Goal: Task Accomplishment & Management: Use online tool/utility

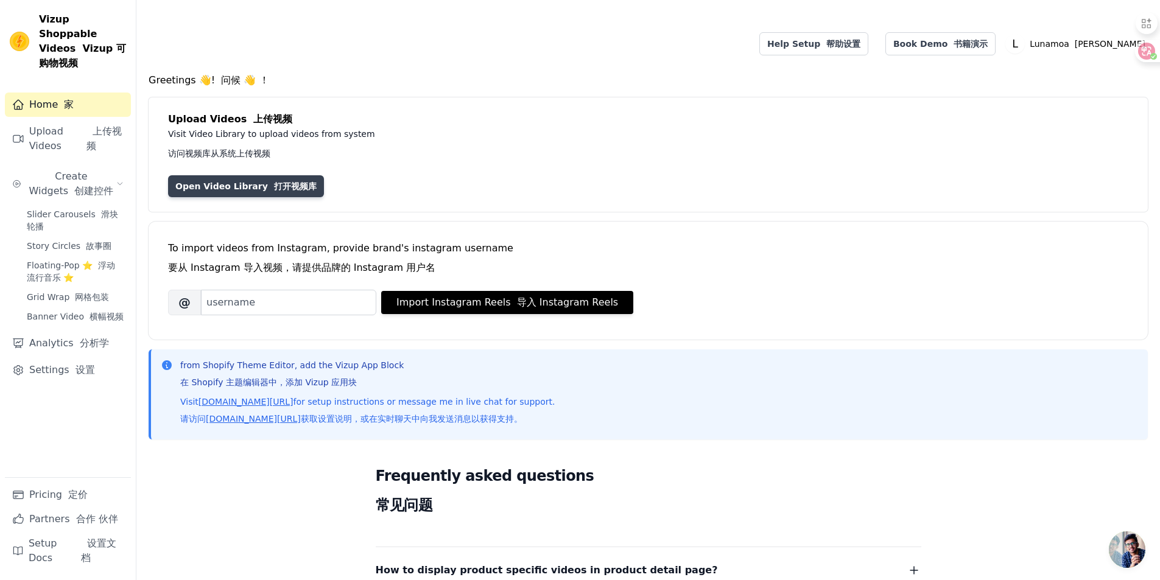
click at [281, 189] on font "打开视频库" at bounding box center [295, 186] width 43 height 10
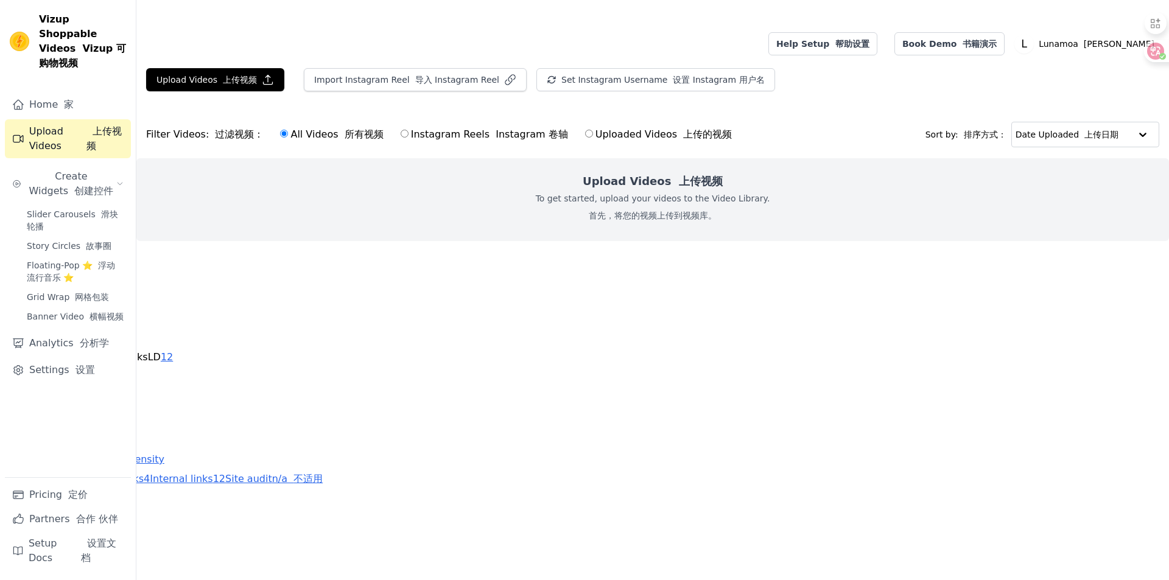
click at [657, 186] on h2 "Upload Videos 上传视频" at bounding box center [653, 181] width 140 height 17
click at [618, 206] on p "To get started, upload your videos to the Video Library. 首先，将您的视频上传到视频库。" at bounding box center [653, 209] width 234 height 34
click at [585, 133] on input "Uploaded Videos 上传的视频" at bounding box center [589, 134] width 8 height 8
radio input "true"
click at [224, 80] on font "上传视频" at bounding box center [240, 80] width 34 height 10
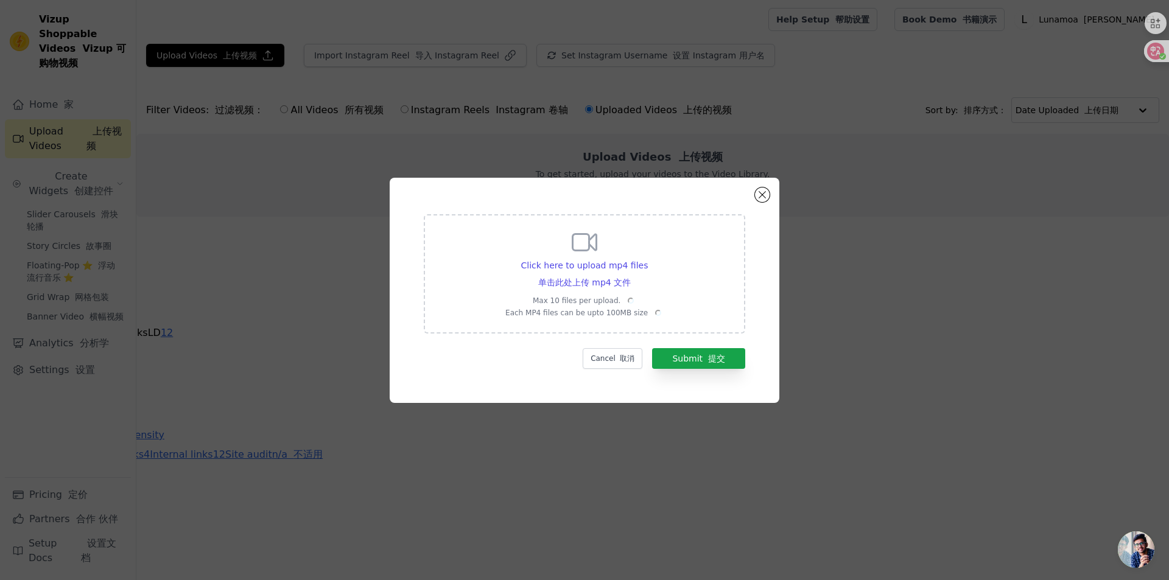
click at [582, 248] on icon at bounding box center [584, 242] width 29 height 29
click at [630, 271] on input "Click here to upload mp4 files 单击此处上传 mp4 文件 Max 10 files per upload. Each MP4 …" at bounding box center [630, 271] width 1 height 1
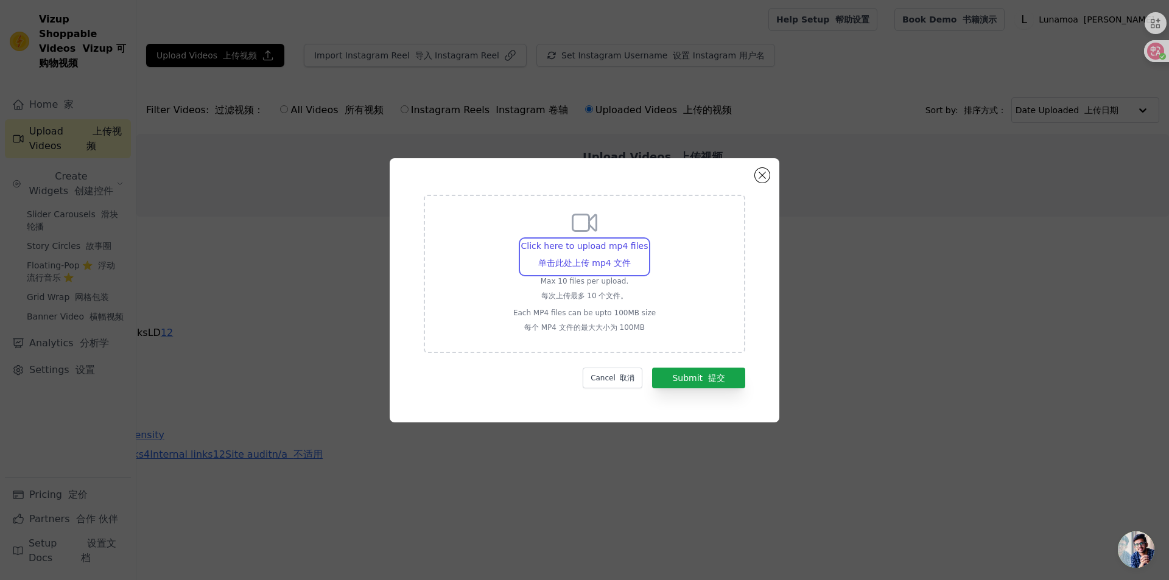
type input "C:\fakepath\1.mp4"
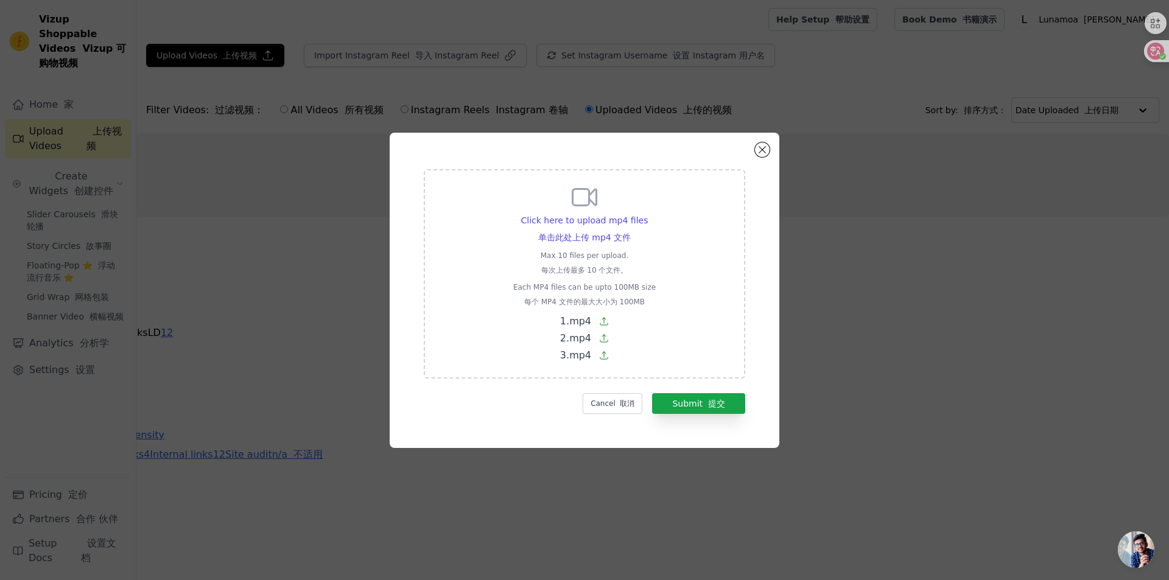
drag, startPoint x: 248, startPoint y: 177, endPoint x: 228, endPoint y: 164, distance: 24.0
click at [248, 177] on div "Click here to upload mp4 files 单击此处上传 mp4 文件 Max 10 files per upload. 每次上传最多 10…" at bounding box center [584, 290] width 1130 height 354
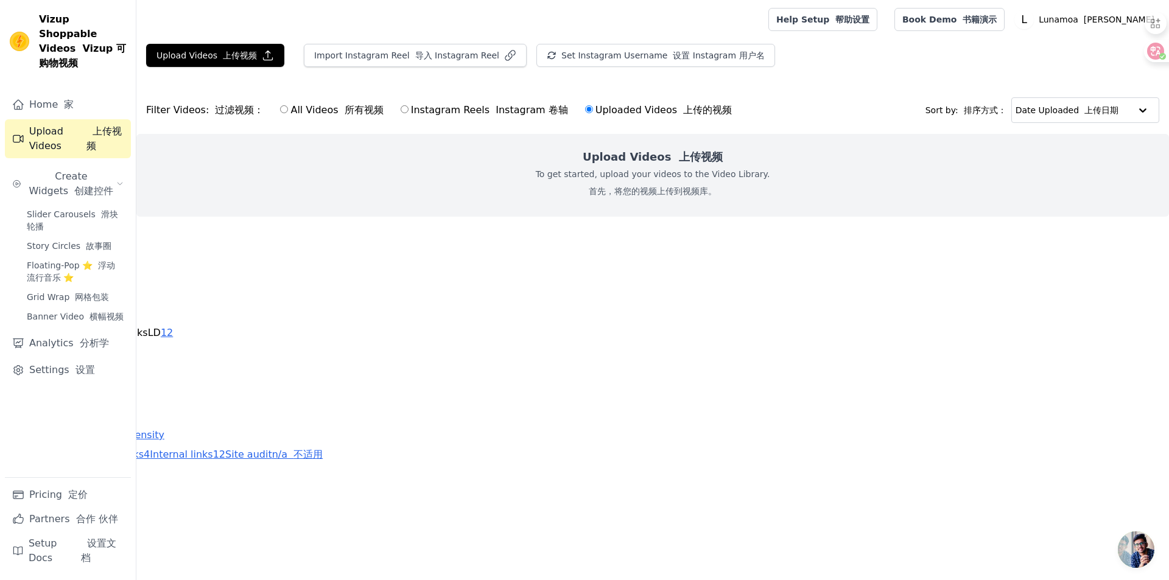
click at [280, 107] on input "All Videos 所有视频" at bounding box center [284, 109] width 8 height 8
radio input "true"
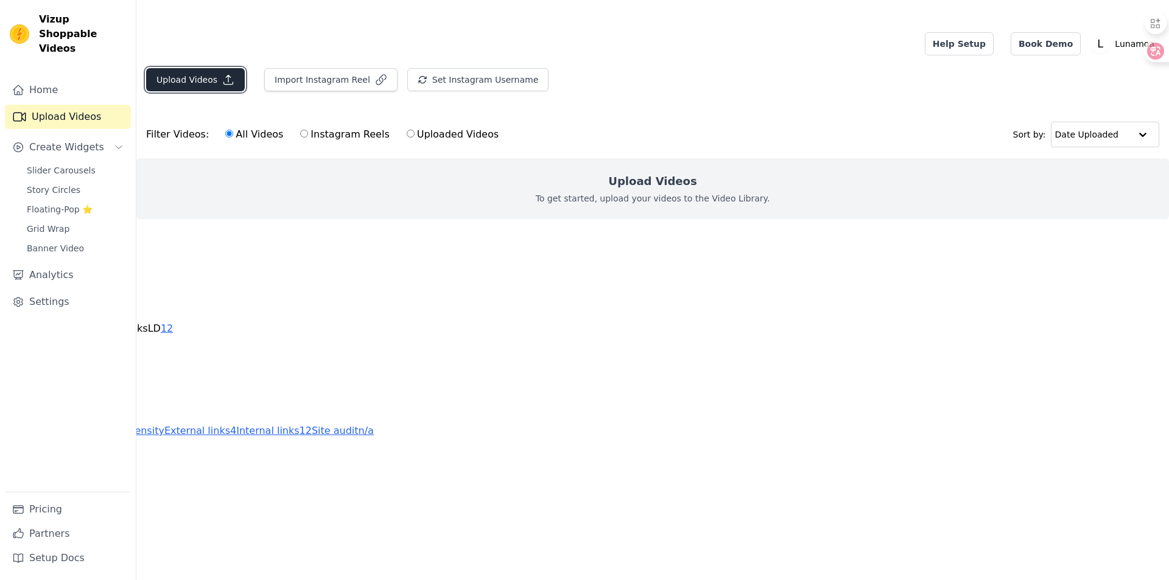
click at [207, 82] on button "Upload Videos" at bounding box center [195, 79] width 99 height 23
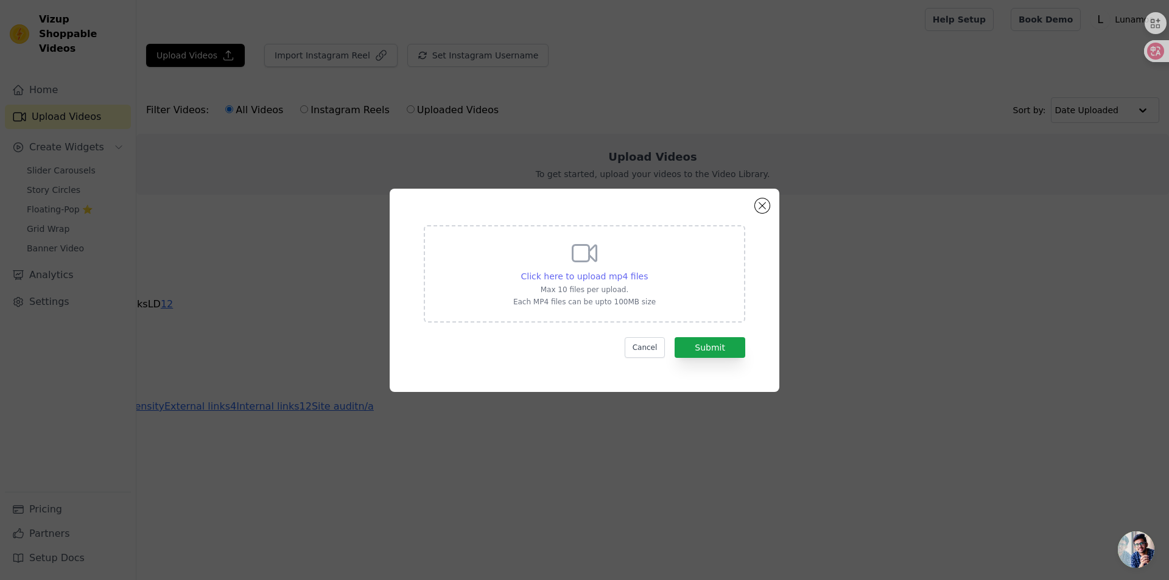
click at [591, 277] on span "Click here to upload mp4 files" at bounding box center [584, 277] width 127 height 10
click at [647, 270] on input "Click here to upload mp4 files Max 10 files per upload. Each MP4 files can be u…" at bounding box center [647, 270] width 1 height 1
type input "C:\fakepath\1.mp4"
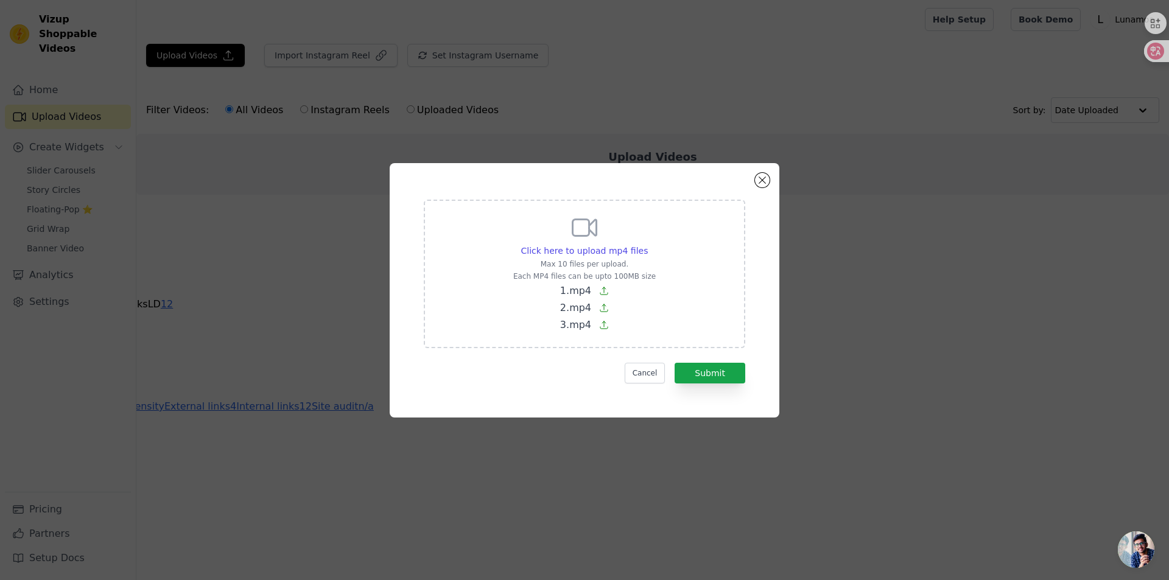
click at [605, 291] on icon at bounding box center [604, 291] width 10 height 10
click at [647, 245] on input "Click here to upload mp4 files Max 10 files per upload. Each MP4 files can be u…" at bounding box center [647, 244] width 1 height 1
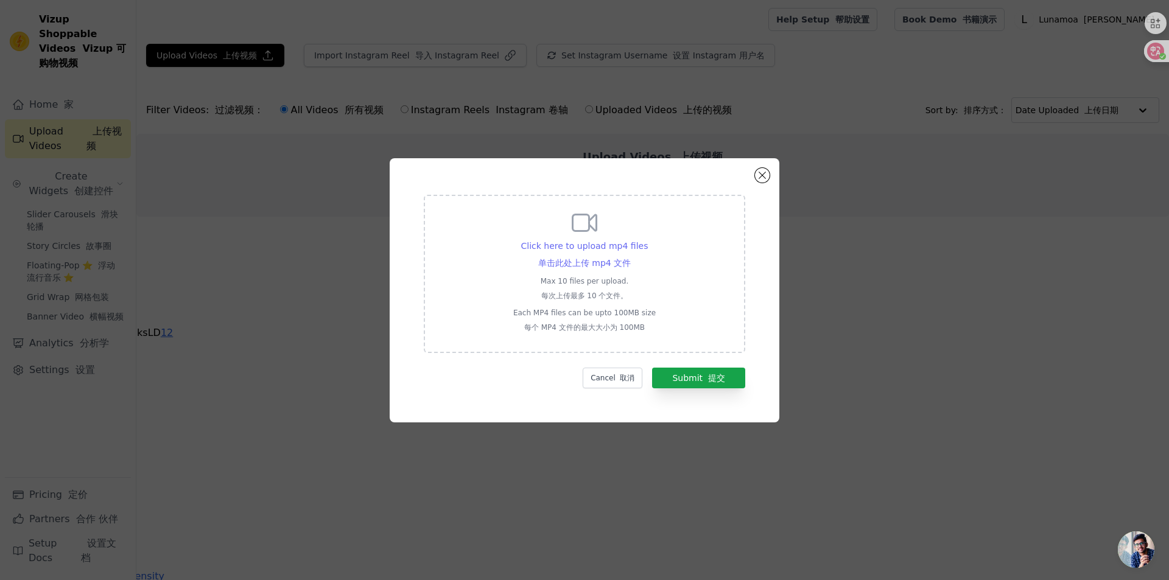
click at [577, 247] on span "Click here to upload mp4 files 单击此处上传 mp4 文件" at bounding box center [584, 254] width 127 height 27
click at [630, 251] on input "Click here to upload mp4 files 单击此处上传 mp4 文件 Max 10 files per upload. 每次上传最多 10…" at bounding box center [630, 251] width 1 height 1
type input "C:\fakepath\1.mp4"
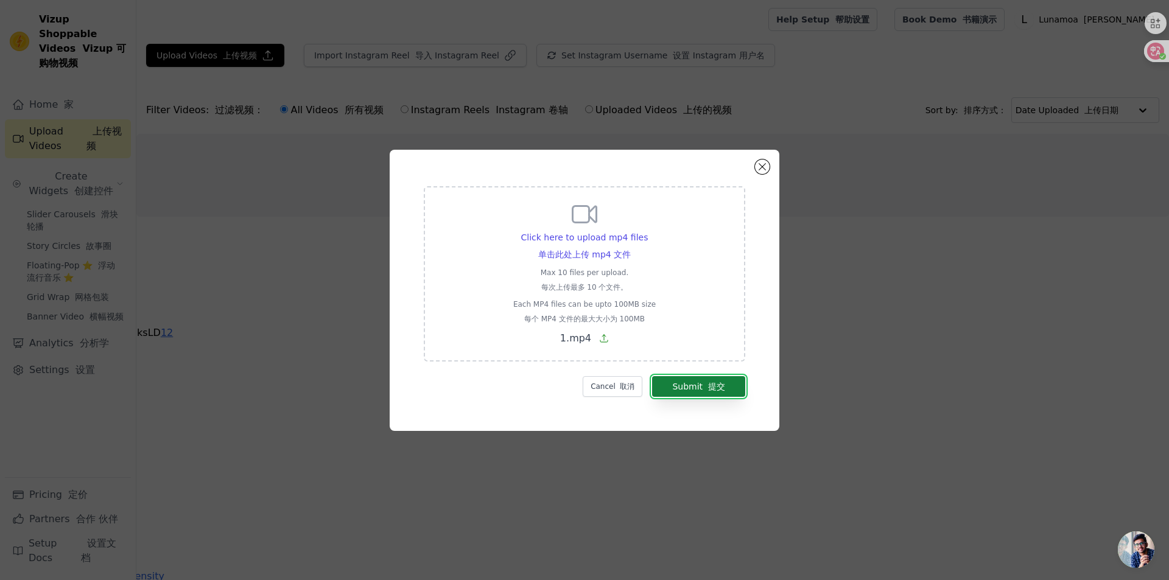
click at [667, 384] on button "Submit 提交" at bounding box center [698, 386] width 93 height 21
click at [674, 387] on button "Submit 提交" at bounding box center [698, 386] width 93 height 21
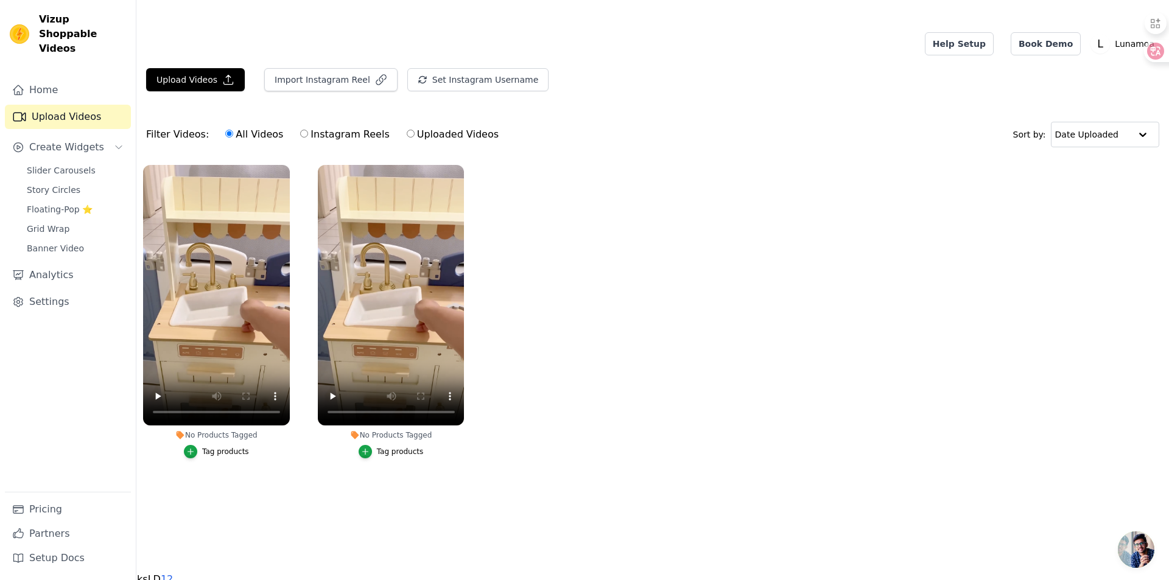
click at [600, 344] on ul "No Products Tagged Tag products No Products Tagged Tag products" at bounding box center [652, 323] width 1033 height 331
click at [367, 450] on icon "button" at bounding box center [365, 452] width 9 height 9
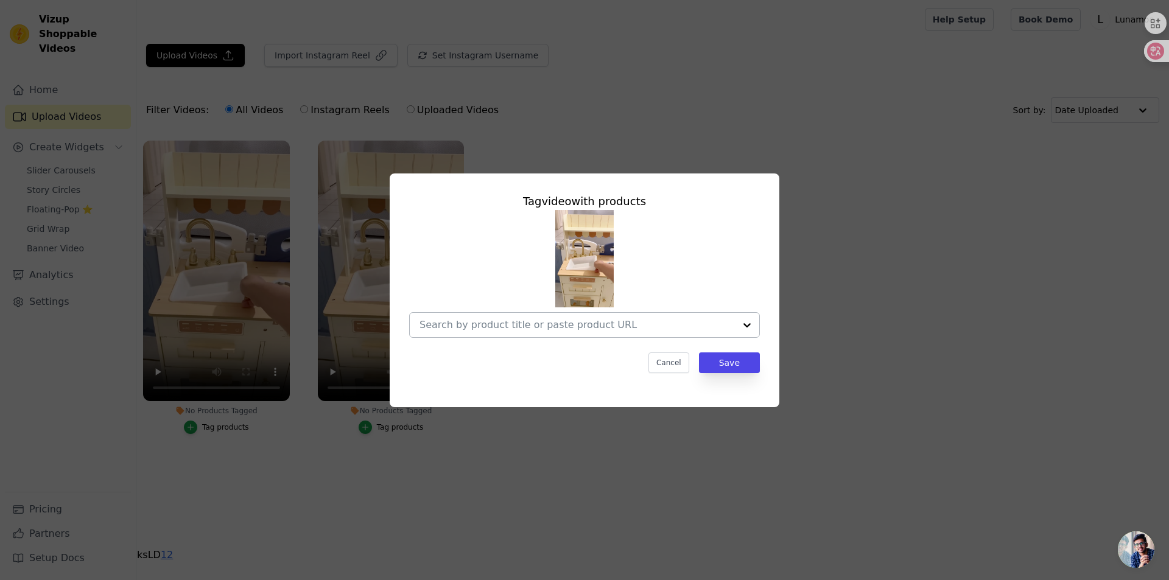
click at [748, 326] on div at bounding box center [747, 325] width 24 height 24
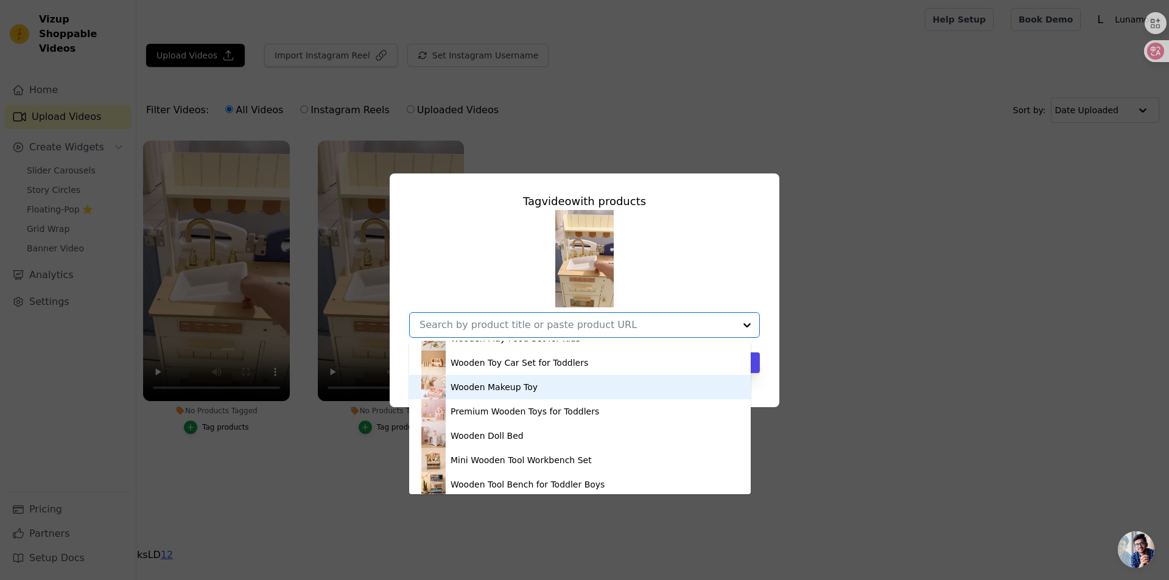
scroll to position [365, 0]
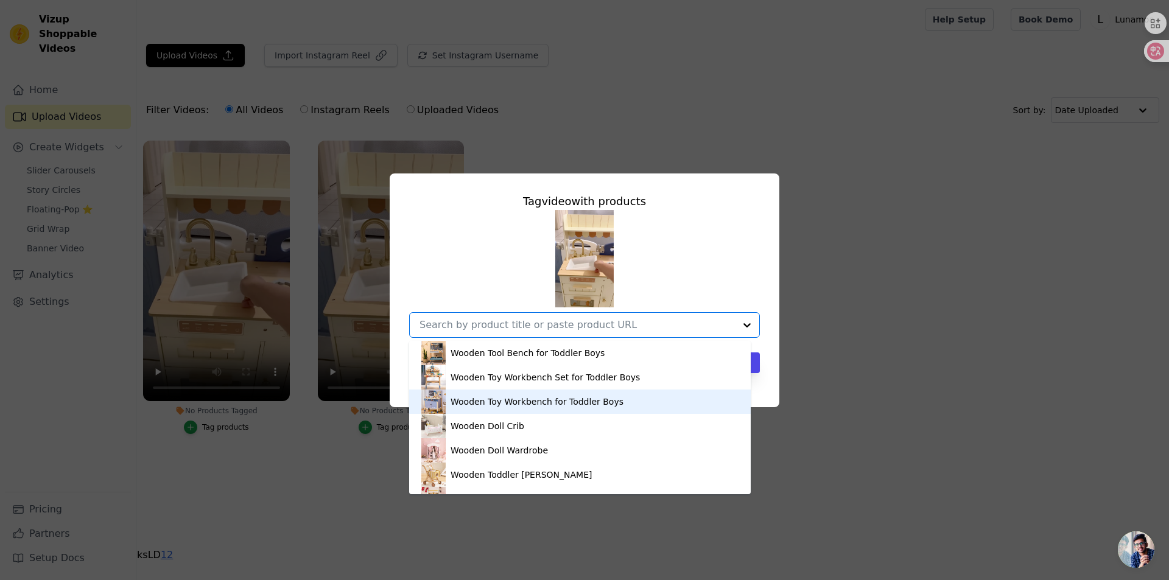
click at [920, 355] on div "Tag video with products Wooden Cash Register Toy for Toddlers Wooden Pretend Pl…" at bounding box center [584, 290] width 1130 height 273
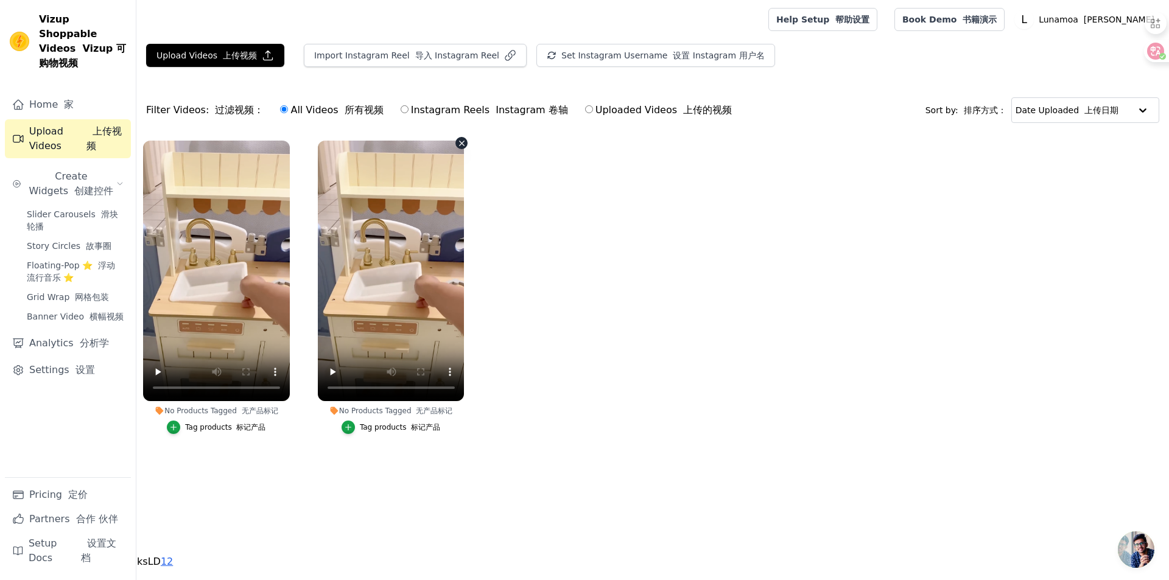
click at [462, 146] on icon "button" at bounding box center [461, 143] width 9 height 9
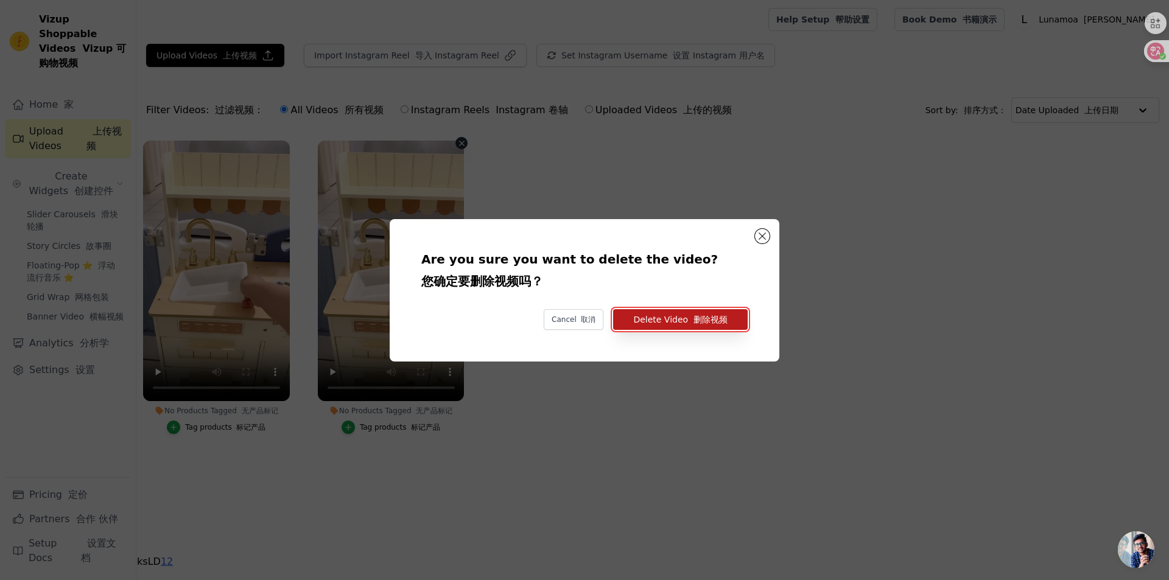
click at [663, 320] on button "Delete Video 删除视频" at bounding box center [680, 319] width 135 height 21
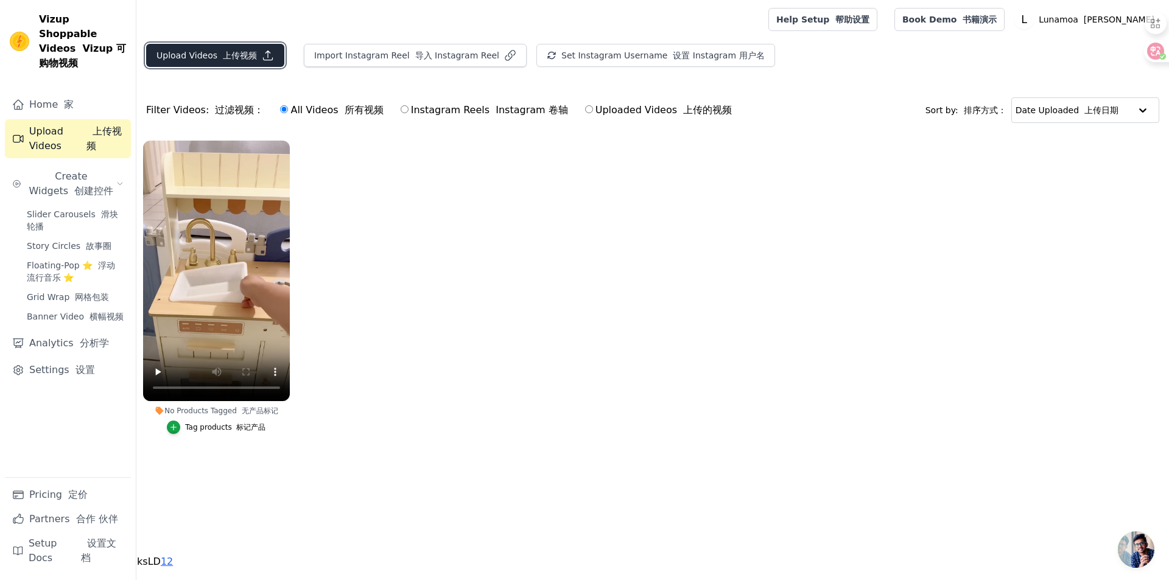
click at [212, 54] on button "Upload Videos 上传视频" at bounding box center [215, 55] width 138 height 23
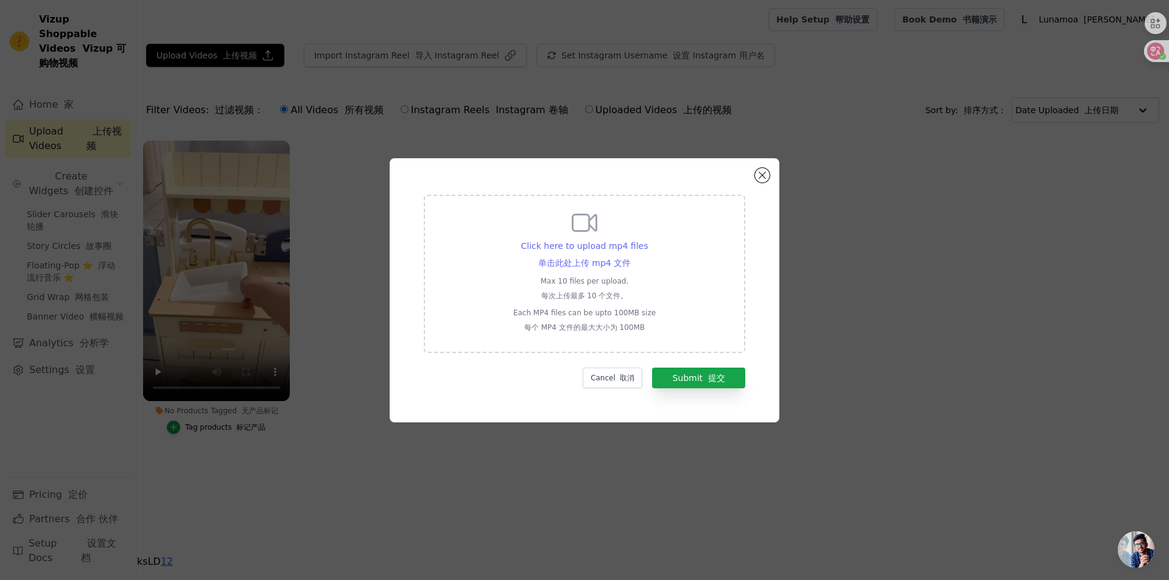
click at [610, 266] on font "单击此处上传 mp4 文件" at bounding box center [584, 263] width 93 height 10
click at [630, 252] on input "Click here to upload mp4 files 单击此处上传 mp4 文件 Max 10 files per upload. 每次上传最多 10…" at bounding box center [630, 251] width 1 height 1
type input "C:\fakepath\2.mp4"
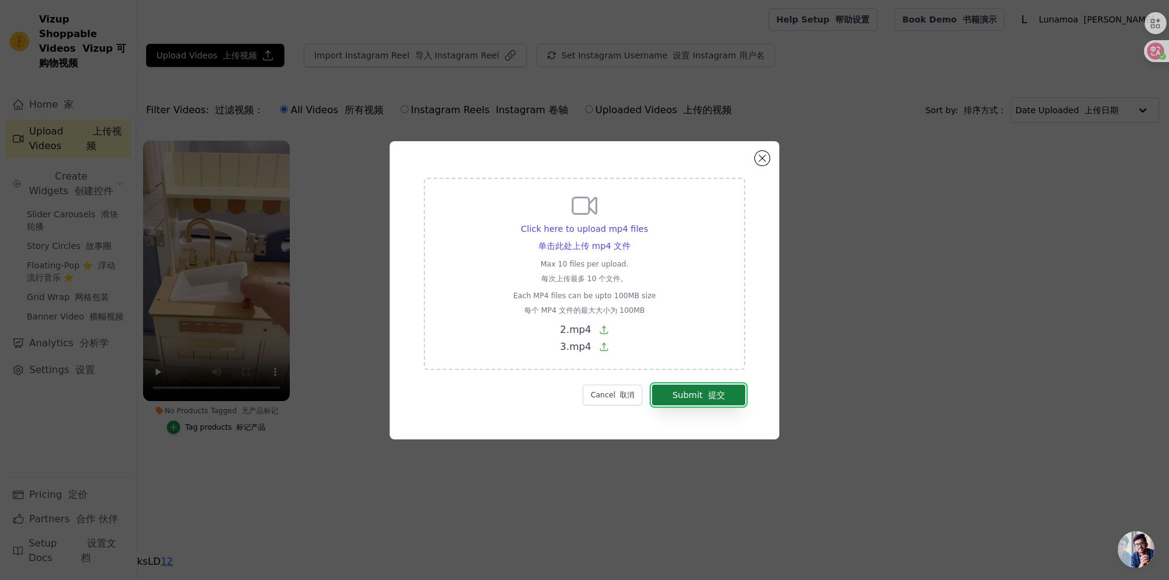
click at [706, 395] on font "submit" at bounding box center [705, 395] width 5 height 10
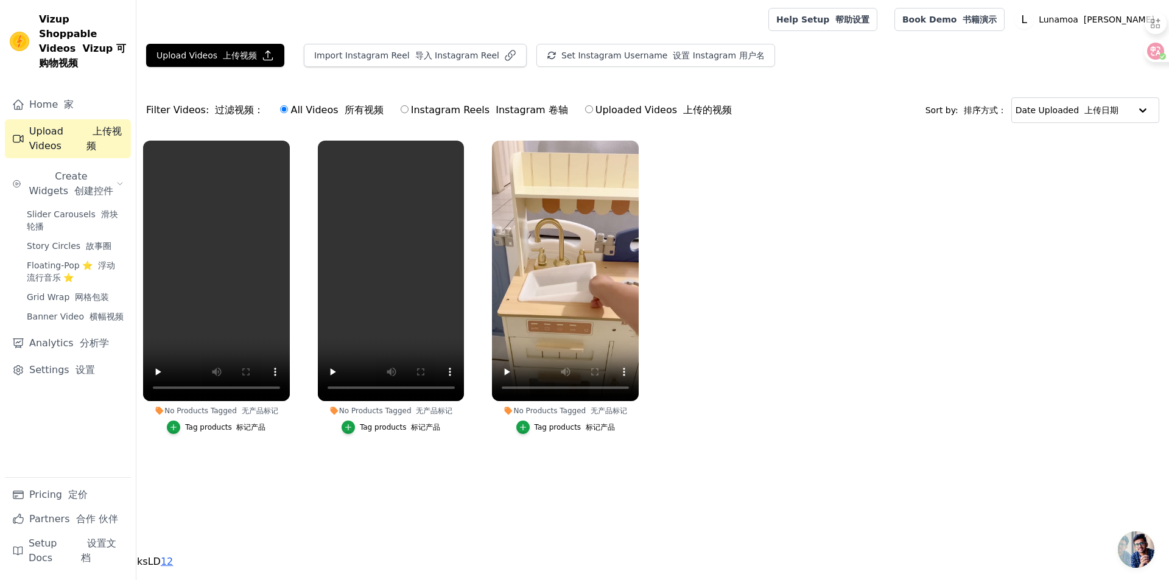
click at [606, 426] on font "标记产品" at bounding box center [600, 427] width 29 height 9
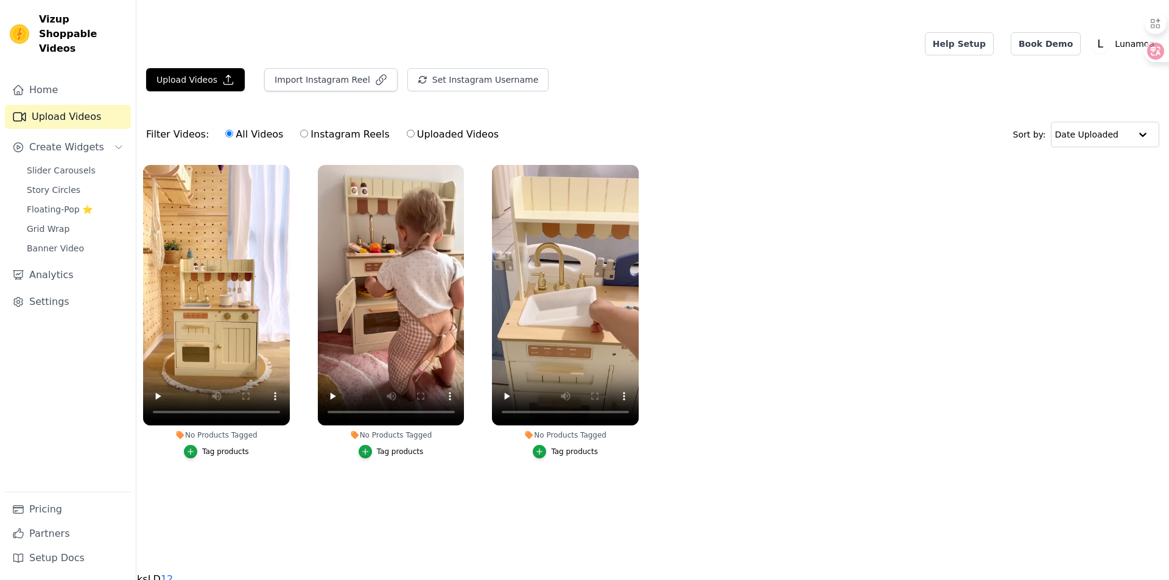
click at [584, 448] on div "Tag products" at bounding box center [574, 452] width 47 height 10
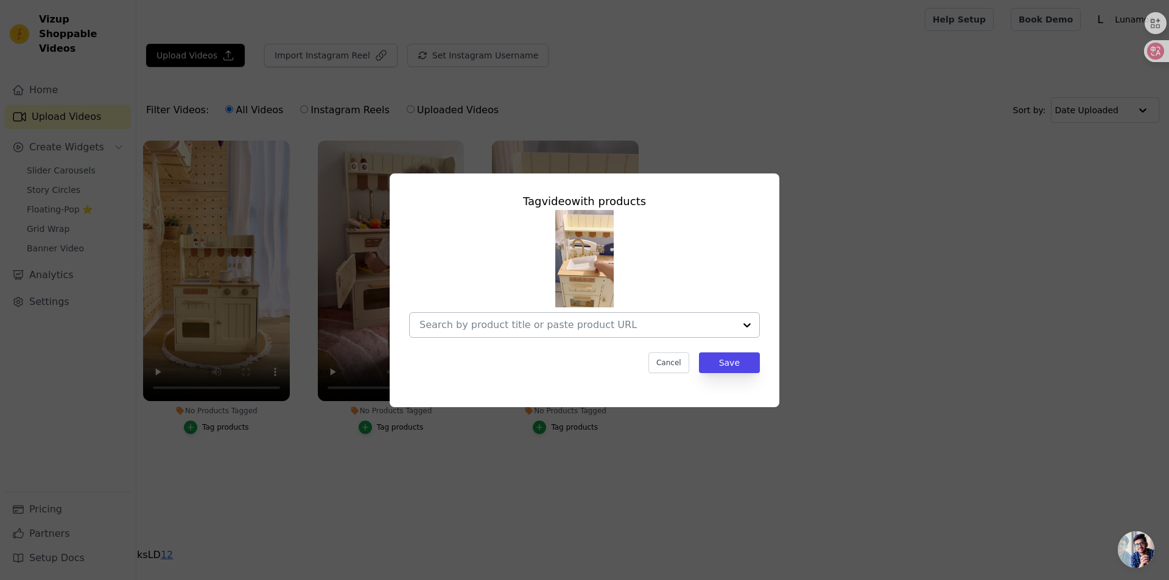
click at [742, 322] on div at bounding box center [747, 325] width 24 height 24
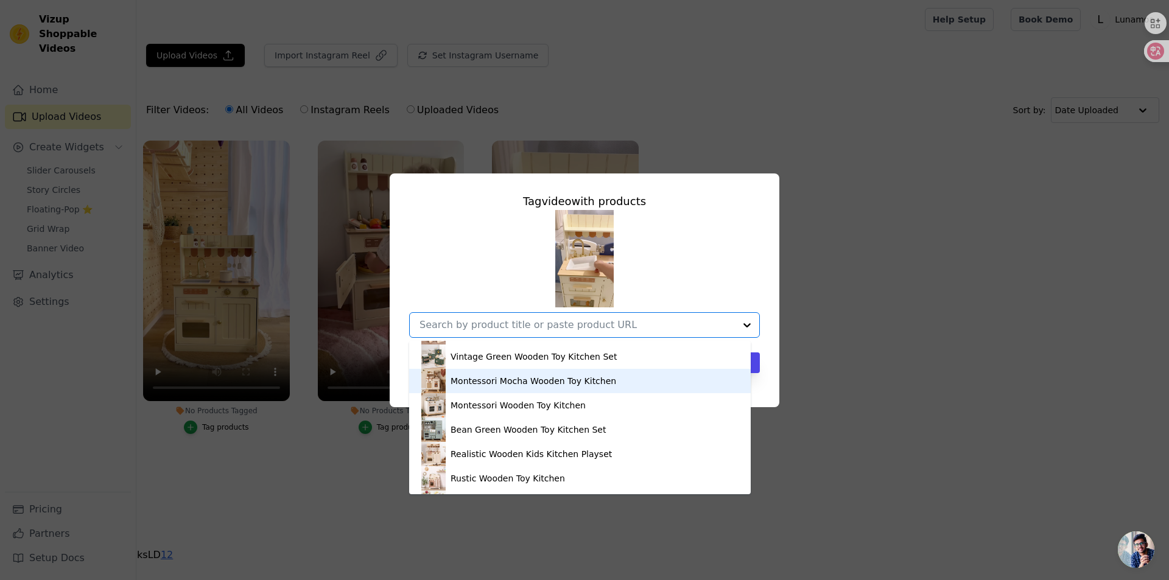
scroll to position [974, 0]
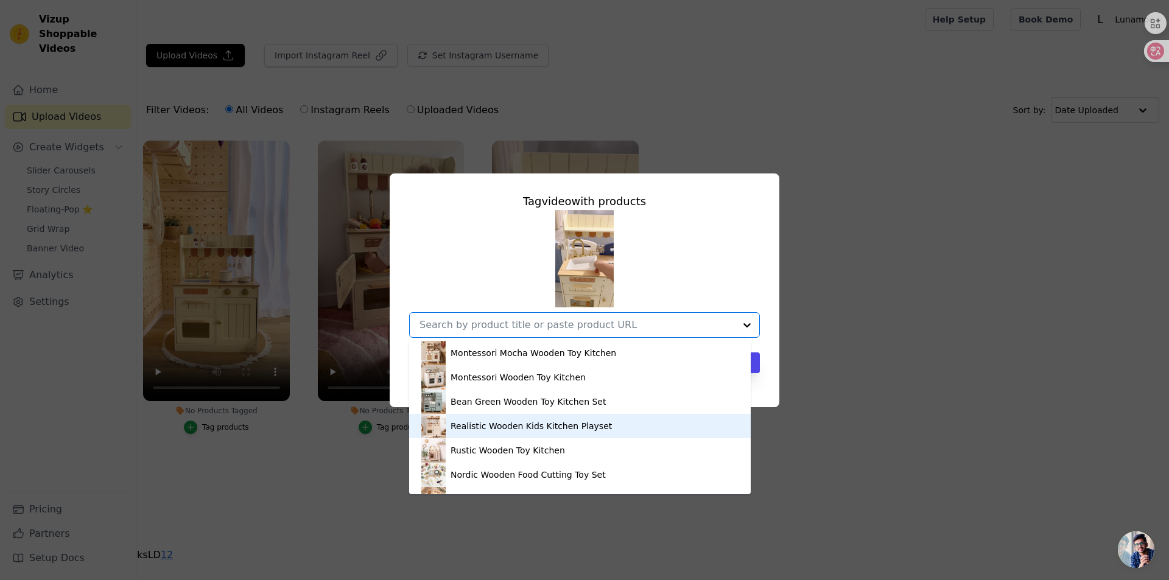
click at [507, 424] on div "Realistic Wooden Kids Kitchen Playset" at bounding box center [531, 426] width 161 height 12
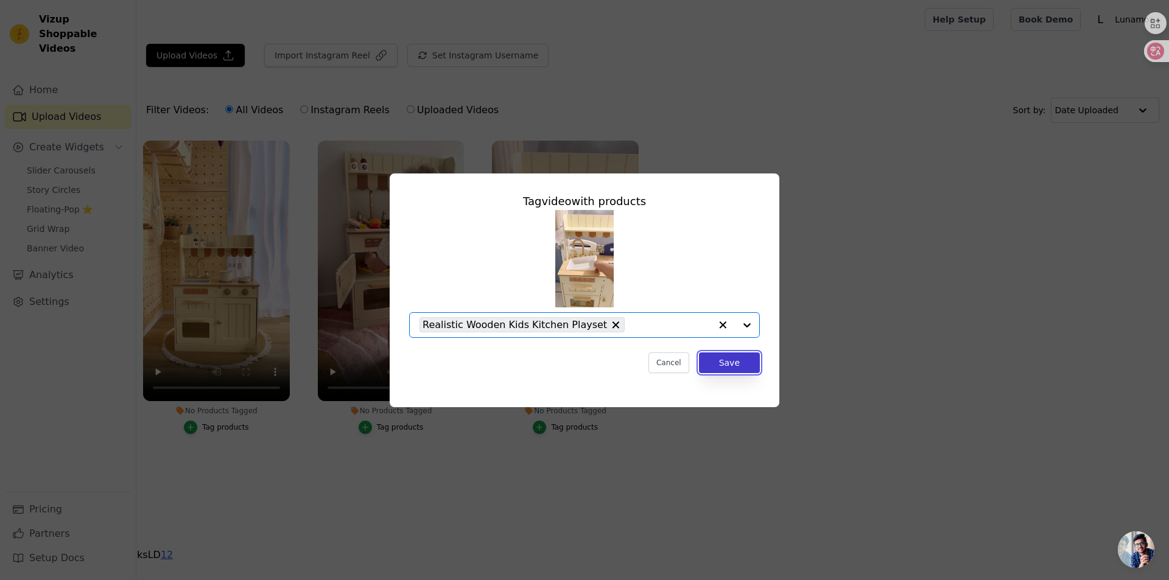
click at [726, 354] on button "Save" at bounding box center [729, 363] width 61 height 21
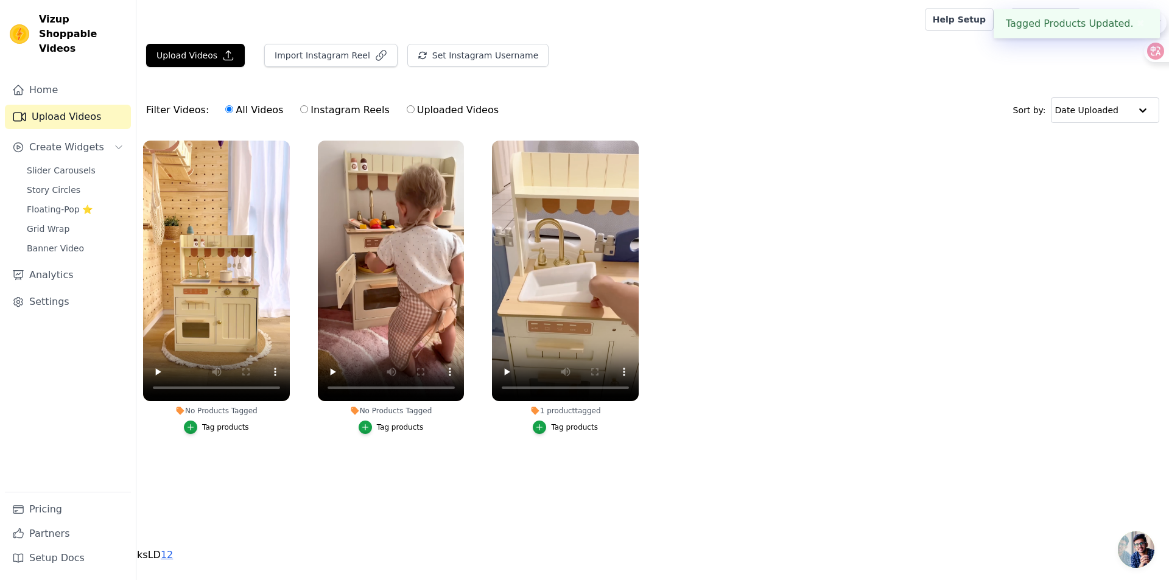
click at [400, 429] on div "Tag products" at bounding box center [400, 428] width 47 height 10
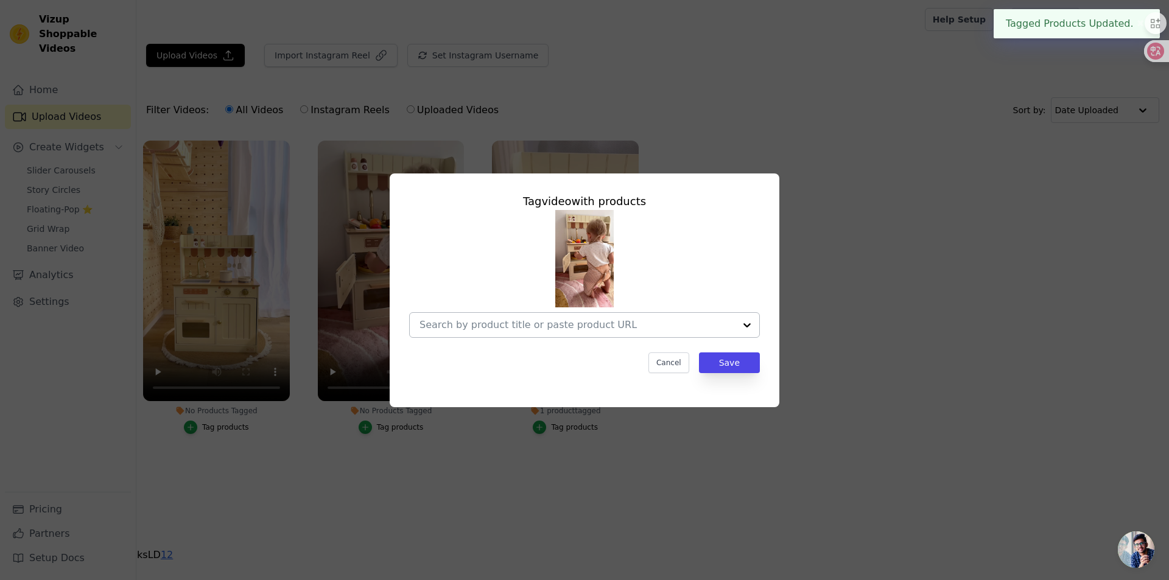
click at [748, 327] on div at bounding box center [747, 325] width 24 height 24
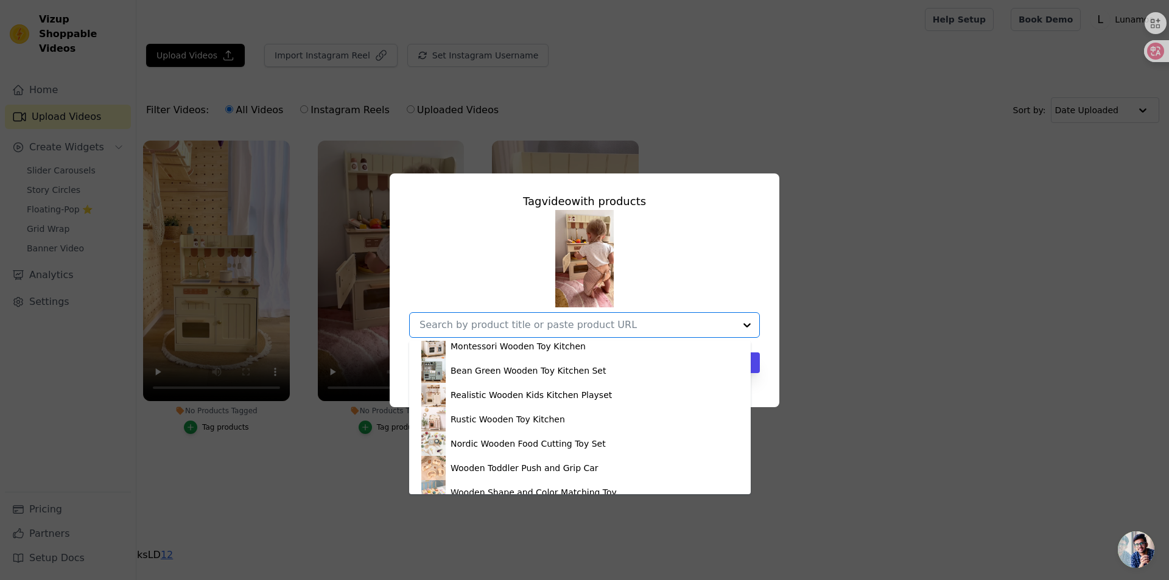
scroll to position [1035, 0]
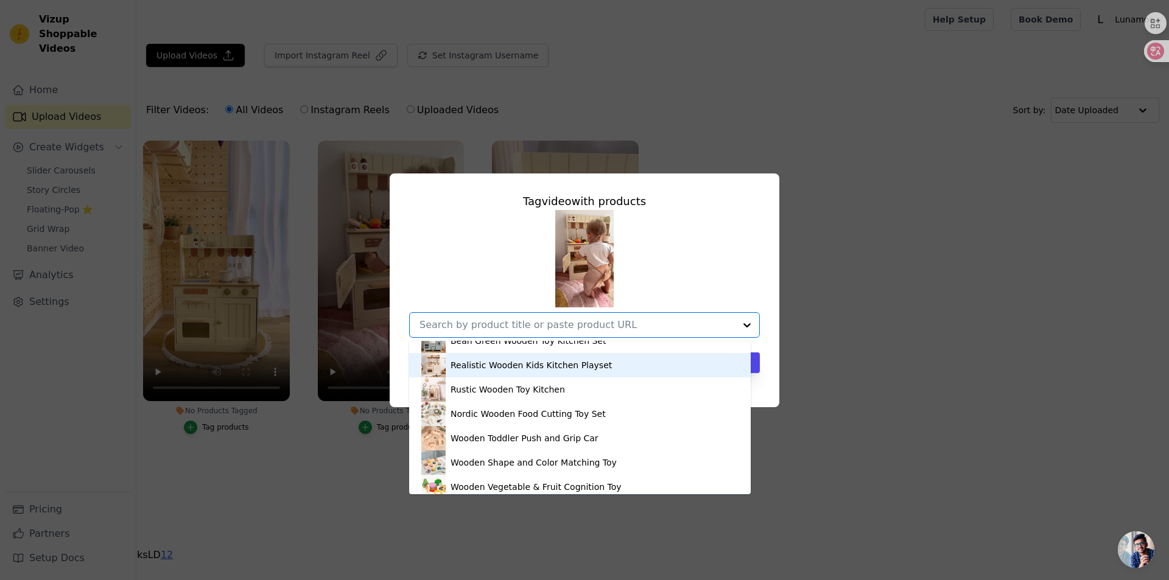
click at [513, 372] on div "Realistic Wooden Kids Kitchen Playset" at bounding box center [579, 365] width 317 height 24
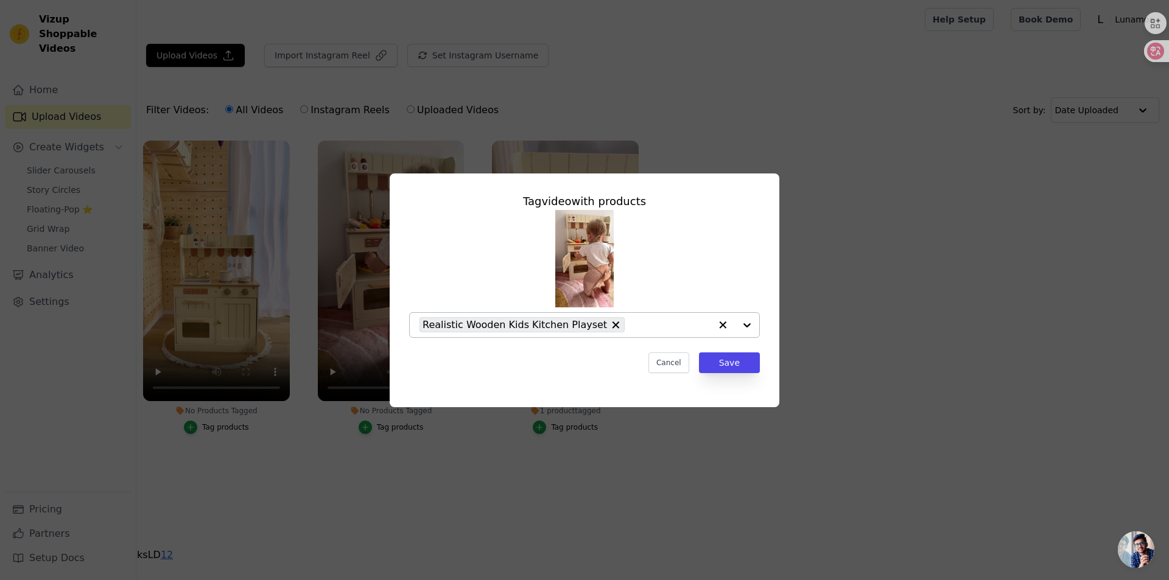
click at [734, 351] on div "Tag video with products Realistic Wooden Kids Kitchen Playset Cancel Save" at bounding box center [584, 283] width 370 height 200
click at [728, 362] on button "Save" at bounding box center [729, 363] width 61 height 21
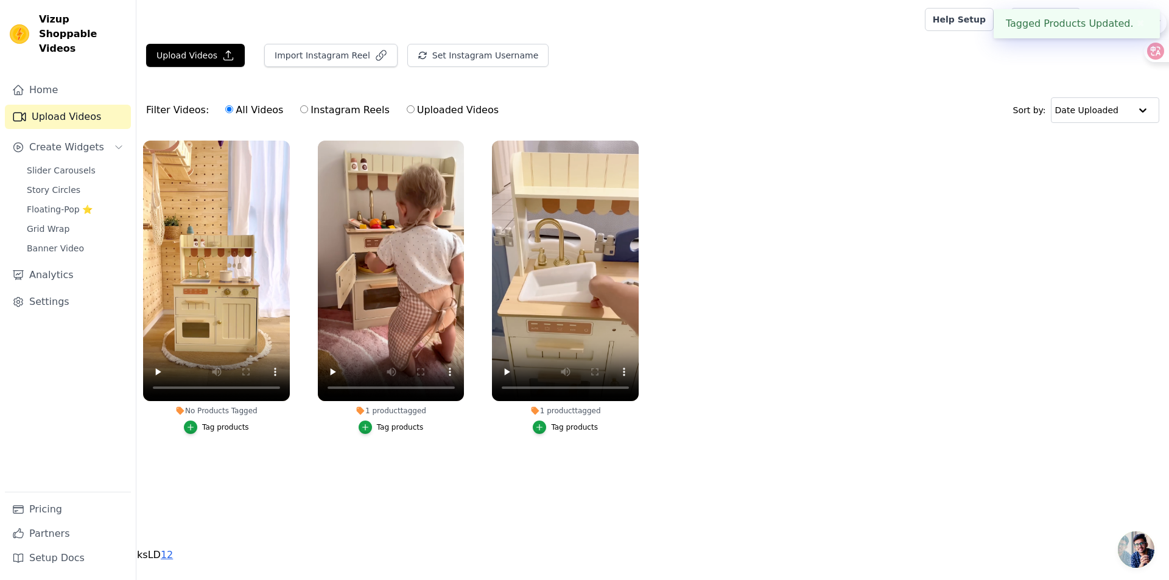
click at [256, 413] on div "No Products Tagged" at bounding box center [216, 411] width 147 height 10
click at [234, 408] on div "No Products Tagged" at bounding box center [216, 411] width 147 height 10
click at [223, 427] on div "Tag products" at bounding box center [225, 428] width 47 height 10
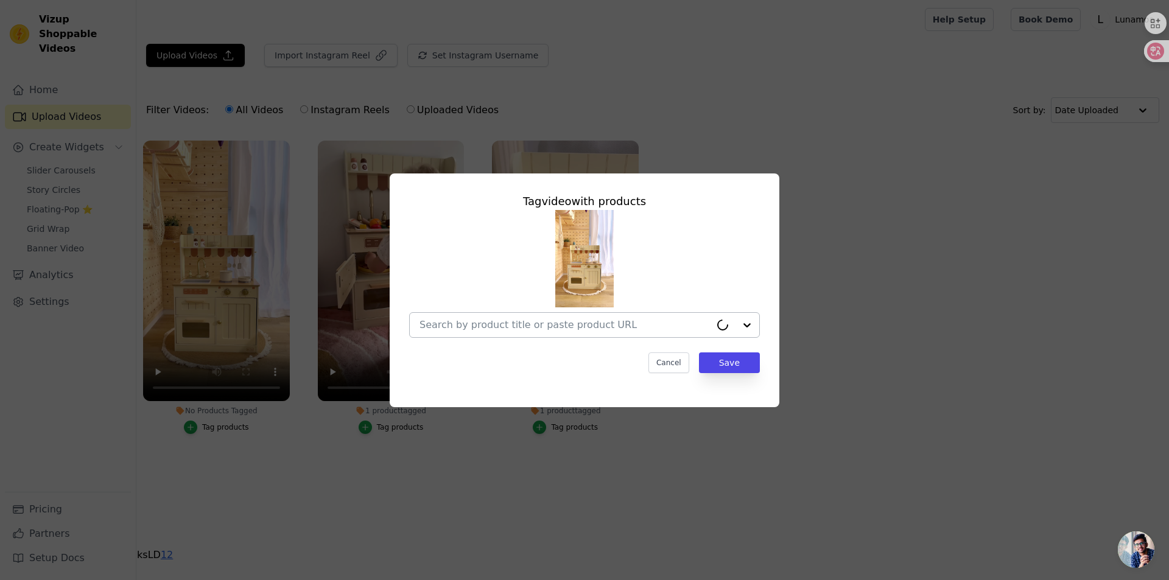
click at [748, 326] on div at bounding box center [735, 325] width 49 height 24
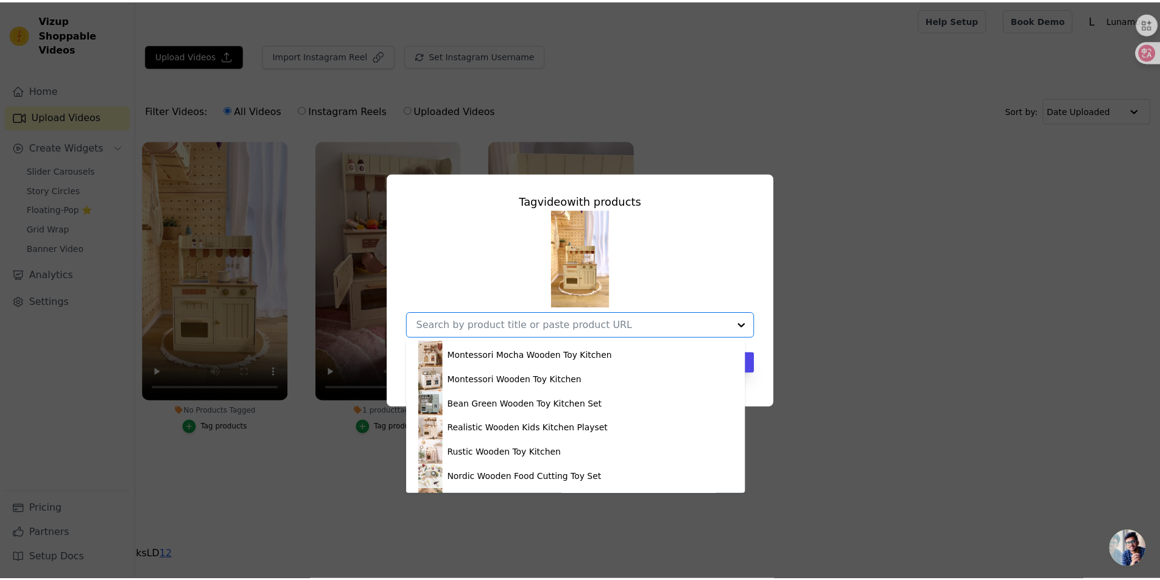
scroll to position [974, 0]
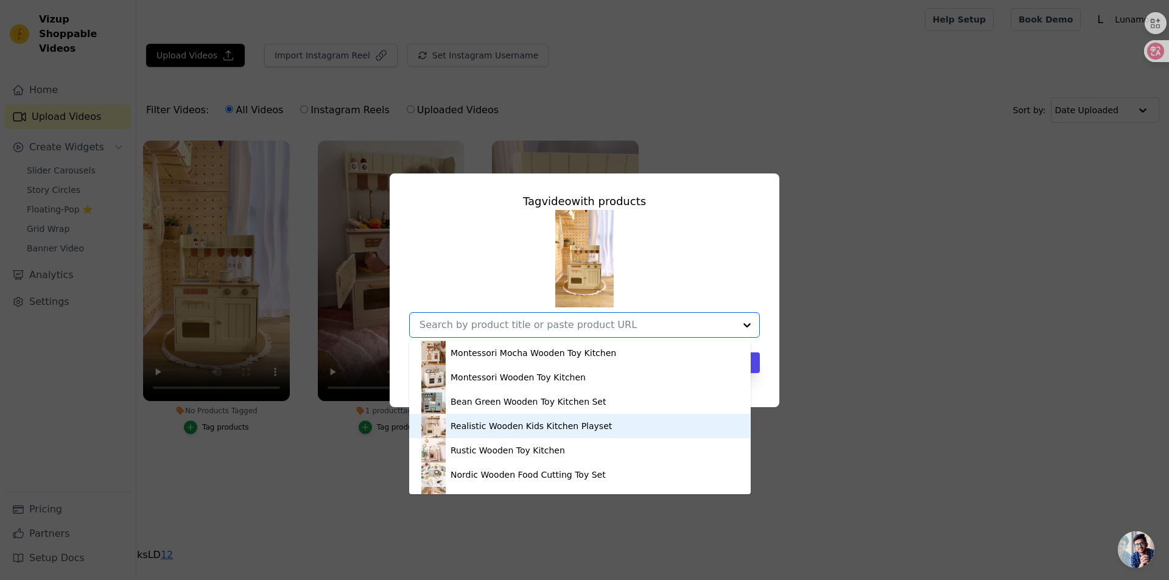
click at [483, 425] on div "Realistic Wooden Kids Kitchen Playset" at bounding box center [531, 426] width 161 height 12
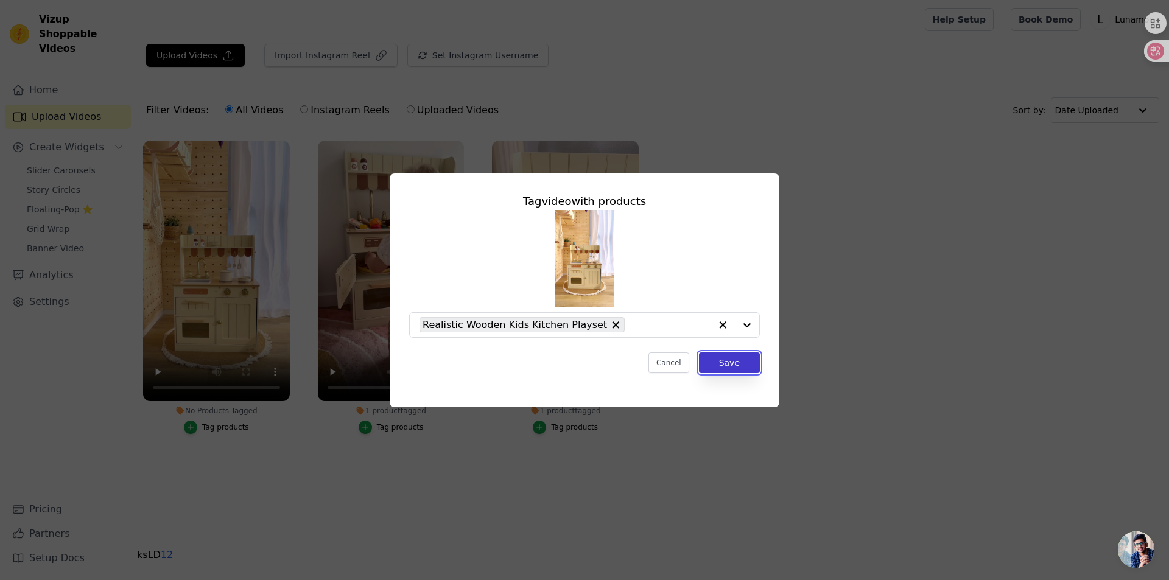
click at [744, 364] on button "Save" at bounding box center [729, 363] width 61 height 21
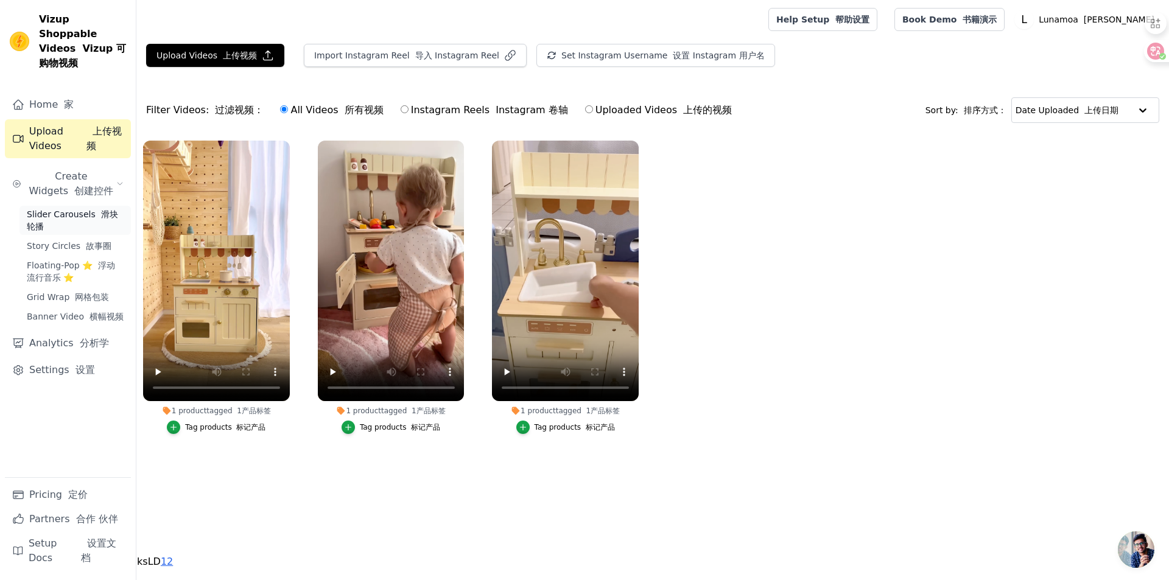
click at [102, 208] on span "Slider Carousels 滑块轮播" at bounding box center [75, 220] width 97 height 24
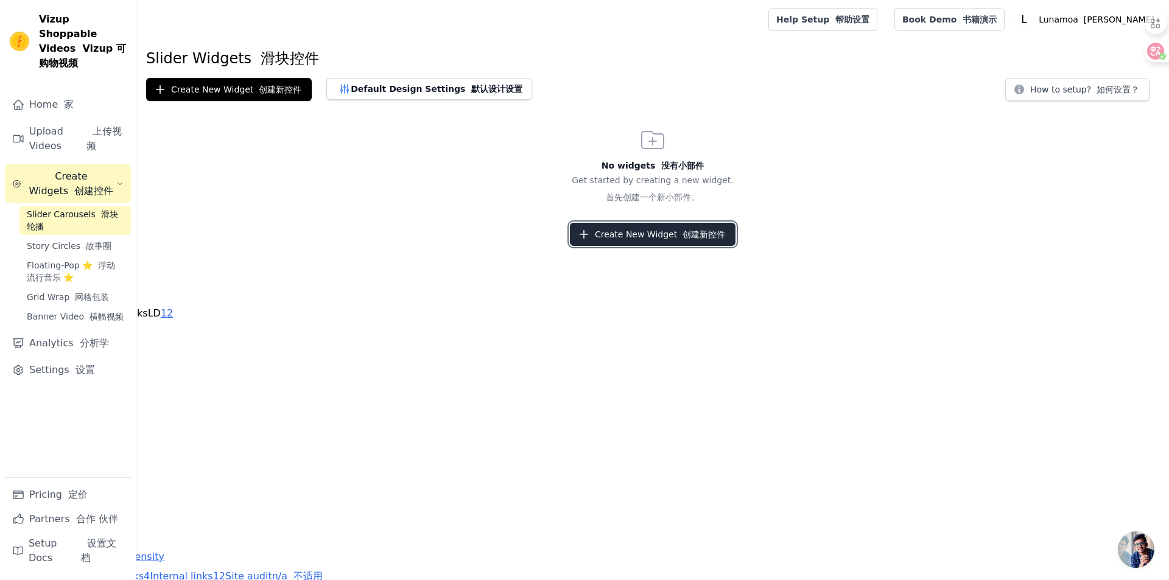
click at [590, 234] on icon "button" at bounding box center [584, 234] width 12 height 12
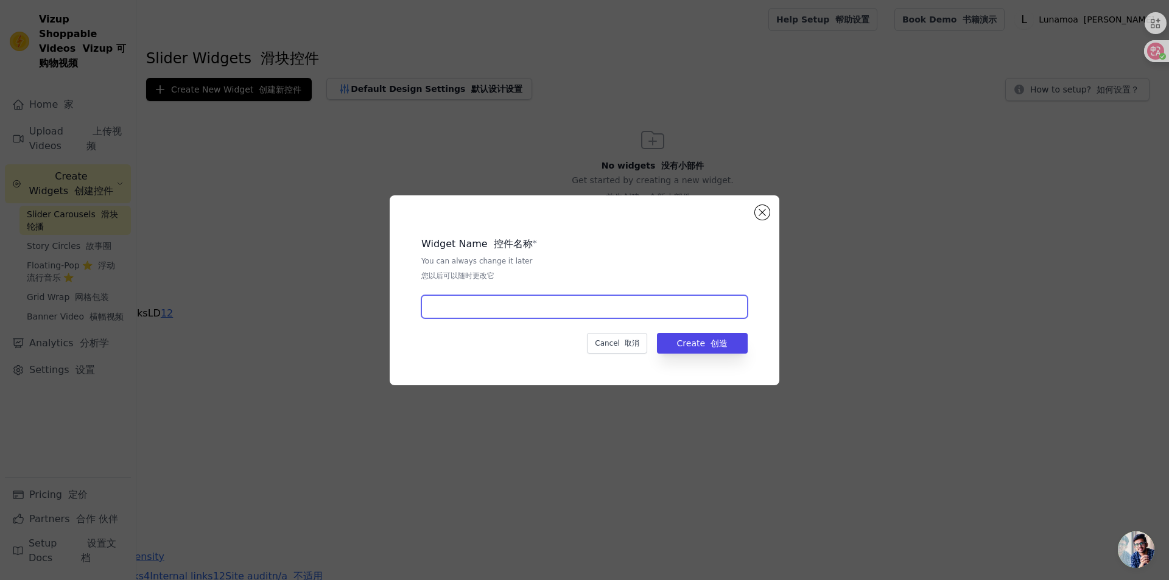
click at [460, 311] on input "text" at bounding box center [584, 306] width 326 height 23
paste input "Realistic Wooden Kids Kitchen Playset"
type input "slider-Realistic Wooden Kids Kitchen Playset"
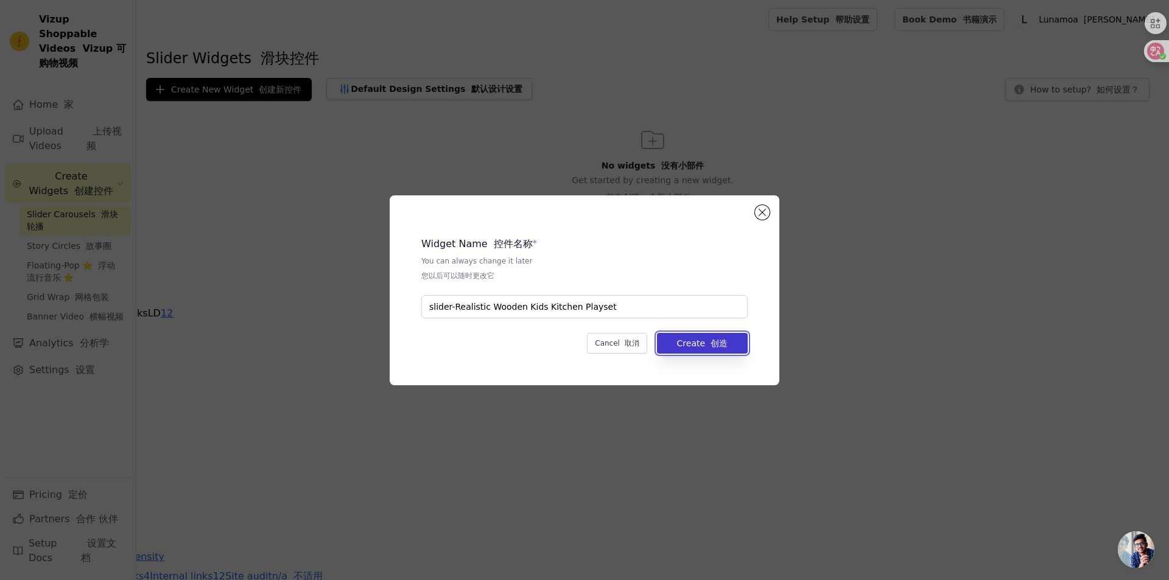
click at [703, 346] on button "Create 创造" at bounding box center [702, 343] width 91 height 21
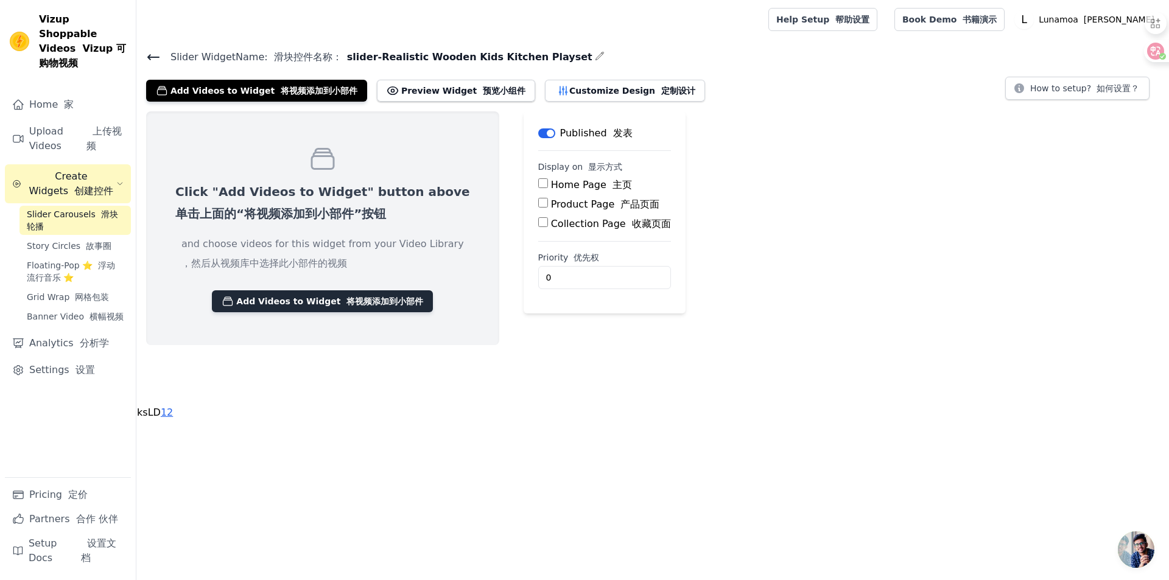
click at [288, 301] on button "Add Videos to Widget 将视频添加到小部件" at bounding box center [322, 301] width 221 height 22
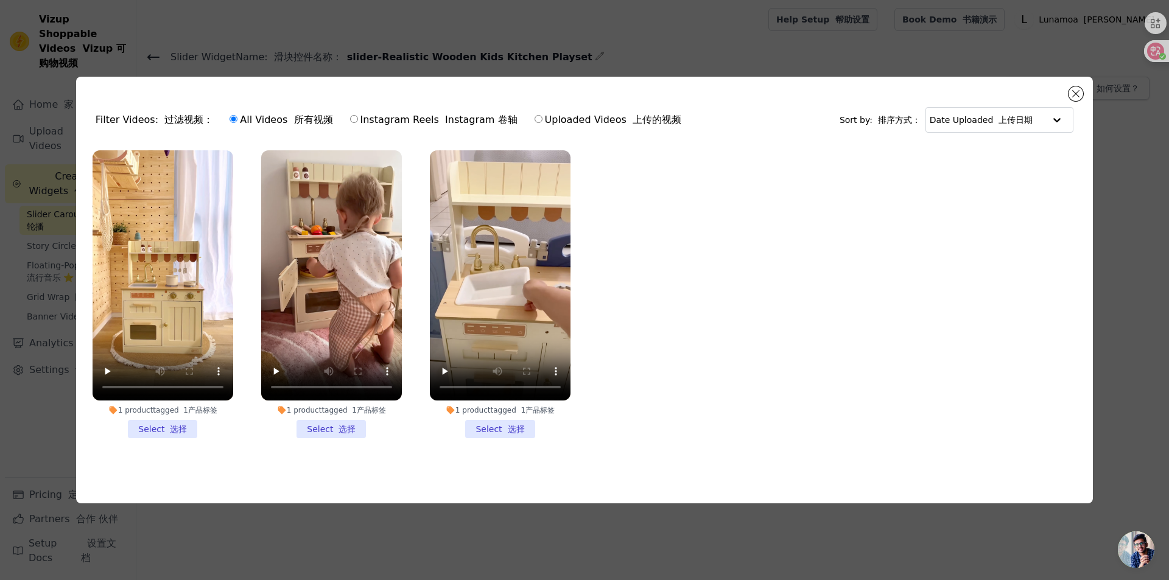
click at [165, 423] on li "1 product tagged 1产品标签 Select 选择" at bounding box center [163, 294] width 141 height 288
click at [0, 0] on input "1 product tagged 1产品标签 Select 选择" at bounding box center [0, 0] width 0 height 0
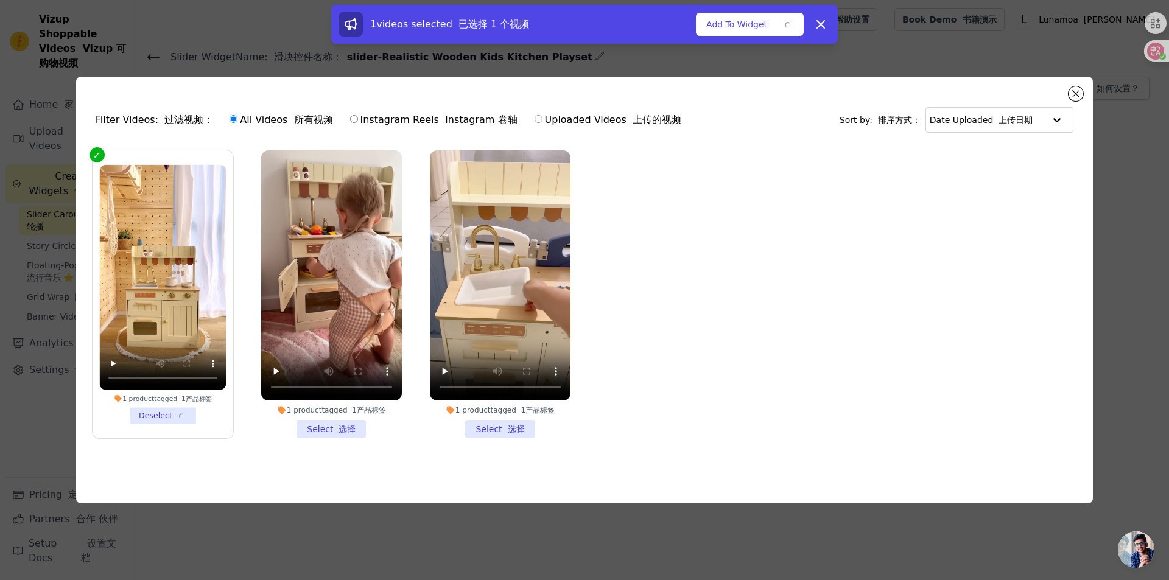
click at [344, 427] on li "1 product tagged 1产品标签 Select 选择" at bounding box center [331, 294] width 141 height 288
click at [0, 0] on input "1 product tagged 1产品标签 Select 选择" at bounding box center [0, 0] width 0 height 0
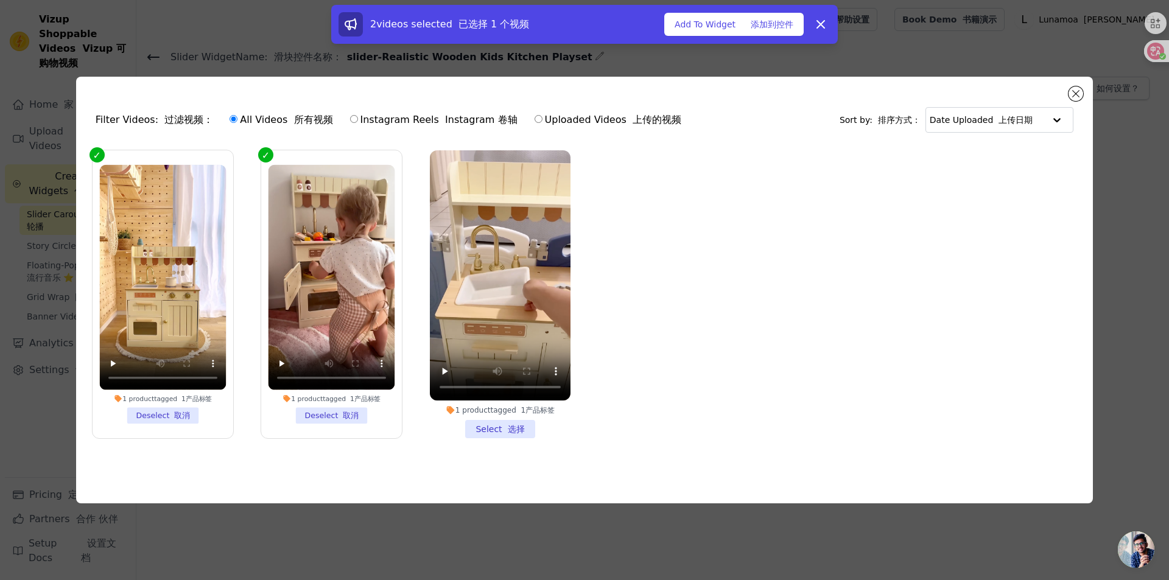
click at [488, 427] on li "1 product tagged 1产品标签 Select 选择" at bounding box center [500, 294] width 141 height 288
click at [0, 0] on input "1 product tagged 1产品标签 Select 选择" at bounding box center [0, 0] width 0 height 0
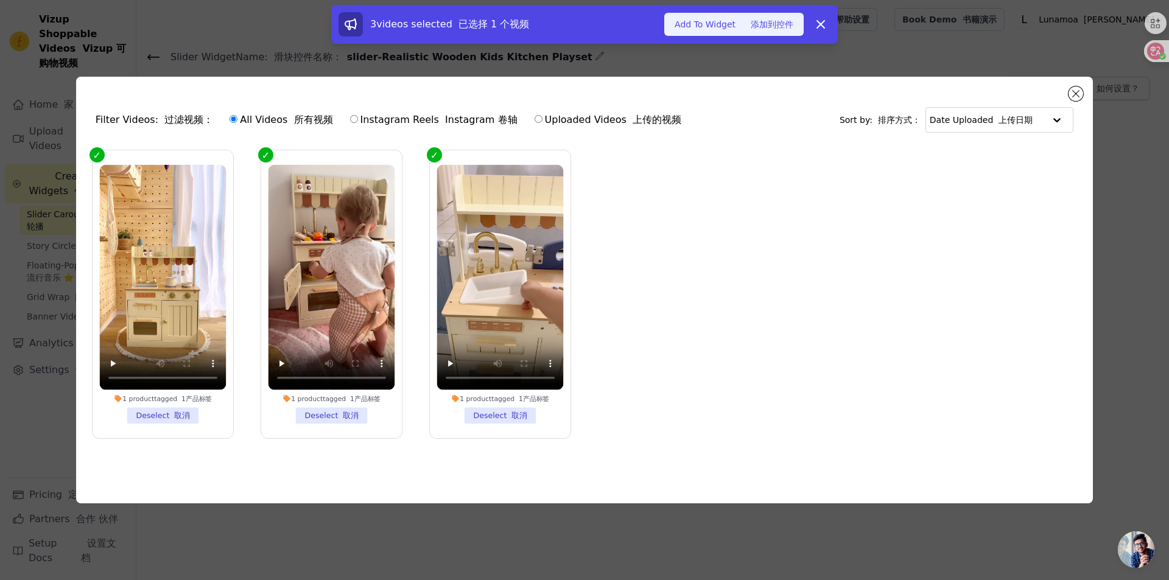
click at [767, 28] on font "添加到控件" at bounding box center [772, 24] width 43 height 10
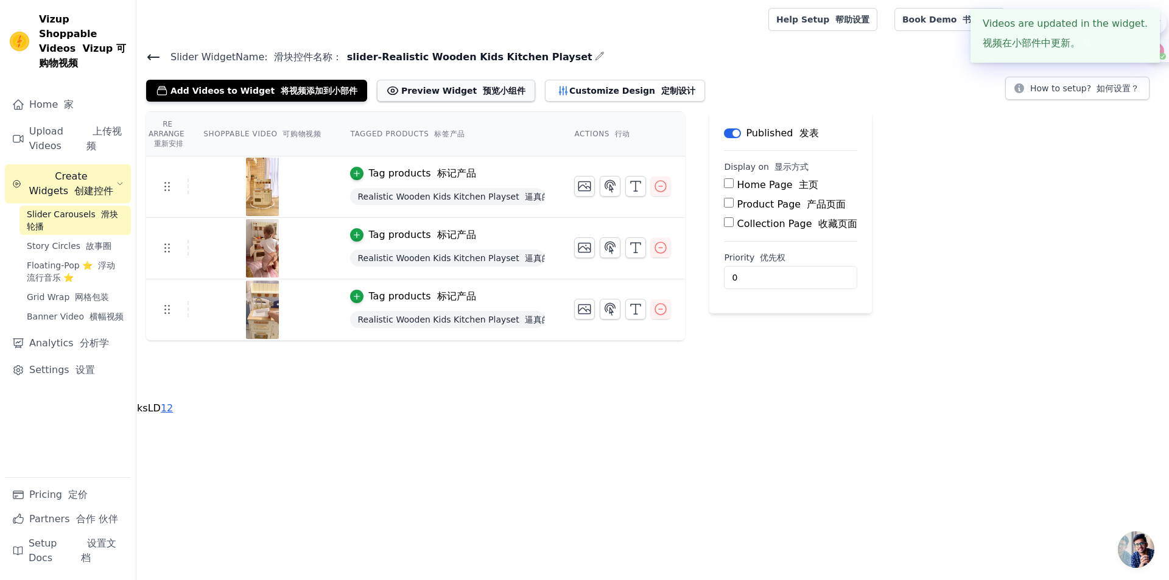
click at [415, 93] on button "Preview Widget 预览小组件" at bounding box center [456, 91] width 158 height 22
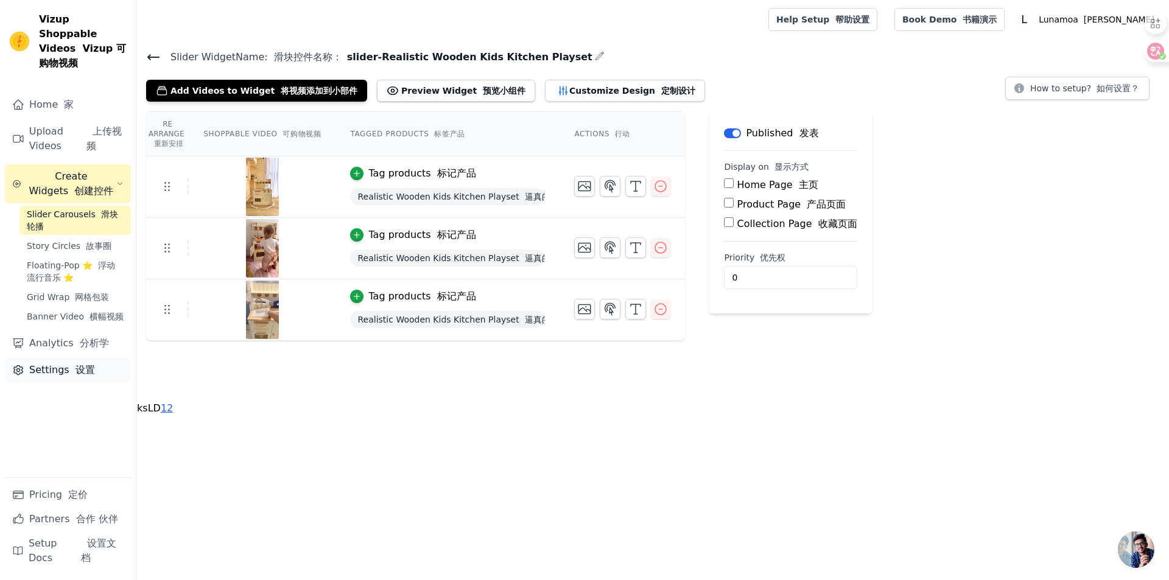
click at [57, 358] on link "Settings 设置" at bounding box center [68, 370] width 126 height 24
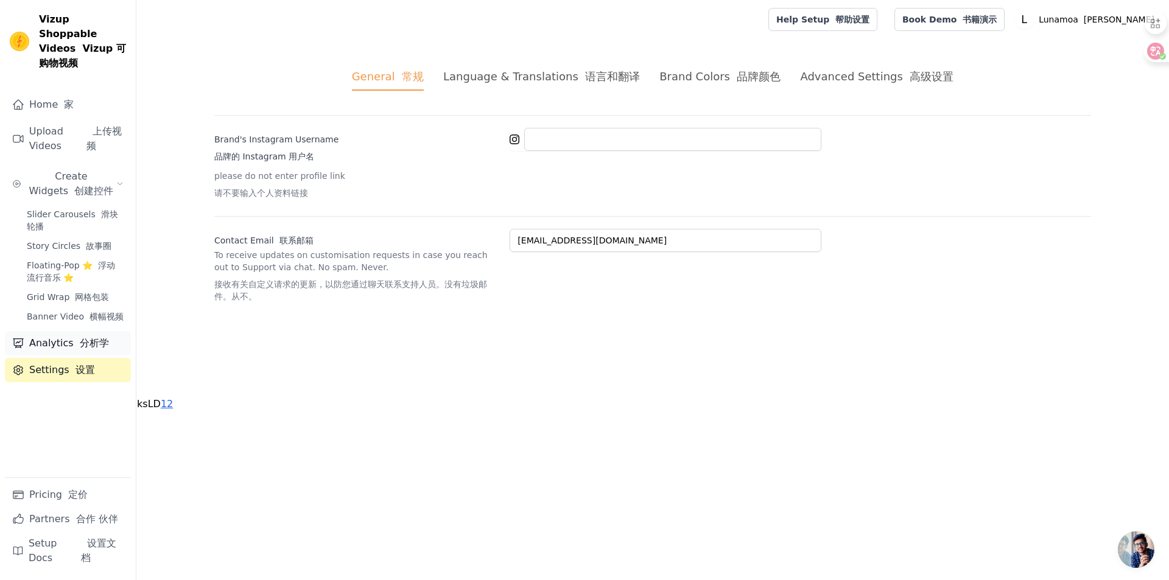
click at [83, 337] on font "分析学" at bounding box center [94, 343] width 29 height 12
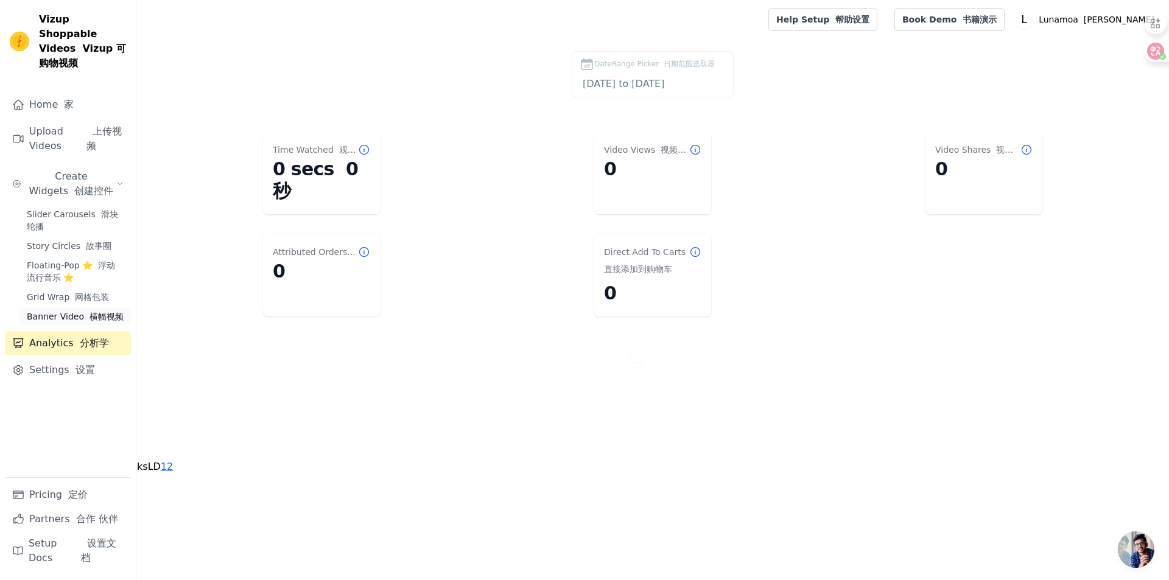
click at [86, 312] on font "Sidebar" at bounding box center [86, 317] width 5 height 10
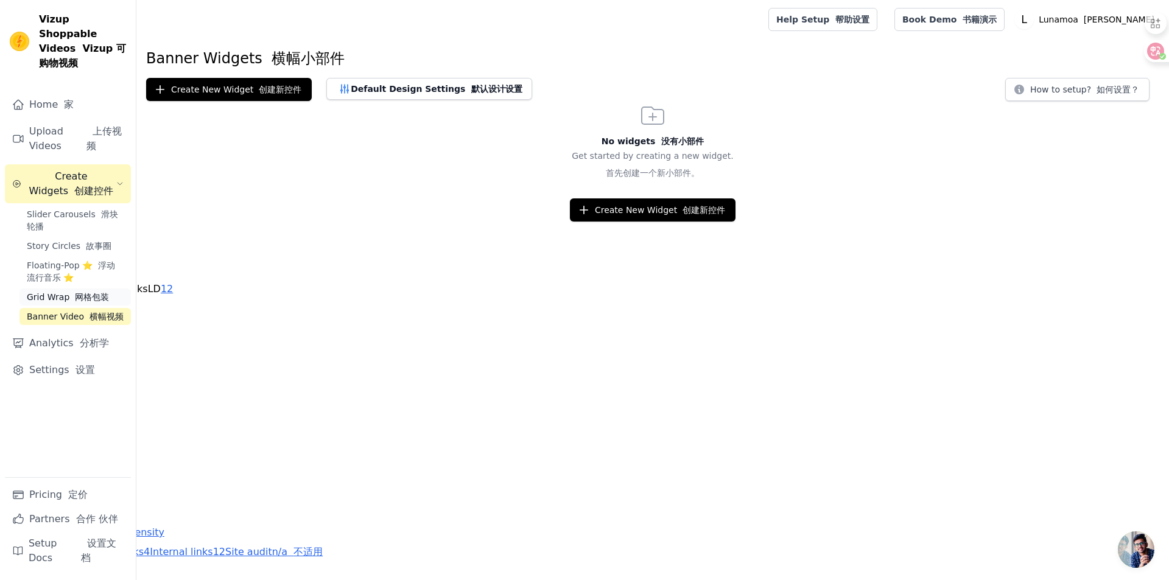
click at [90, 292] on font "网格包装" at bounding box center [92, 297] width 34 height 10
click at [85, 259] on span "Floating-Pop ⭐ 浮动流行音乐 ⭐" at bounding box center [75, 271] width 97 height 24
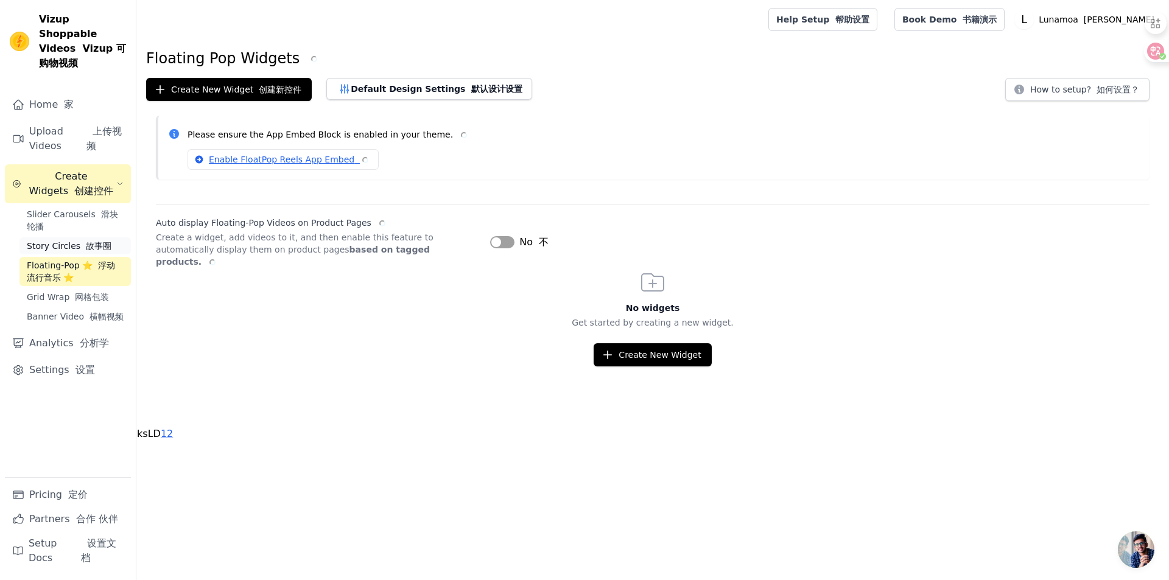
click at [85, 239] on link "Story Circles 故事圈" at bounding box center [74, 245] width 111 height 17
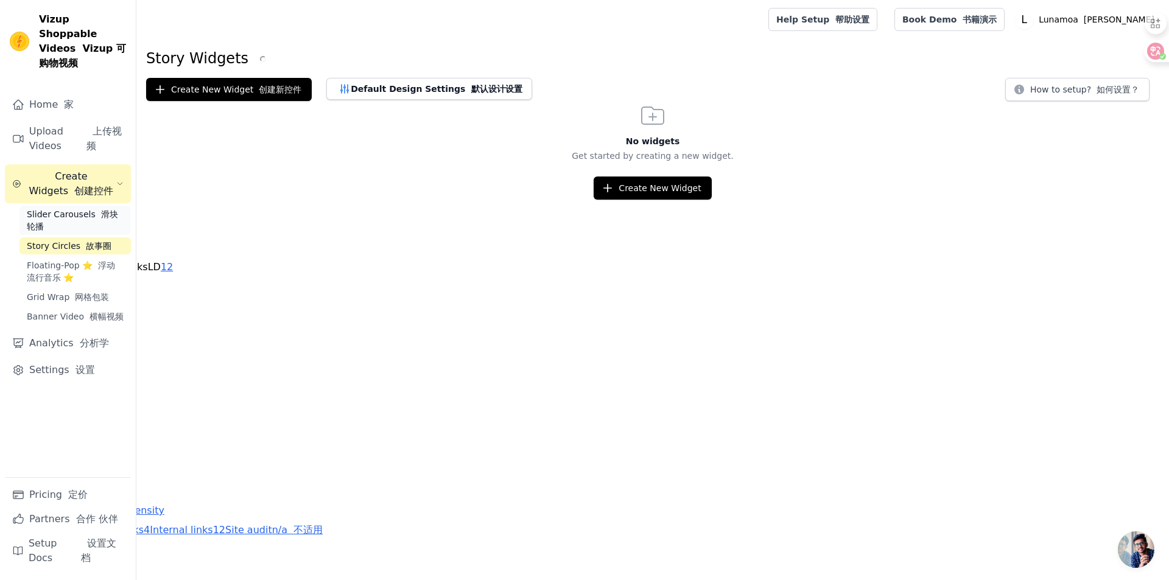
click at [78, 208] on span "Slider Carousels 滑块轮播" at bounding box center [75, 220] width 97 height 24
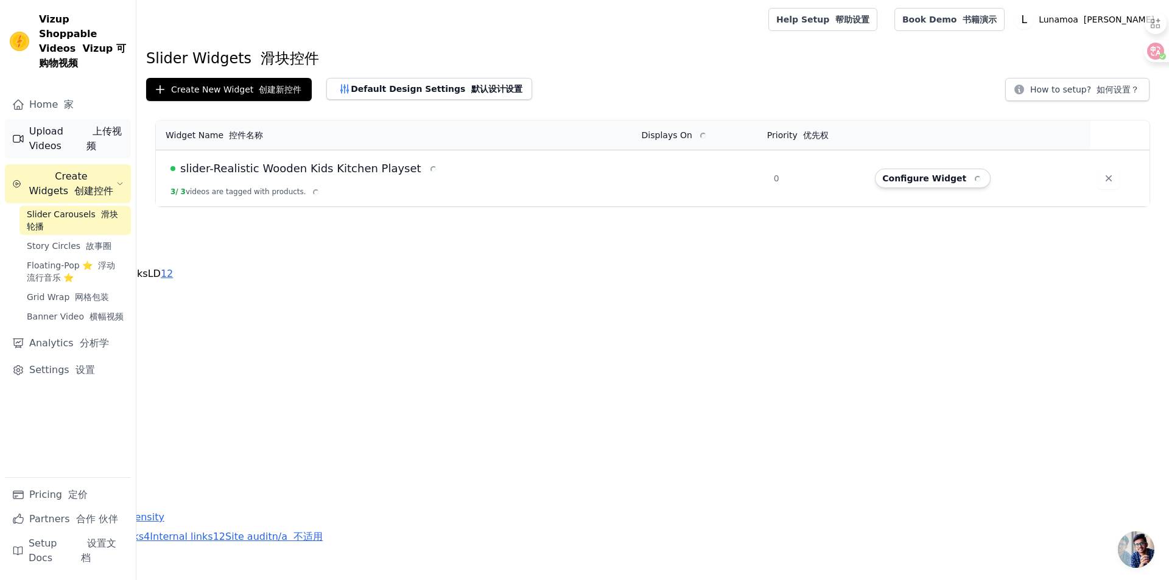
click at [76, 125] on link "Upload Videos 上传视频" at bounding box center [68, 138] width 126 height 39
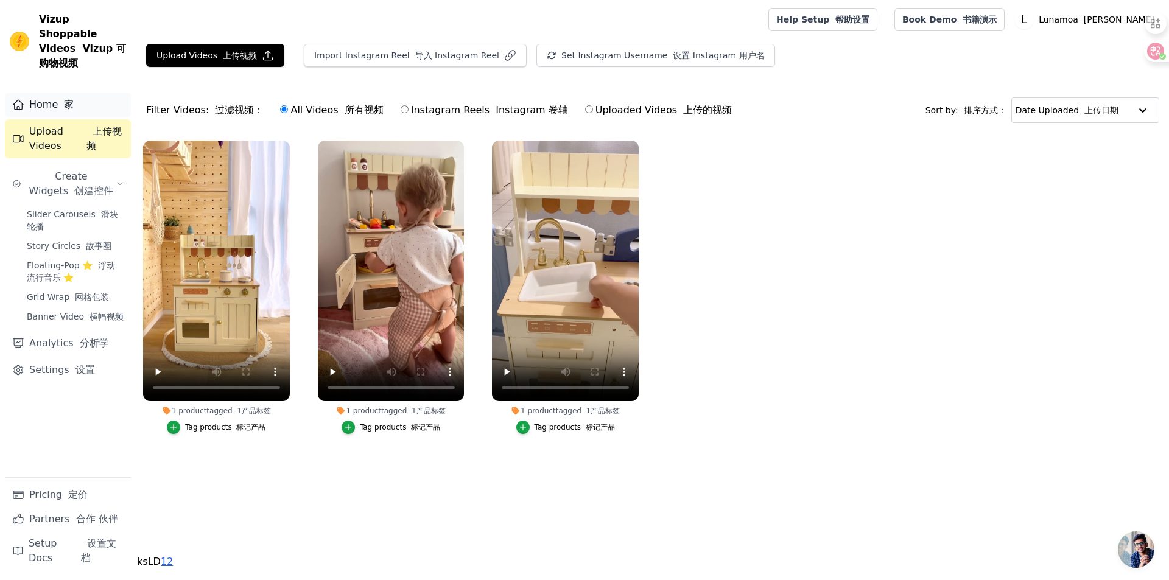
click at [55, 93] on link "Home 家" at bounding box center [68, 105] width 126 height 24
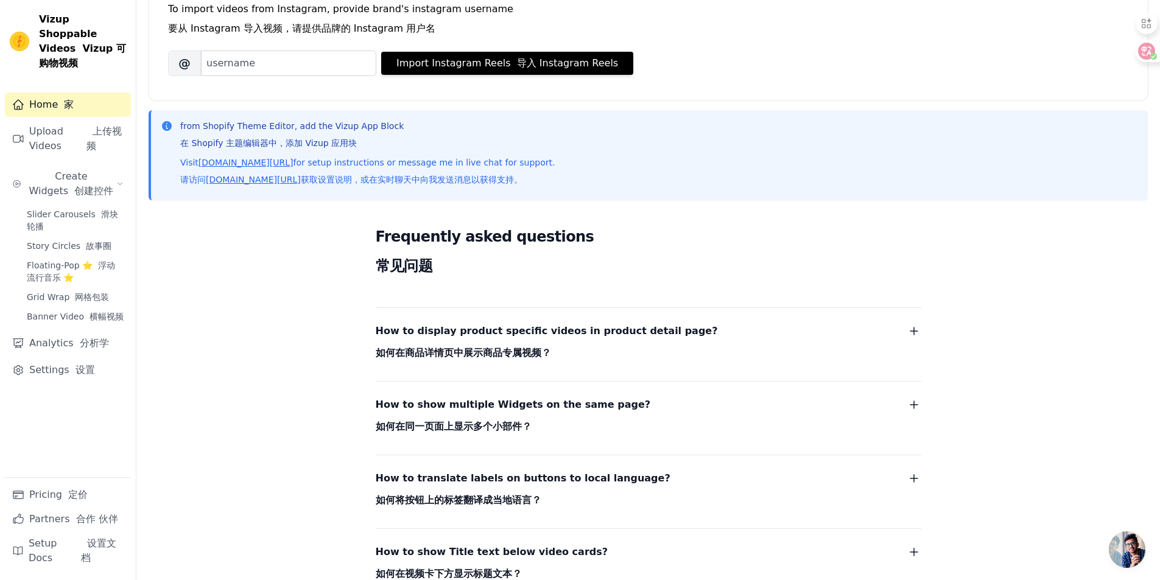
scroll to position [244, 0]
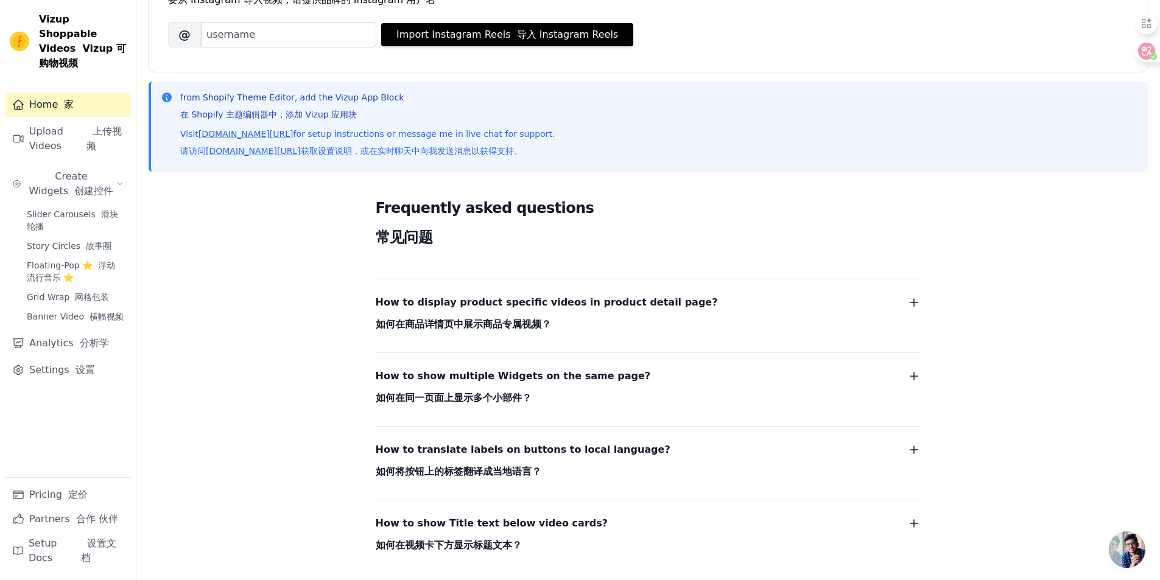
click at [468, 317] on font "如何在商品详情页中展示商品专属视频？" at bounding box center [463, 324] width 175 height 17
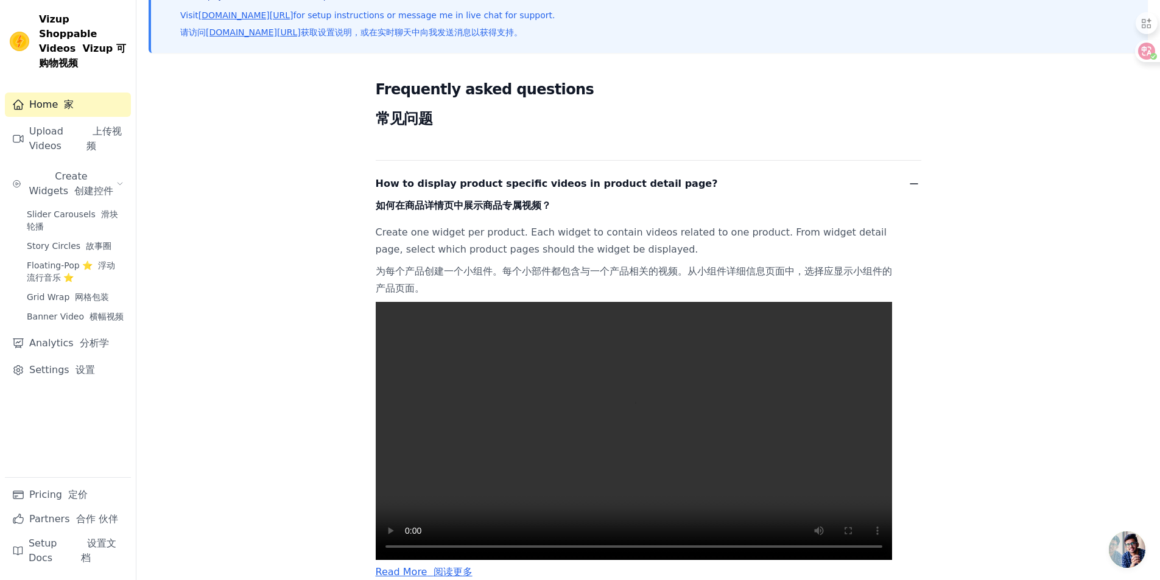
scroll to position [365, 0]
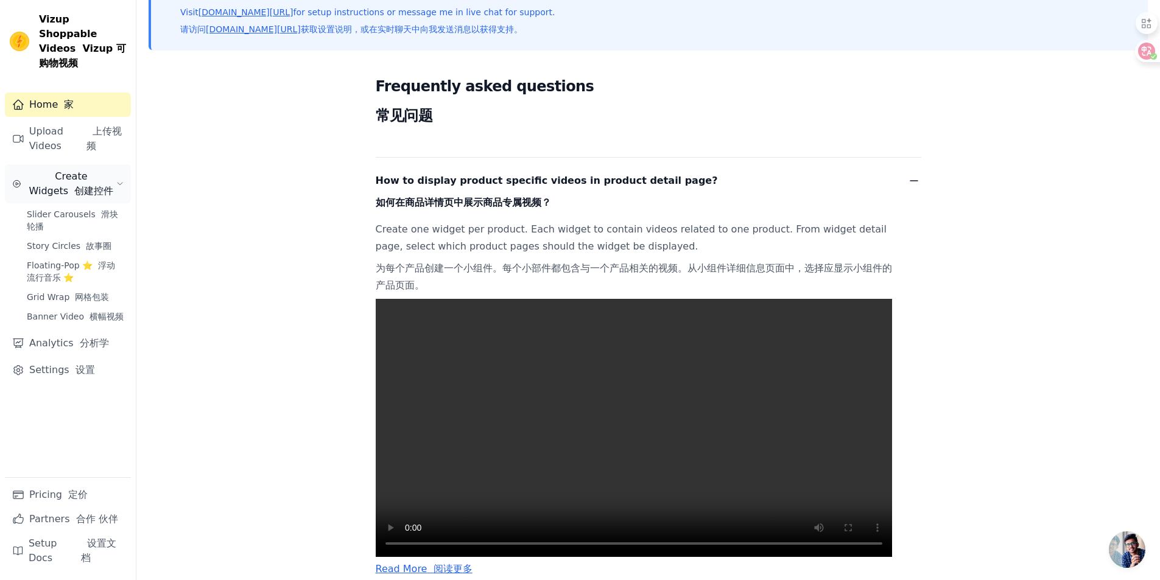
click at [74, 185] on font "创建控件" at bounding box center [93, 191] width 39 height 12
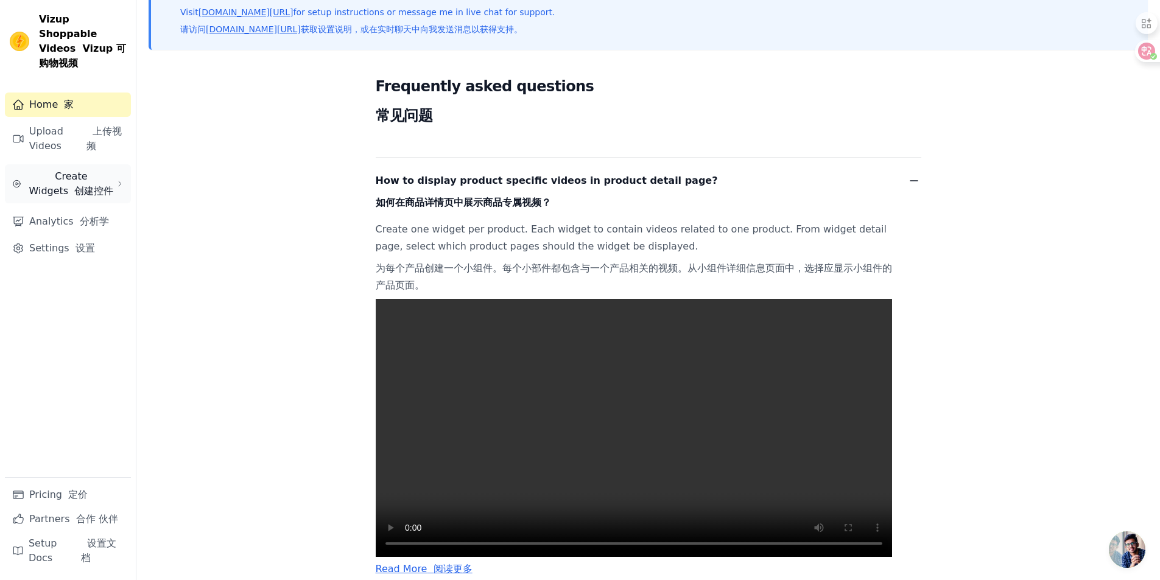
click at [71, 169] on span "Create Widgets 创建控件" at bounding box center [71, 183] width 90 height 29
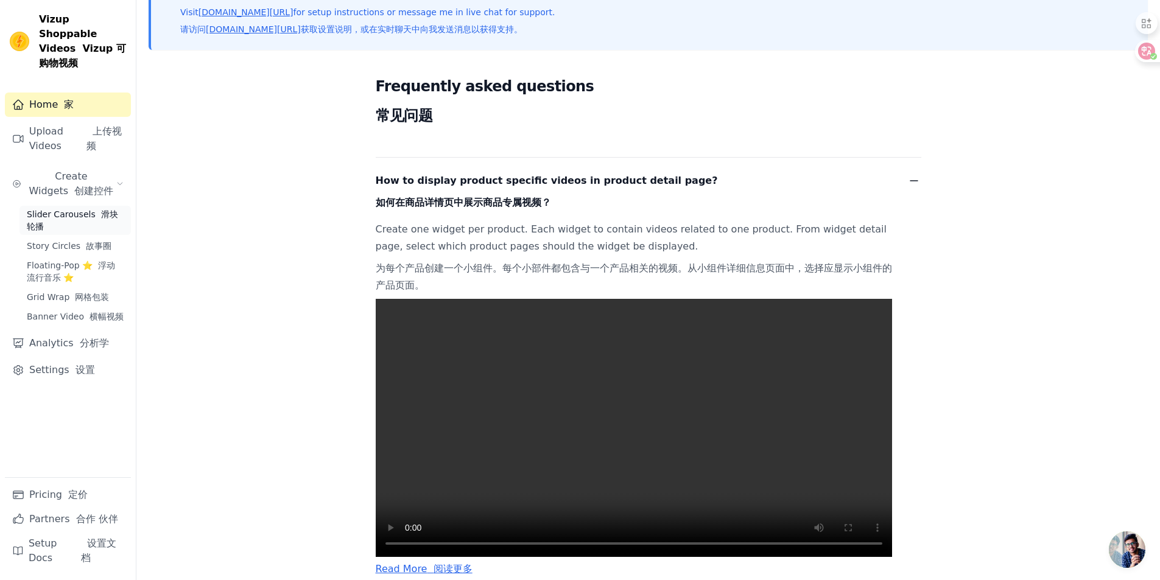
click at [96, 209] on font "Sidebar" at bounding box center [98, 214] width 5 height 10
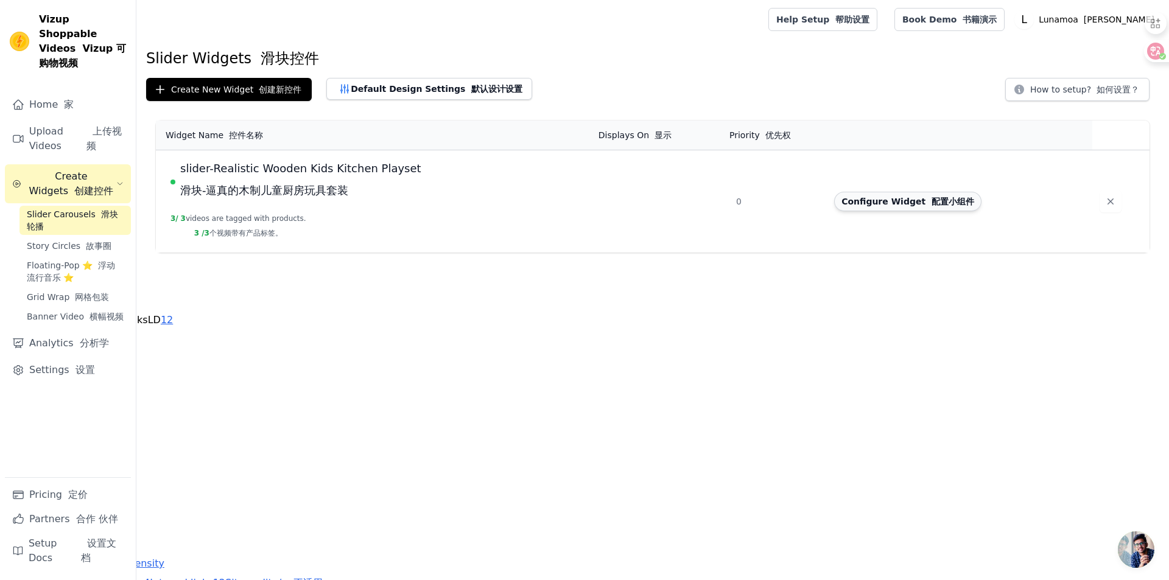
click at [901, 200] on button "Configure Widget 配置小组件" at bounding box center [907, 201] width 147 height 19
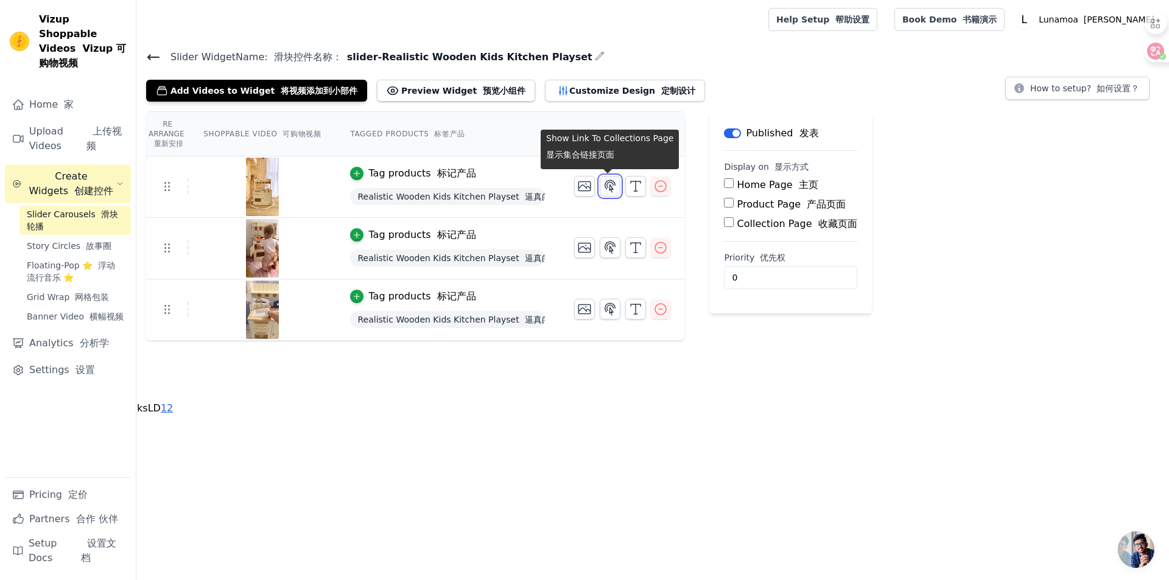
click at [609, 185] on icon "button" at bounding box center [610, 186] width 15 height 15
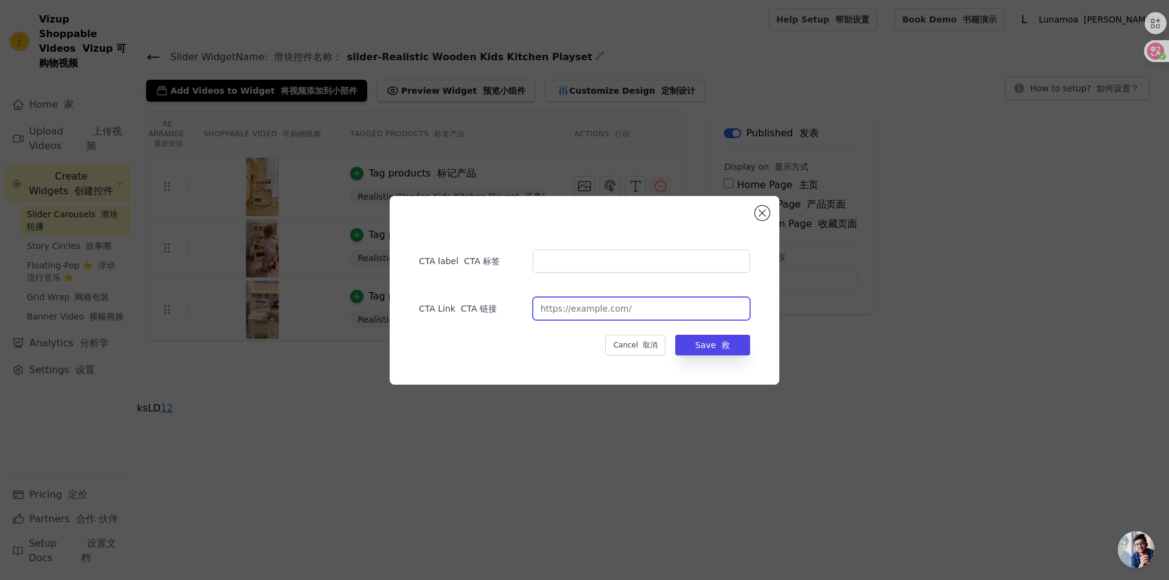
click at [577, 305] on input "url" at bounding box center [641, 308] width 217 height 23
click at [582, 310] on input "url" at bounding box center [641, 308] width 217 height 23
paste input "https://www.lunamoa.com/products/realistic-wooden-kitchen-playset?_pos=1&_sid=5…"
type input "https://www.lunamoa.com/products/realistic-wooden-kitchen-playset?_pos=1&_sid=5…"
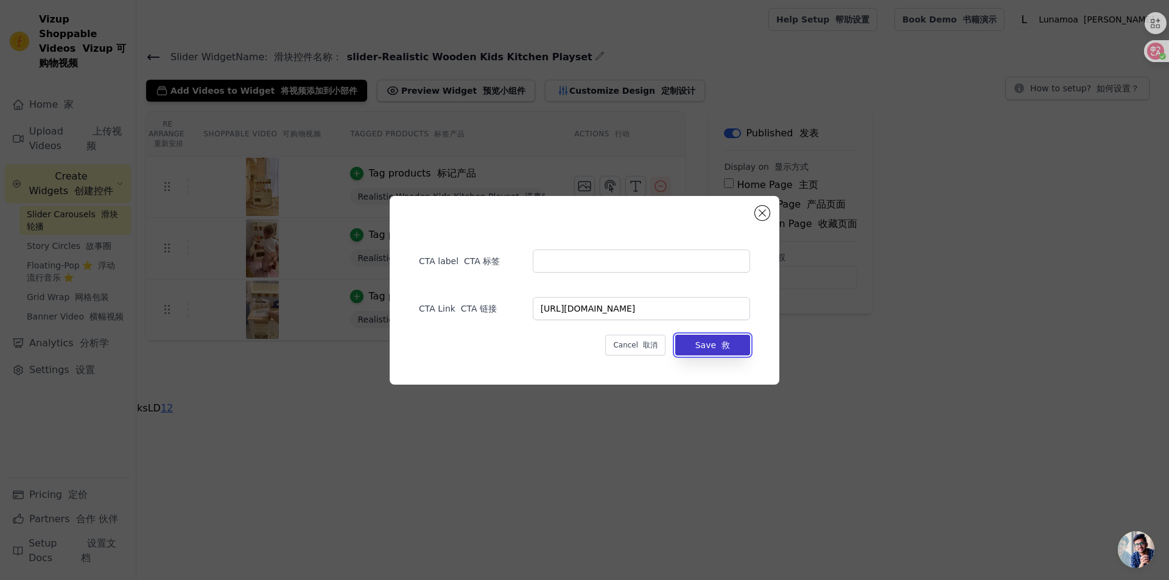
drag, startPoint x: 726, startPoint y: 348, endPoint x: 717, endPoint y: 349, distance: 9.2
click at [726, 348] on font "救" at bounding box center [726, 345] width 9 height 10
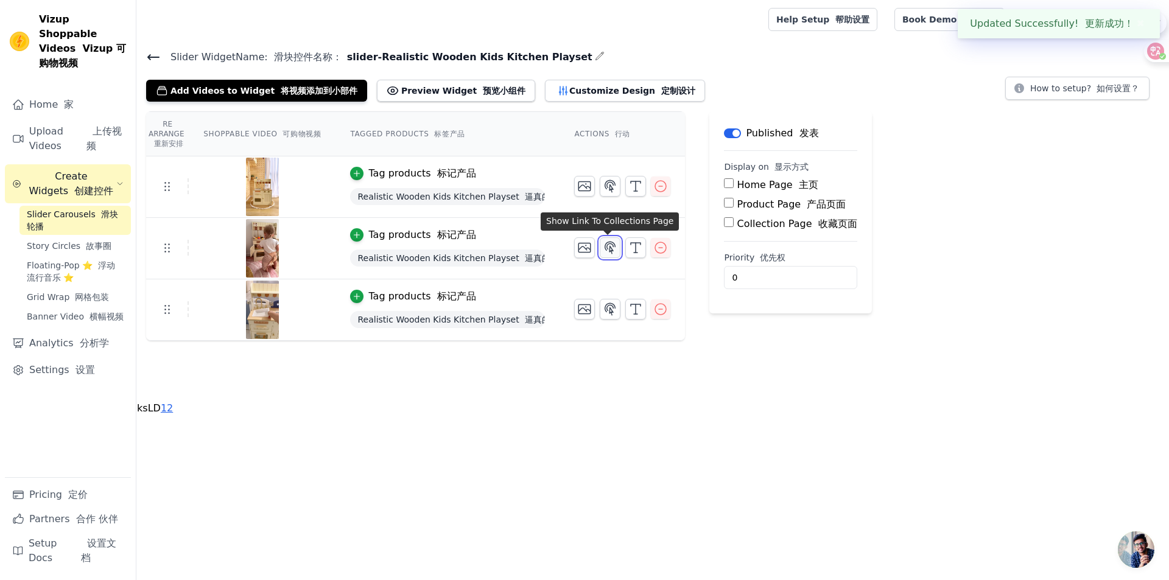
click at [607, 250] on icon "button" at bounding box center [610, 248] width 15 height 15
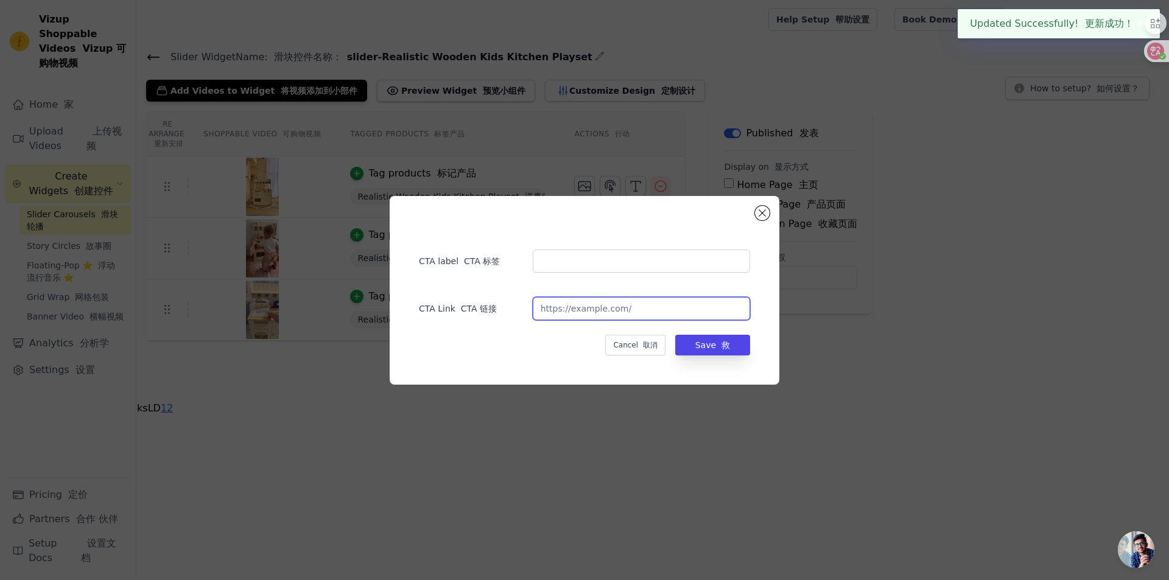
click at [621, 318] on input "url" at bounding box center [641, 308] width 217 height 23
paste input "https://www.lunamoa.com/products/realistic-wooden-kitchen-playset?_pos=1&_sid=5…"
type input "https://www.lunamoa.com/products/realistic-wooden-kitchen-playset?_pos=1&_sid=5…"
drag, startPoint x: 720, startPoint y: 338, endPoint x: 706, endPoint y: 353, distance: 20.7
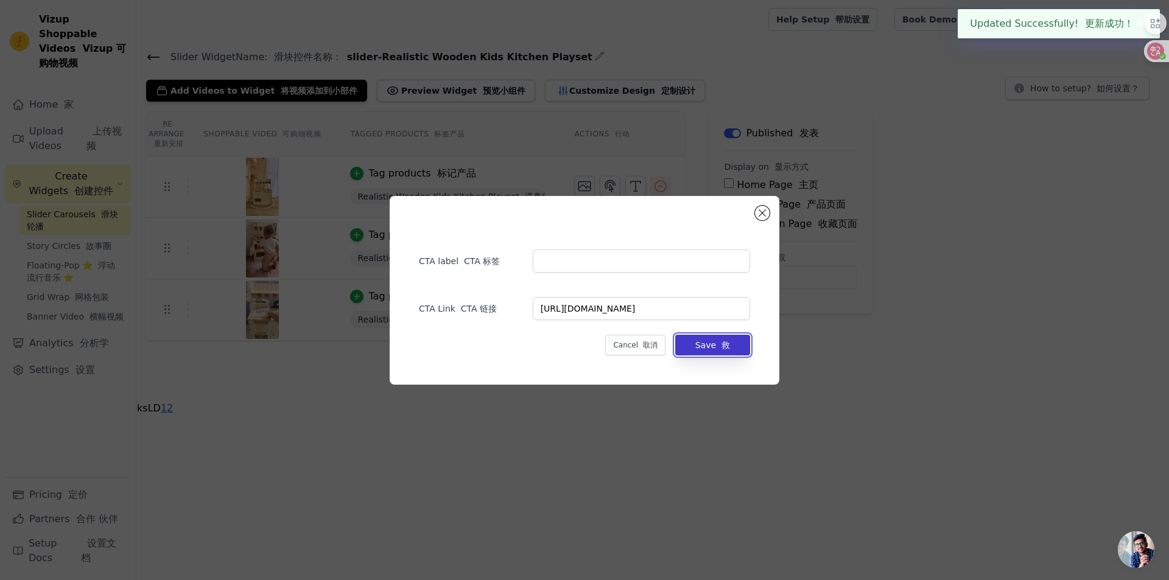
click at [720, 339] on button "Save 救" at bounding box center [712, 345] width 75 height 21
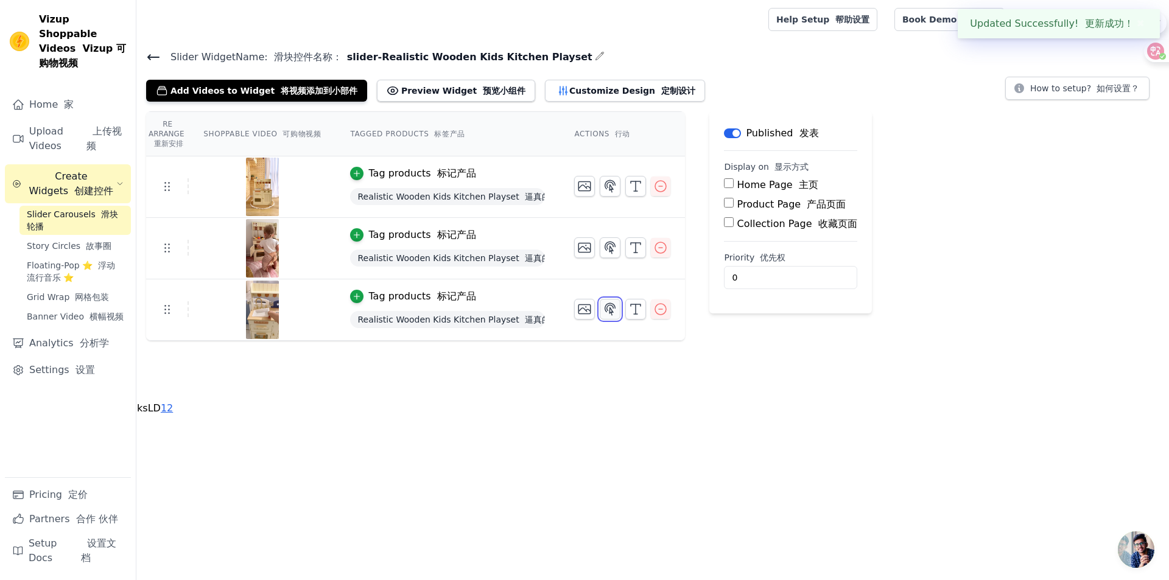
click at [615, 306] on button "button" at bounding box center [610, 309] width 21 height 21
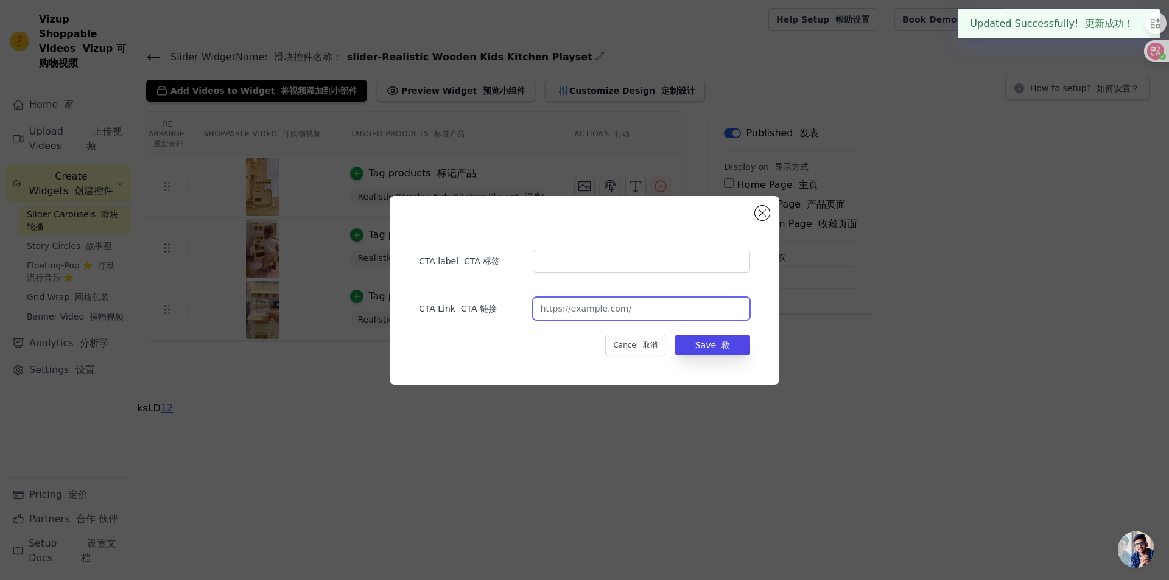
click at [570, 306] on input "url" at bounding box center [641, 308] width 217 height 23
paste input "https://www.lunamoa.com/products/realistic-wooden-kitchen-playset?_pos=1&_sid=5…"
type input "https://www.lunamoa.com/products/realistic-wooden-kitchen-playset?_pos=1&_sid=5…"
click at [712, 352] on button "Save 救" at bounding box center [712, 345] width 75 height 21
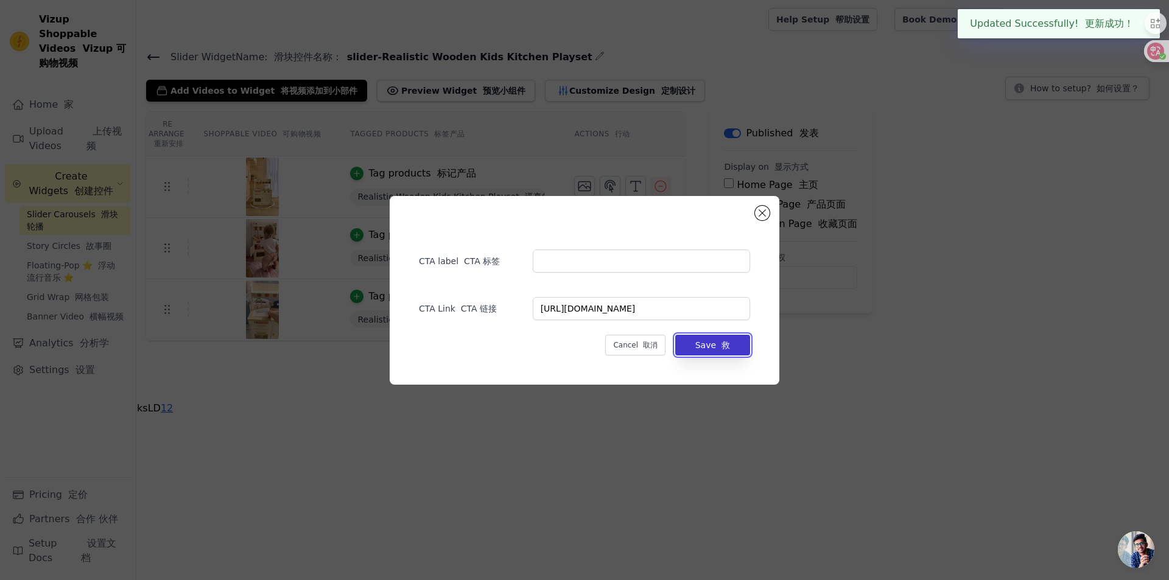
scroll to position [0, 0]
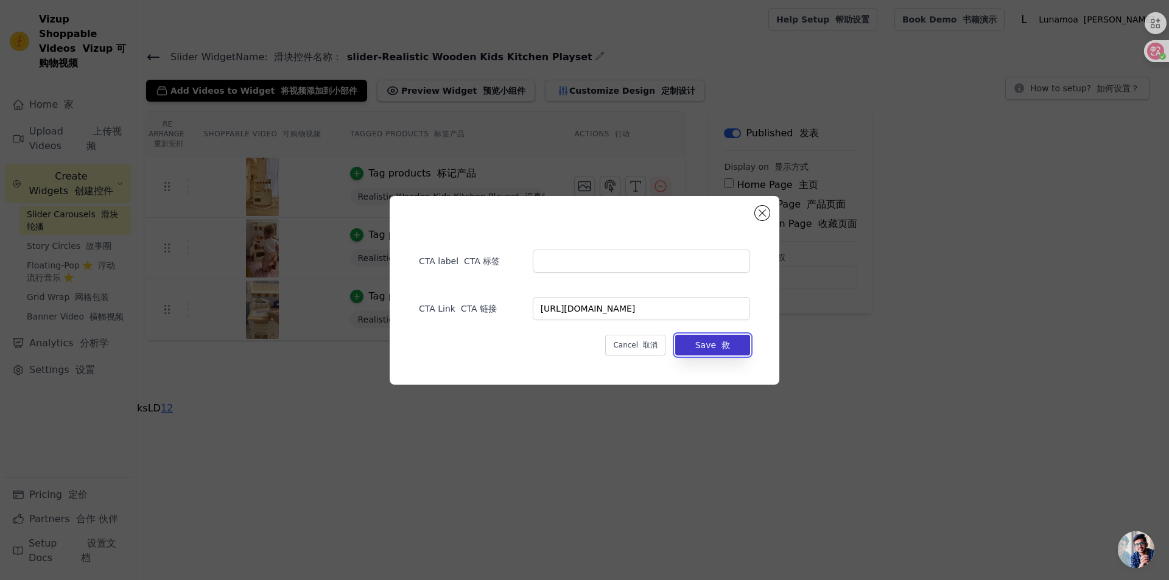
click at [721, 349] on font "button" at bounding box center [718, 345] width 5 height 10
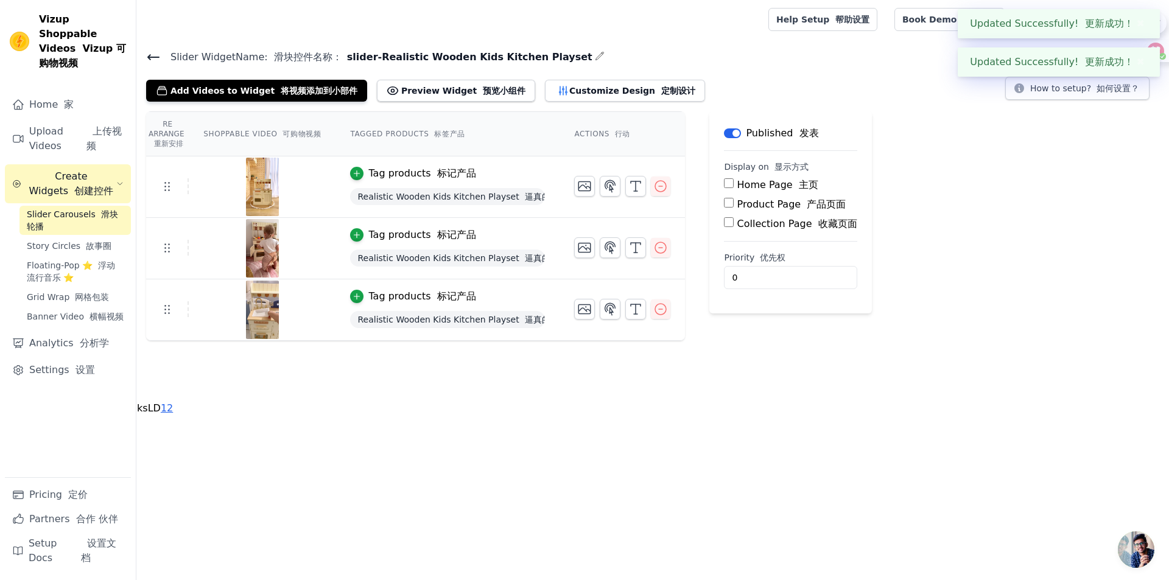
click at [724, 202] on input "Product Page 产品页面" at bounding box center [729, 203] width 10 height 10
checkbox input "true"
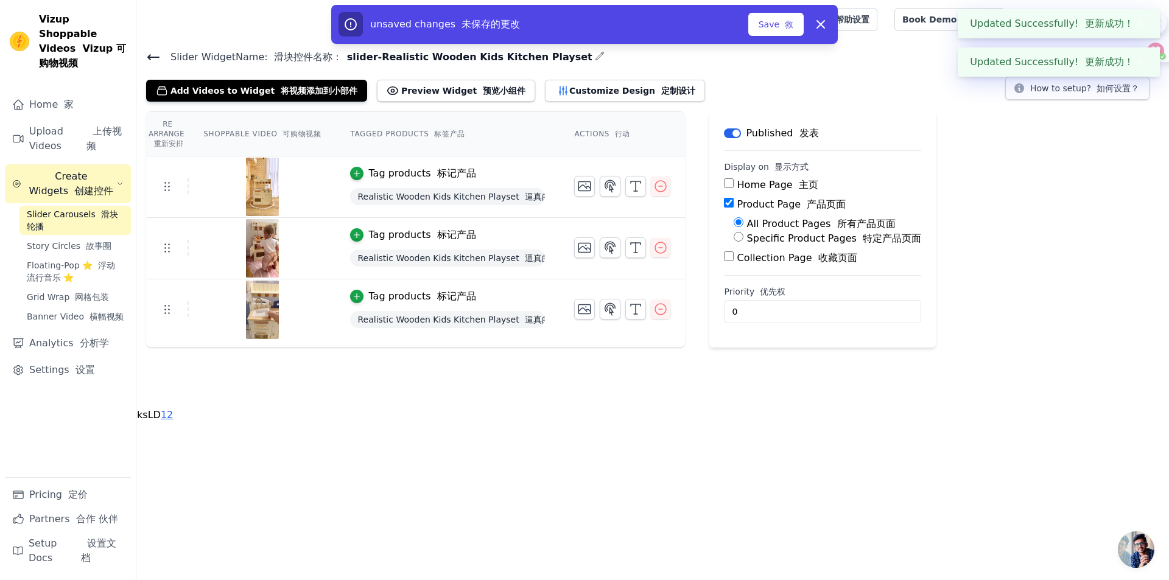
click at [735, 224] on input "All Product Pages 所有产品页面" at bounding box center [739, 222] width 10 height 10
click at [736, 242] on div "Specific Product Pages 特定产品页面" at bounding box center [828, 238] width 188 height 15
click at [738, 238] on input "Specific Product Pages 特定产品页面" at bounding box center [739, 237] width 10 height 10
radio input "true"
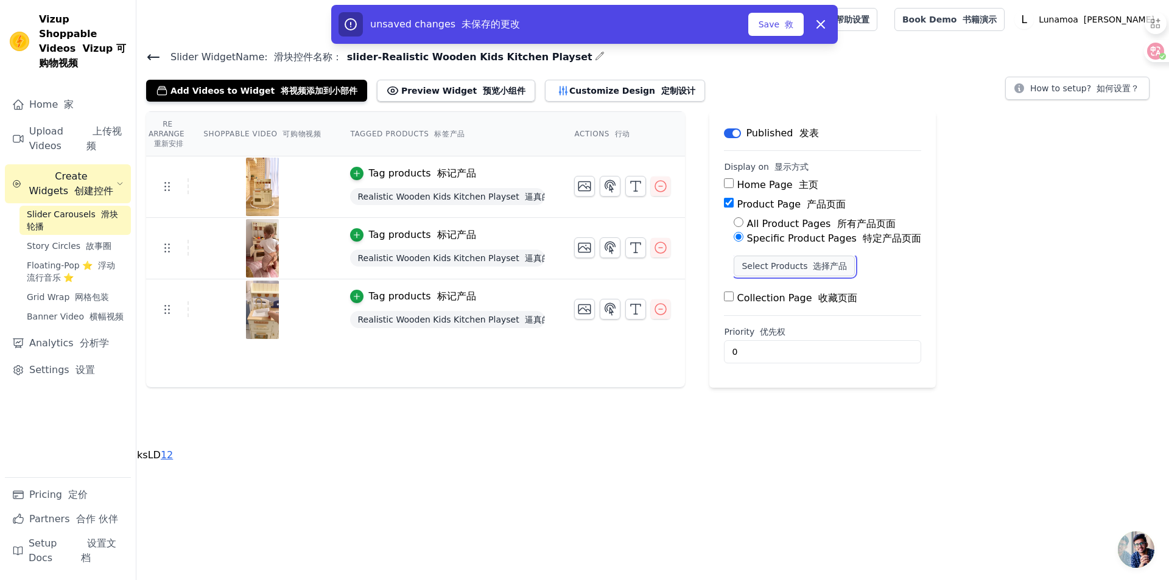
click at [772, 269] on button "Select Products 选择产品" at bounding box center [794, 266] width 121 height 21
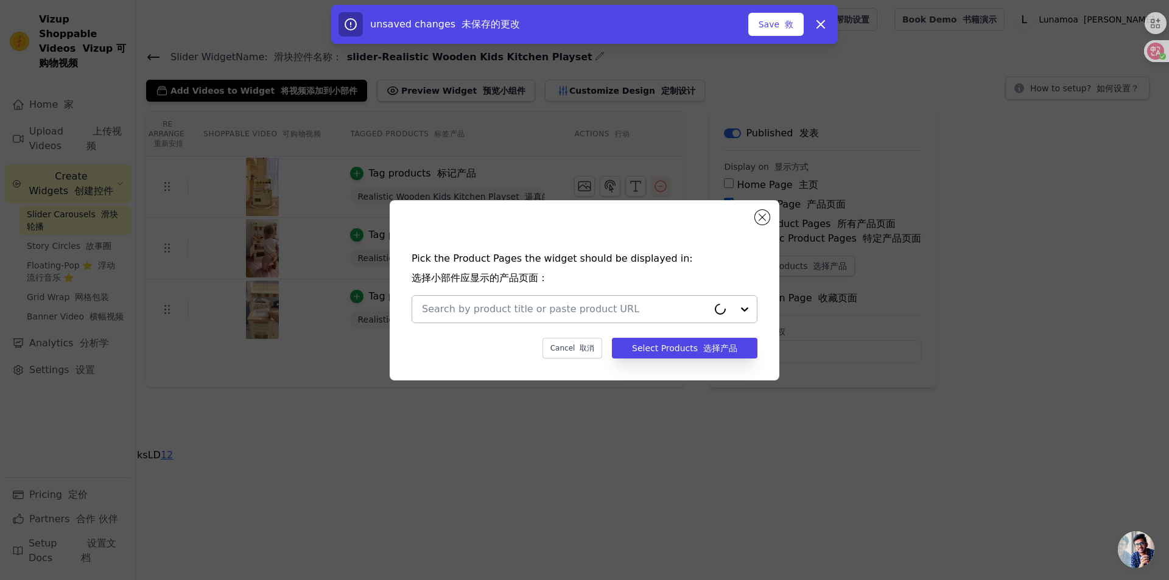
click at [628, 306] on input "text" at bounding box center [565, 309] width 286 height 15
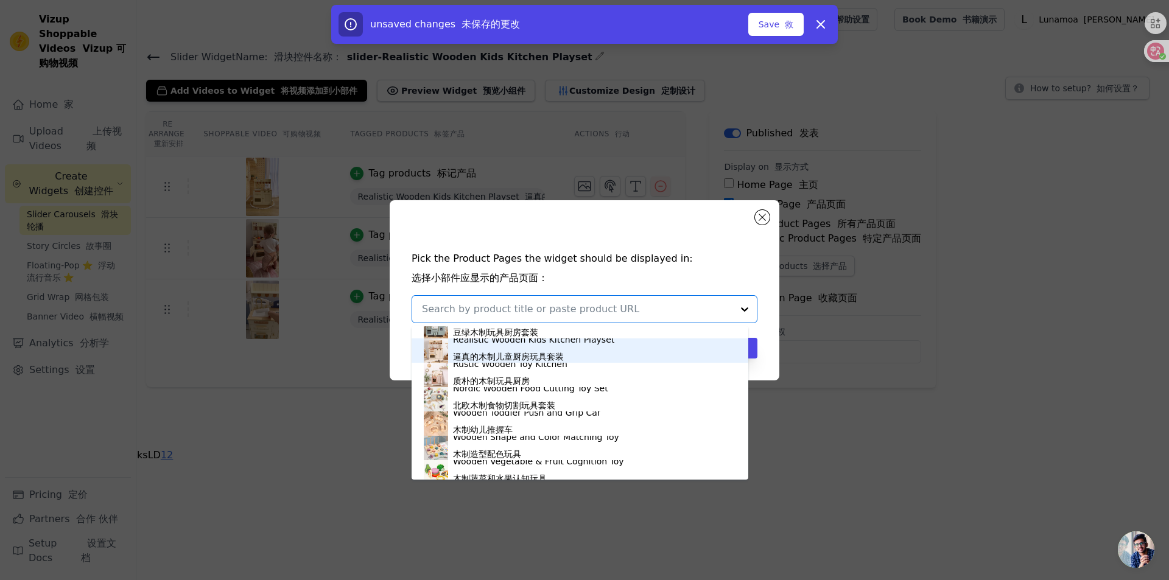
scroll to position [1023, 0]
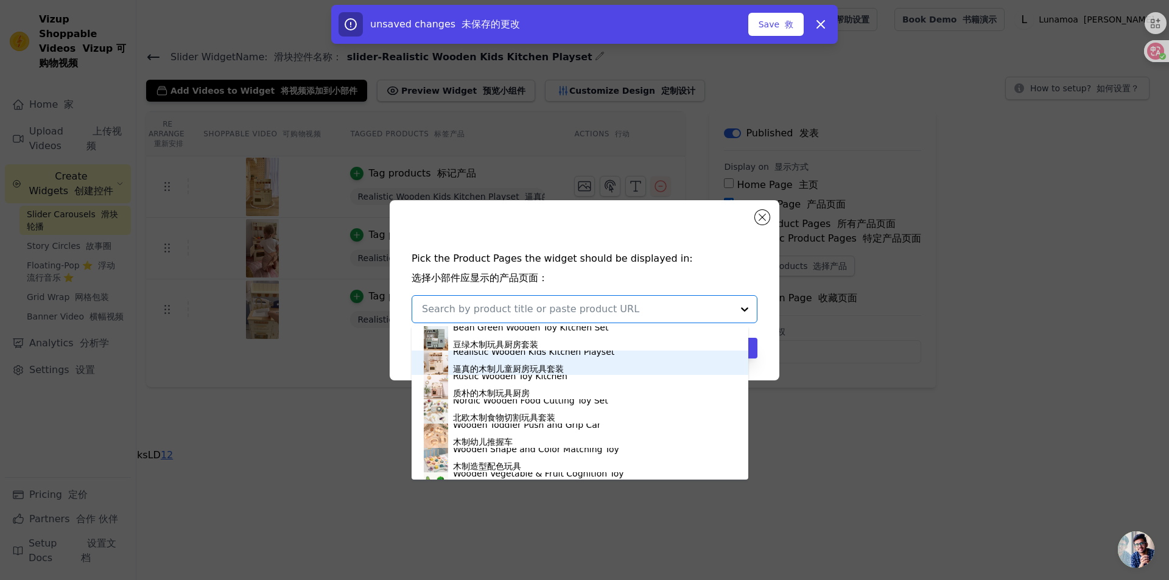
click at [460, 363] on font "逼真的木制儿童厨房玩具套装" at bounding box center [508, 369] width 111 height 12
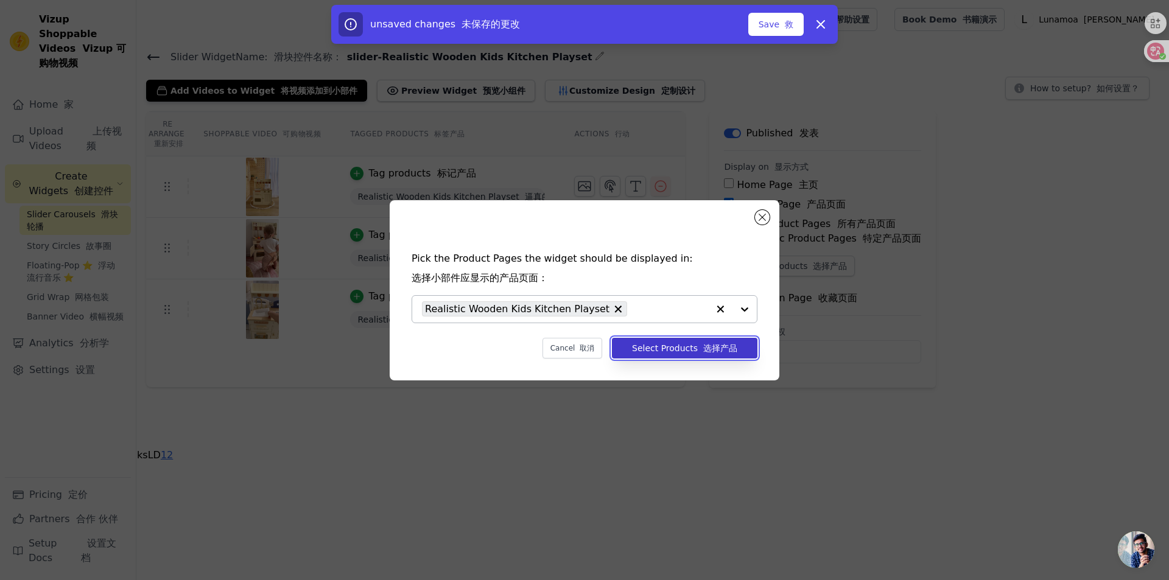
click at [709, 350] on font "选择产品" at bounding box center [720, 348] width 34 height 10
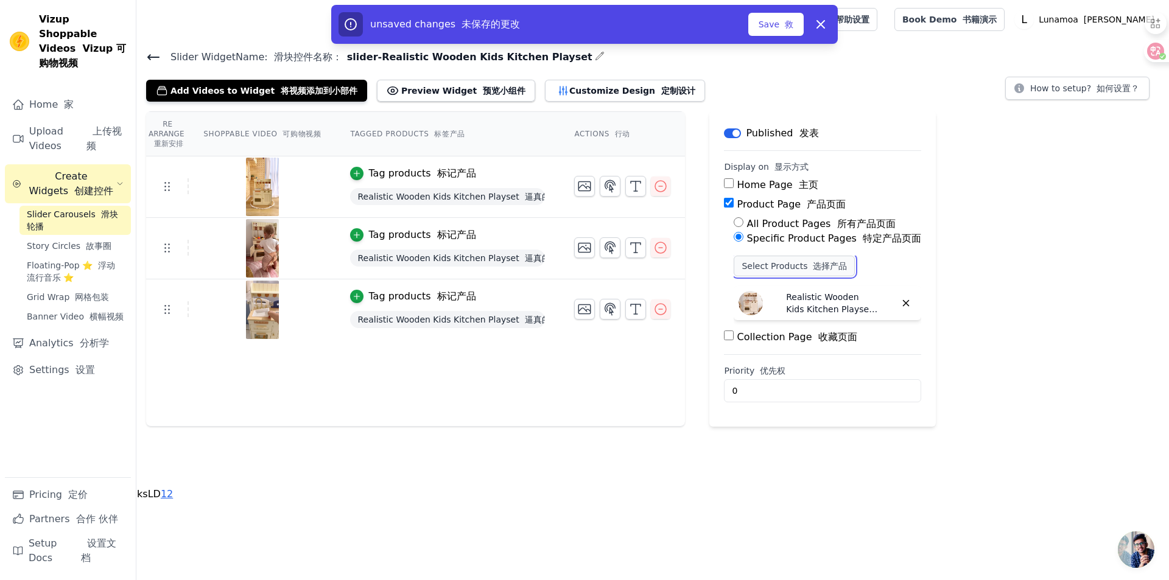
click at [800, 267] on button "Select Products 选择产品" at bounding box center [794, 266] width 121 height 21
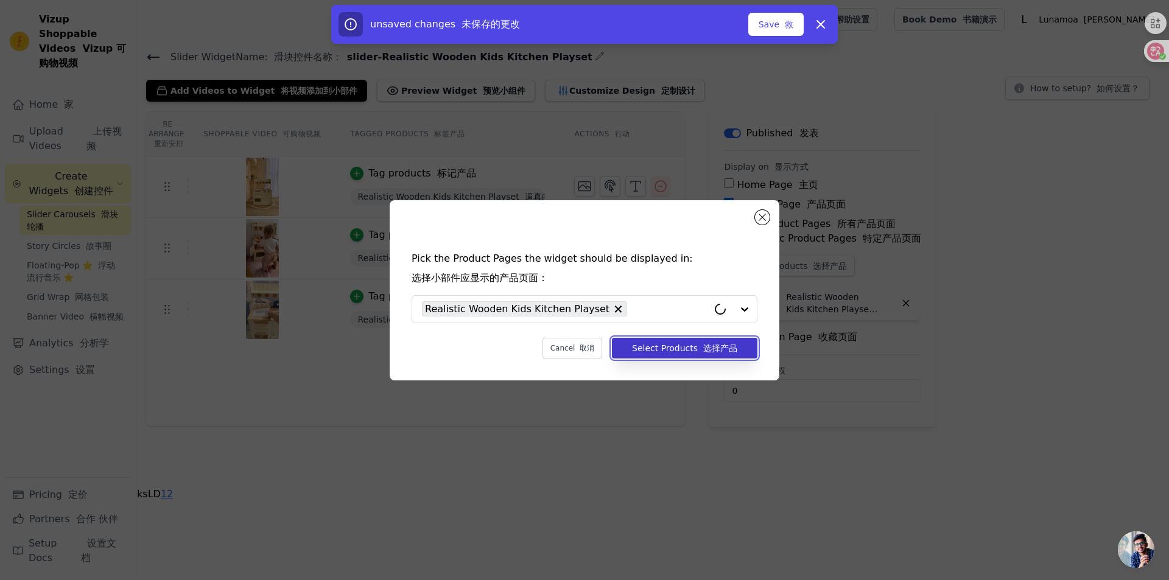
click at [702, 350] on font "button" at bounding box center [700, 348] width 5 height 10
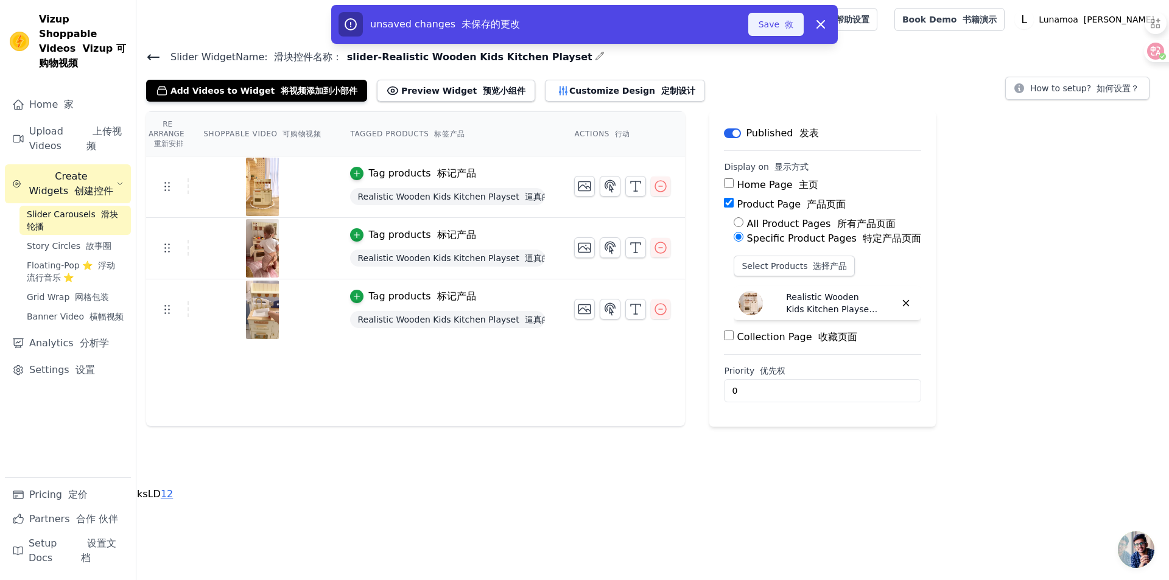
click at [784, 32] on button "Save 救" at bounding box center [775, 24] width 55 height 23
click at [765, 24] on button "Save 救" at bounding box center [775, 24] width 55 height 23
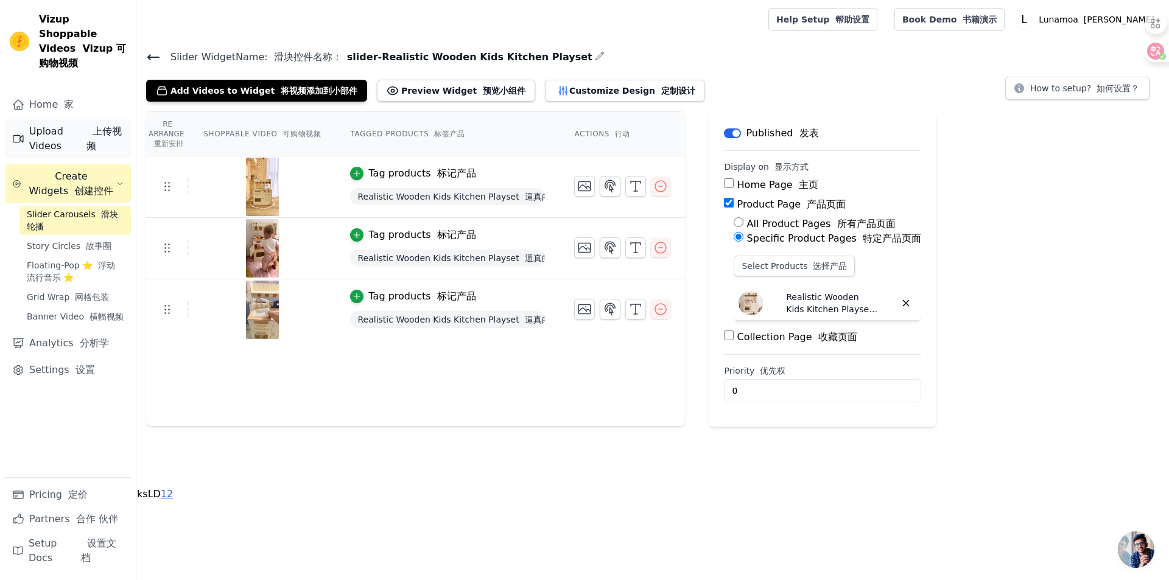
click at [50, 121] on link "Upload Videos 上传视频" at bounding box center [68, 138] width 126 height 39
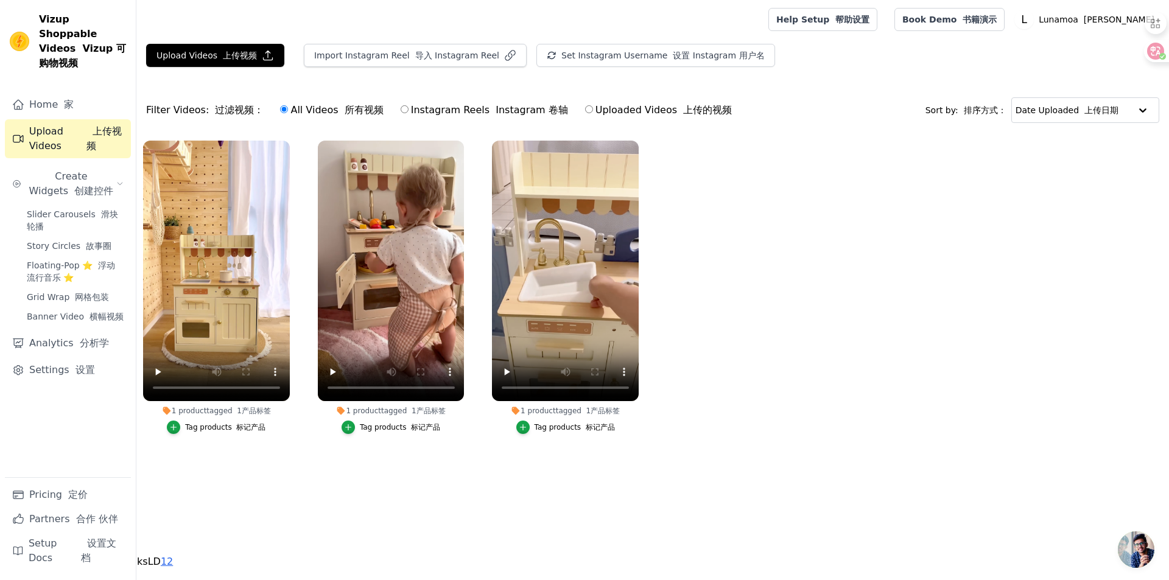
click at [223, 423] on div "Tag products 标记产品" at bounding box center [225, 428] width 80 height 10
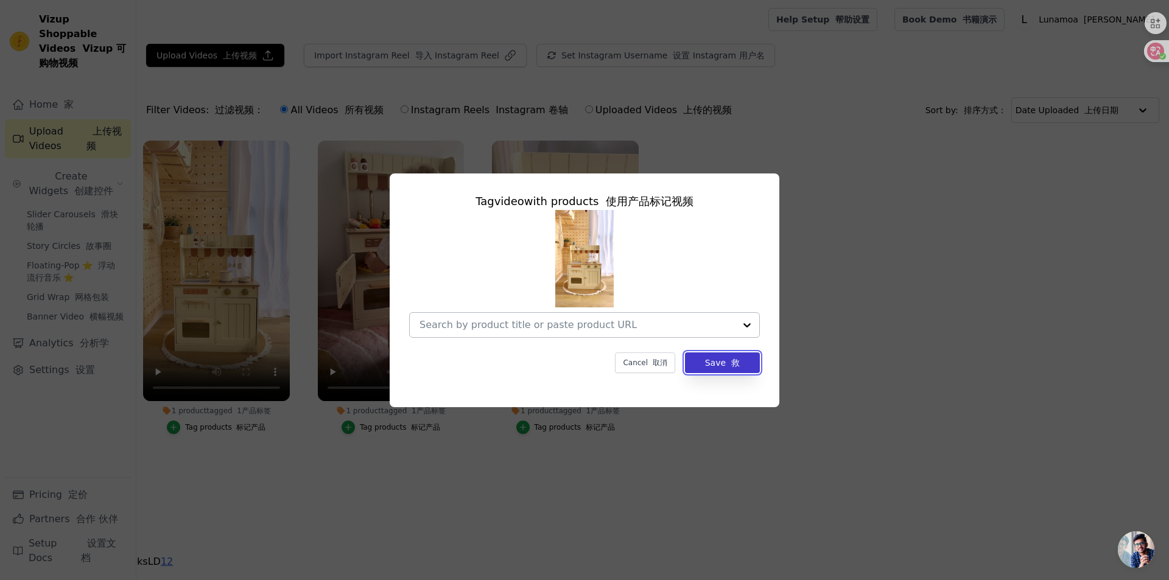
click at [713, 365] on button "Save 救" at bounding box center [722, 363] width 75 height 21
click at [558, 487] on main "Upload Videos 上传视频 Import Instagram Reel 导入 Instagram Reel Set Instagram Userna…" at bounding box center [652, 267] width 1033 height 456
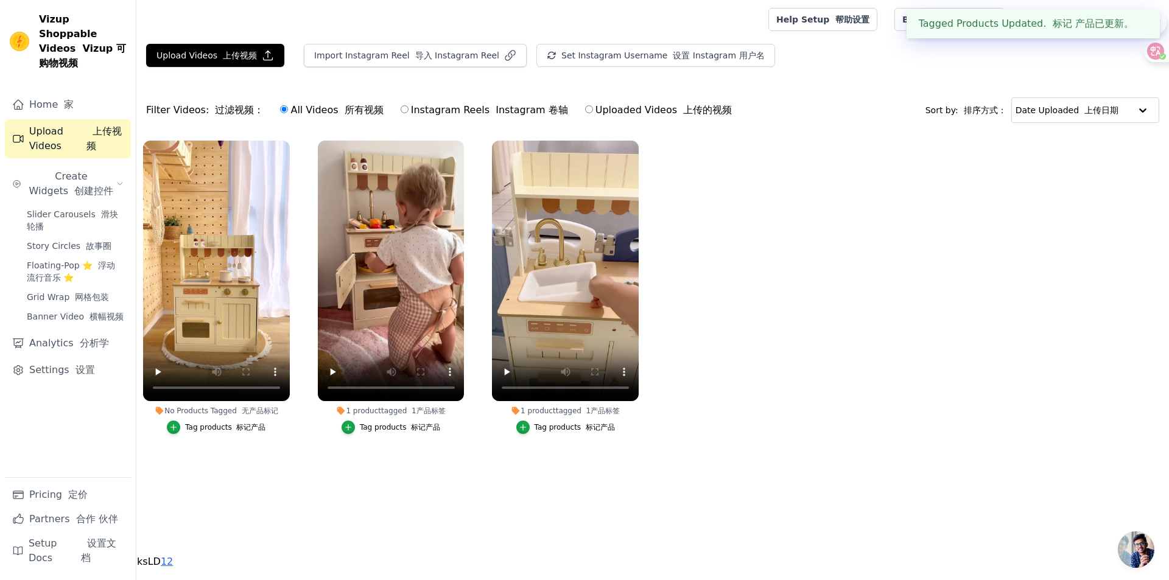
click at [406, 408] on div "1 product tagged 1产品标签" at bounding box center [391, 411] width 147 height 10
click at [395, 423] on div "Tag products 标记产品" at bounding box center [400, 428] width 80 height 10
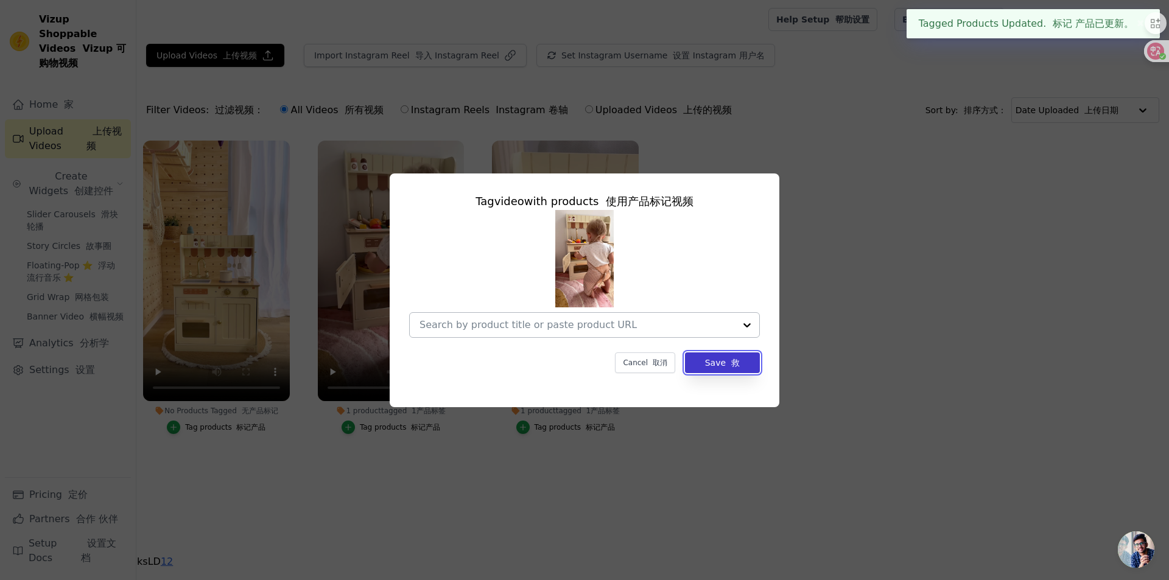
click at [750, 370] on button "Save 救" at bounding box center [722, 363] width 75 height 21
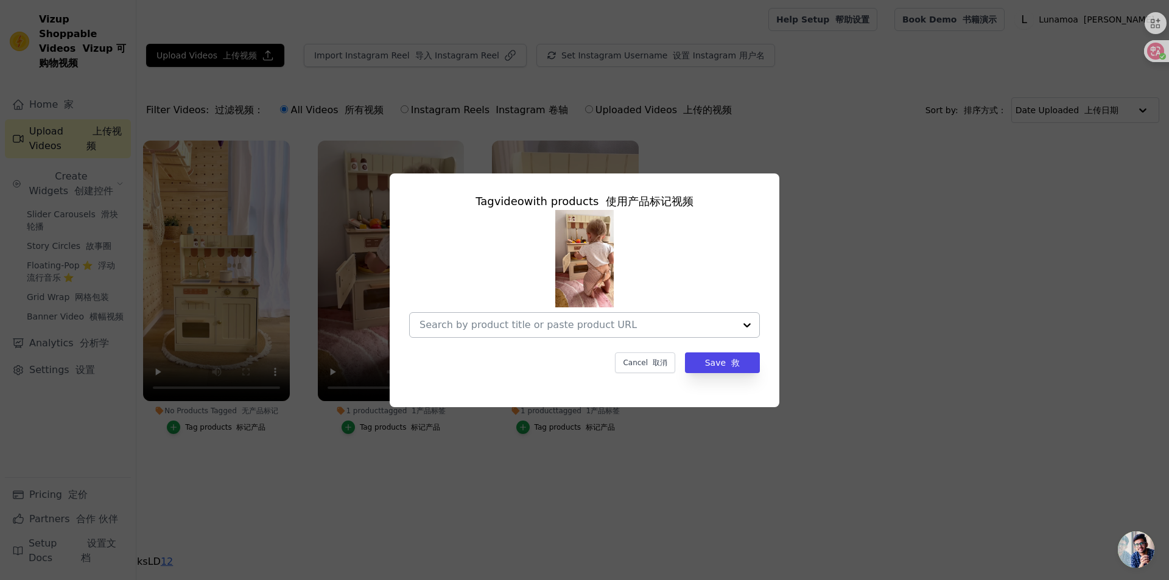
click at [726, 365] on ul "No Products Tagged 无产品标记 Tag products 标记产品 1 product tagged 1产品标签 Tag video wit…" at bounding box center [652, 299] width 1033 height 331
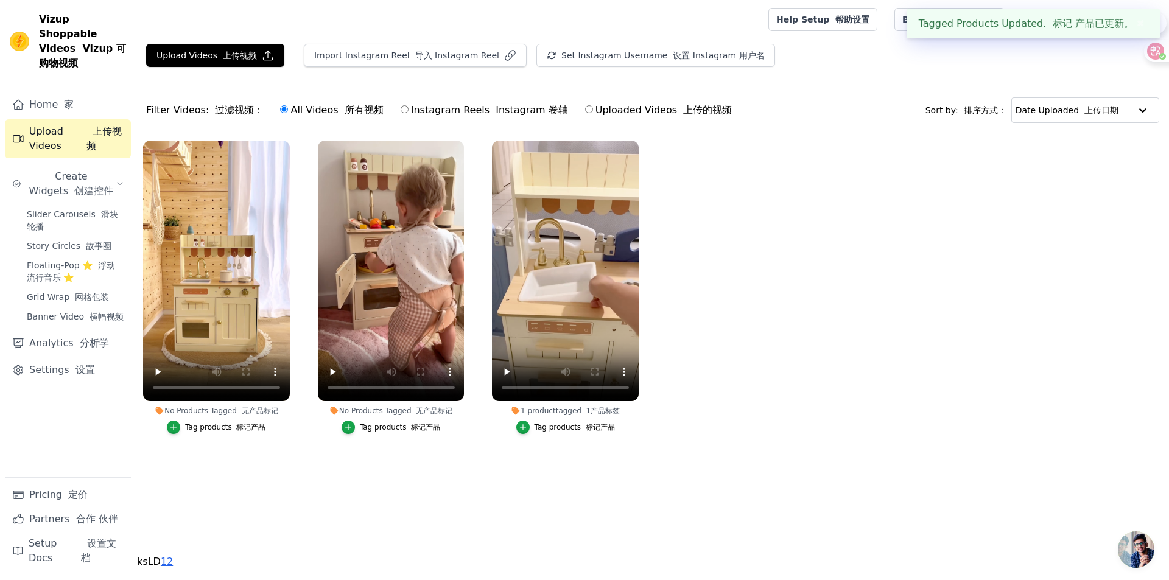
click at [568, 421] on button "Tag products 标记产品" at bounding box center [565, 427] width 99 height 13
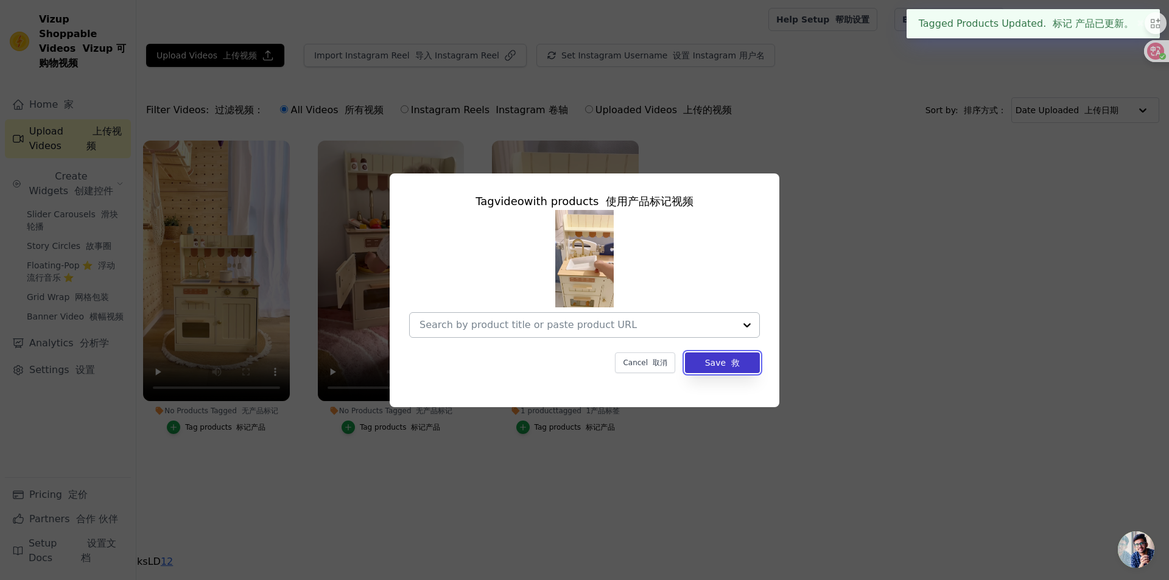
click at [711, 360] on button "Save 救" at bounding box center [722, 363] width 75 height 21
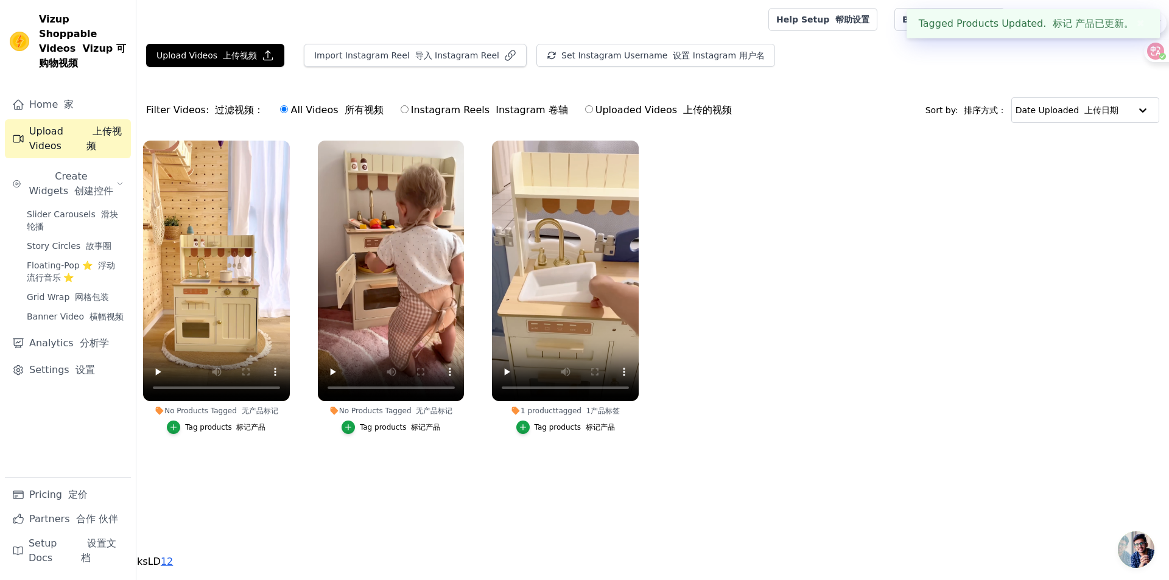
click at [895, 374] on ul "No Products Tagged 无产品标记 Tag products 标记产品 No Products Tagged 无产品标记 Tag product…" at bounding box center [652, 299] width 1033 height 331
click at [96, 171] on span "Create Widgets 创建控件" at bounding box center [71, 183] width 90 height 29
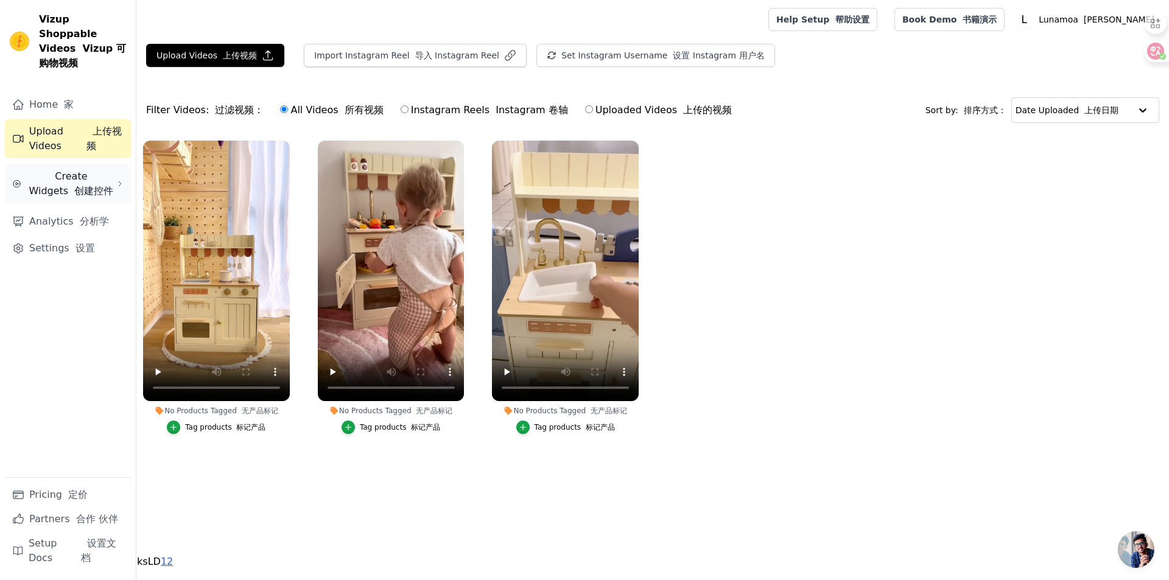
click at [74, 185] on font "创建控件" at bounding box center [93, 191] width 39 height 12
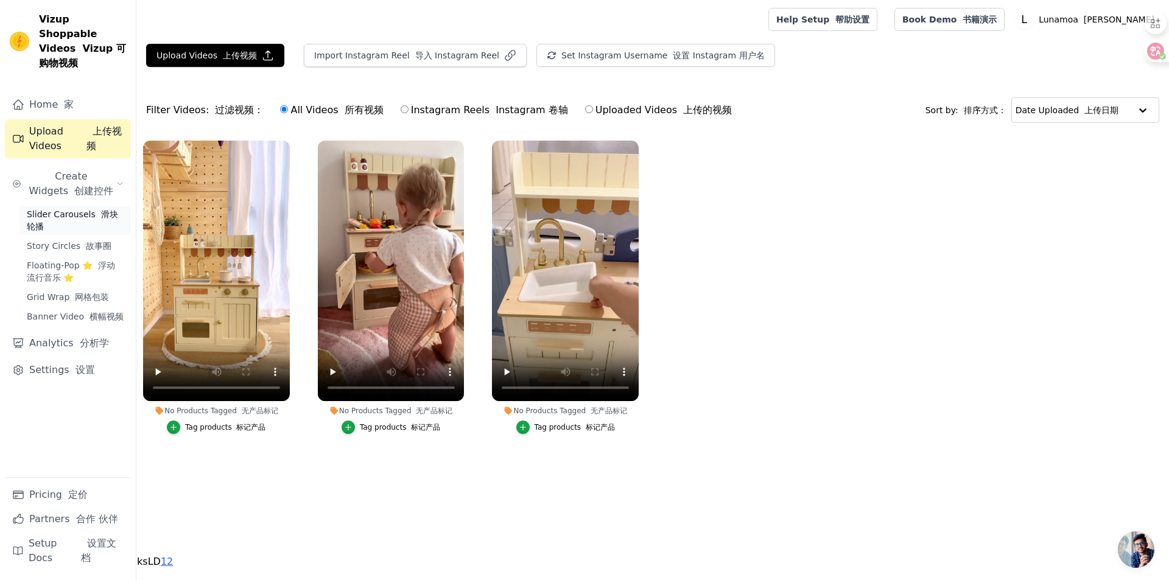
click at [82, 208] on span "Slider Carousels 滑块轮播" at bounding box center [75, 220] width 97 height 24
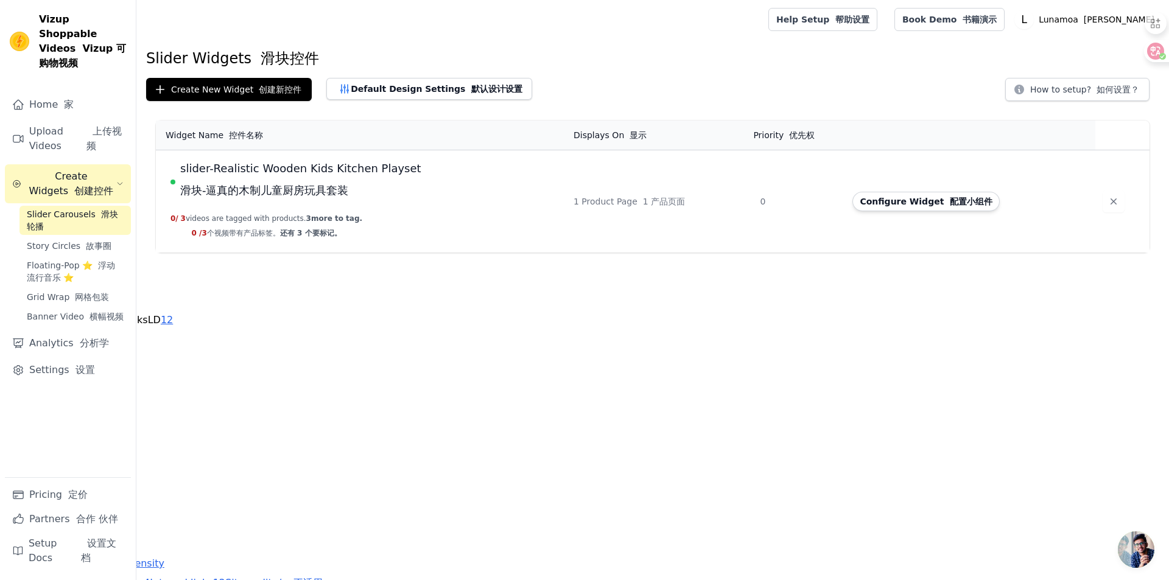
click at [299, 171] on span "slider-Realistic Wooden Kids Kitchen Playset 滑块-逼真的木制儿童厨房玩具套装" at bounding box center [300, 182] width 241 height 44
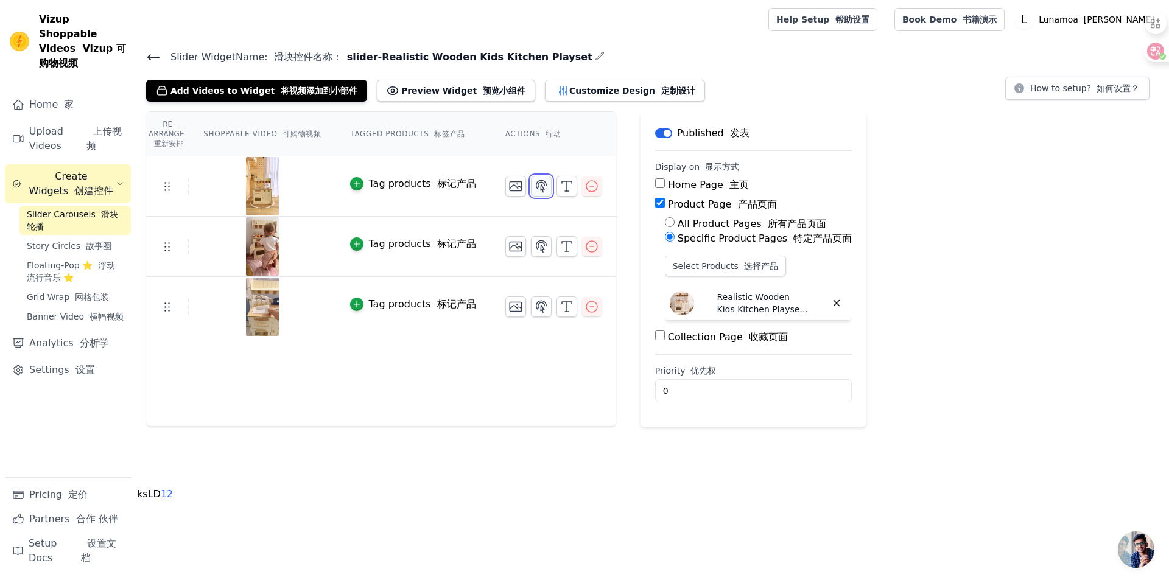
click at [536, 189] on icon "button" at bounding box center [541, 186] width 10 height 12
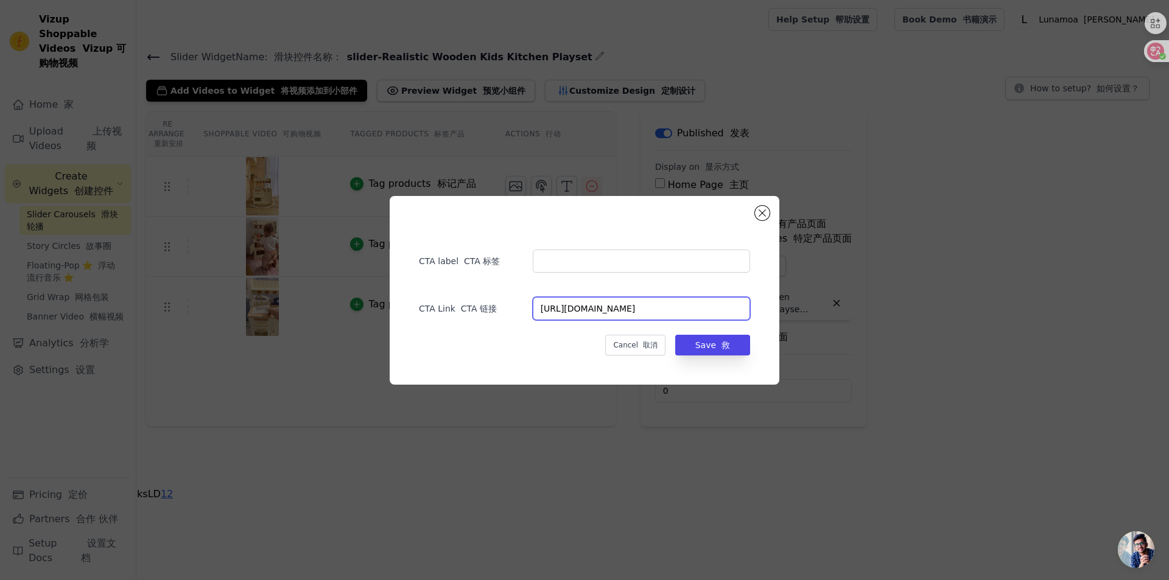
click at [575, 308] on input "https://www.lunamoa.com/products/realistic-wooden-kitchen-playset?_pos=1&_sid=5…" at bounding box center [641, 308] width 217 height 23
click at [570, 309] on input "https://www.lunamoa.com/products/realistic-wooden-kitchen-playset?_pos=1&_sid=5…" at bounding box center [641, 308] width 217 height 23
drag, startPoint x: 705, startPoint y: 346, endPoint x: 697, endPoint y: 350, distance: 9.1
click at [705, 346] on button "Save 救" at bounding box center [712, 345] width 75 height 21
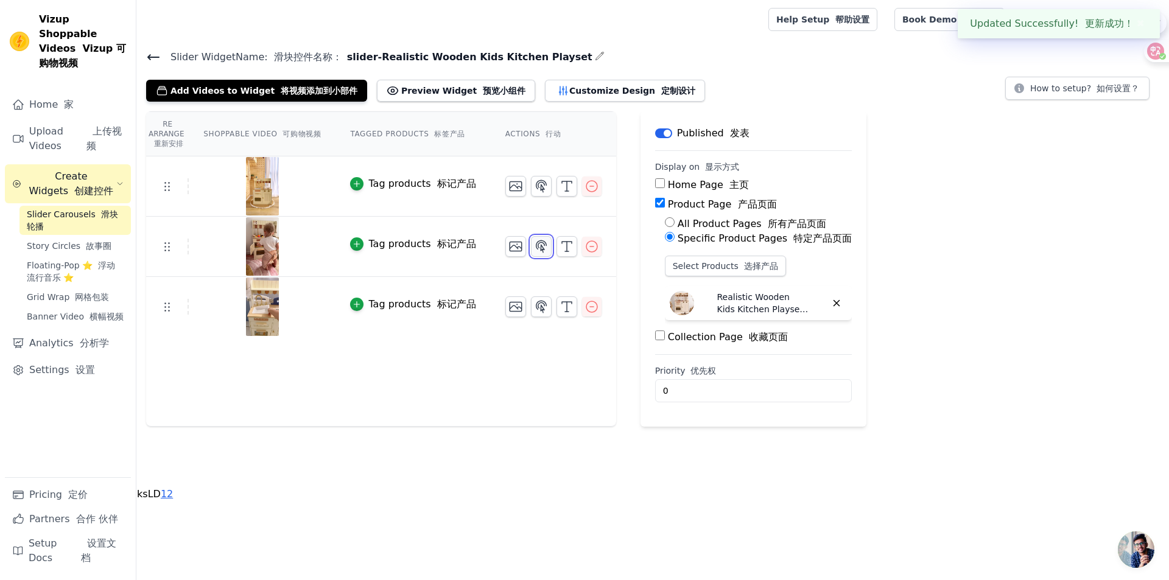
click at [538, 244] on icon "button" at bounding box center [541, 246] width 15 height 15
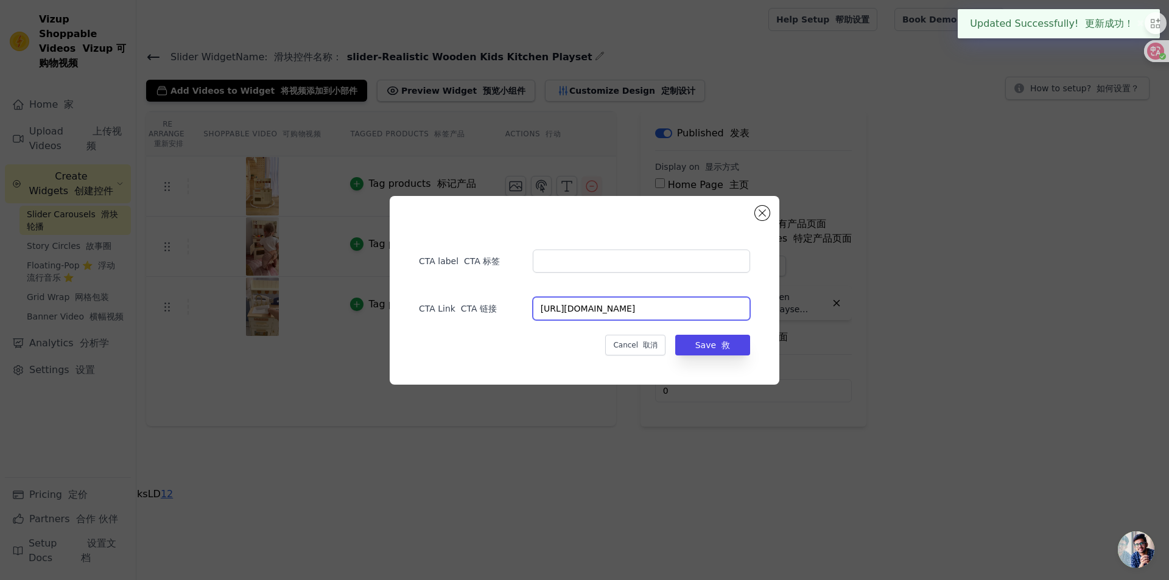
click at [604, 315] on input "https://www.lunamoa.com/products/realistic-wooden-kitchen-playset?_pos=1&_sid=5…" at bounding box center [641, 308] width 217 height 23
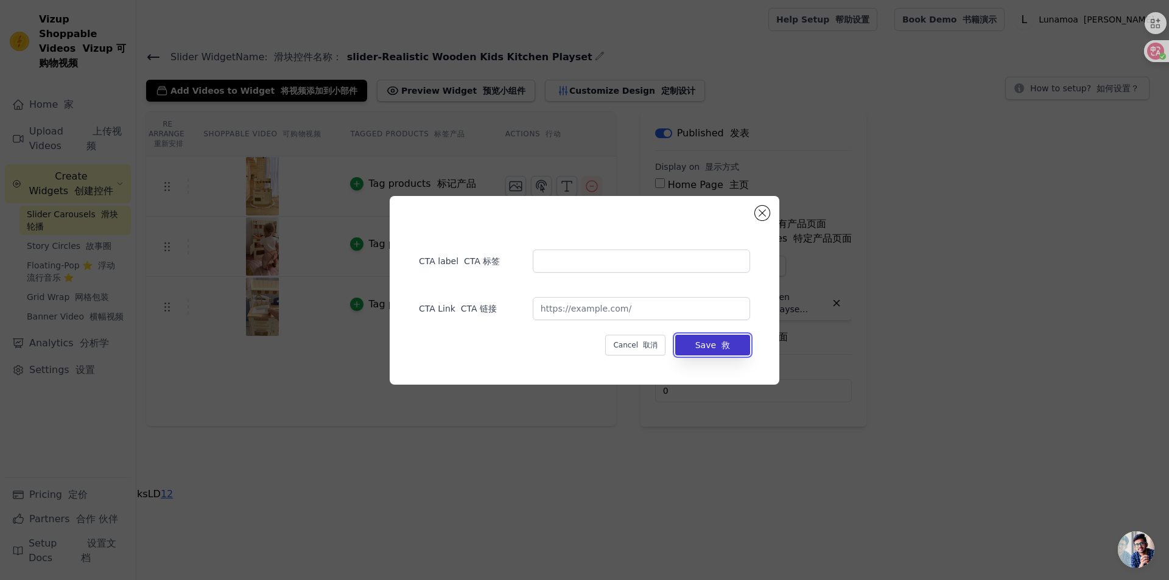
drag, startPoint x: 723, startPoint y: 340, endPoint x: 716, endPoint y: 344, distance: 7.6
click at [723, 340] on font "救" at bounding box center [726, 345] width 9 height 10
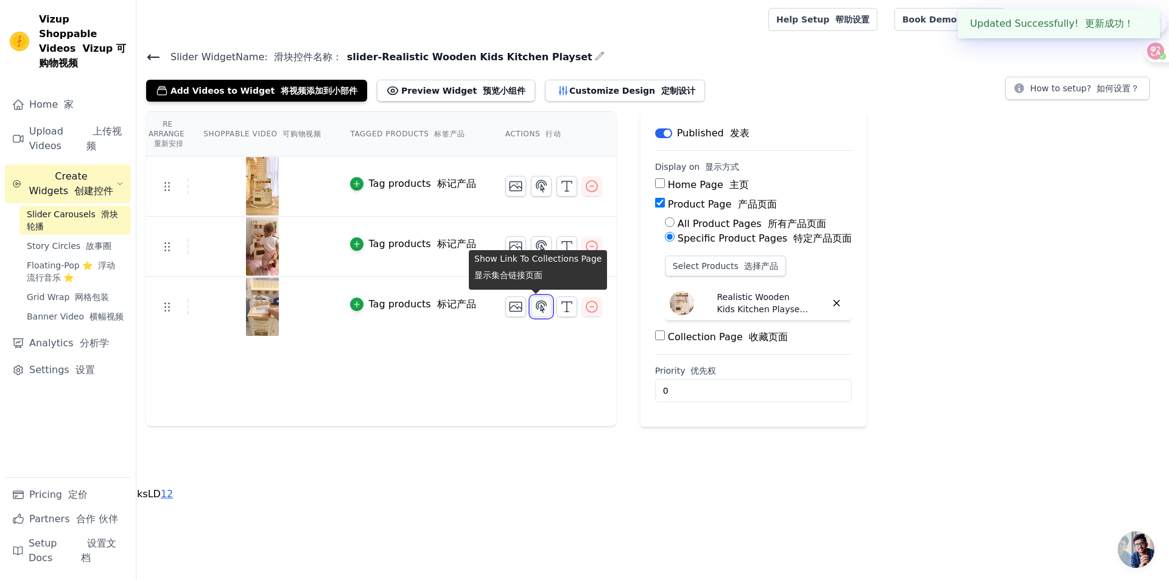
click at [538, 306] on icon "button" at bounding box center [541, 307] width 15 height 15
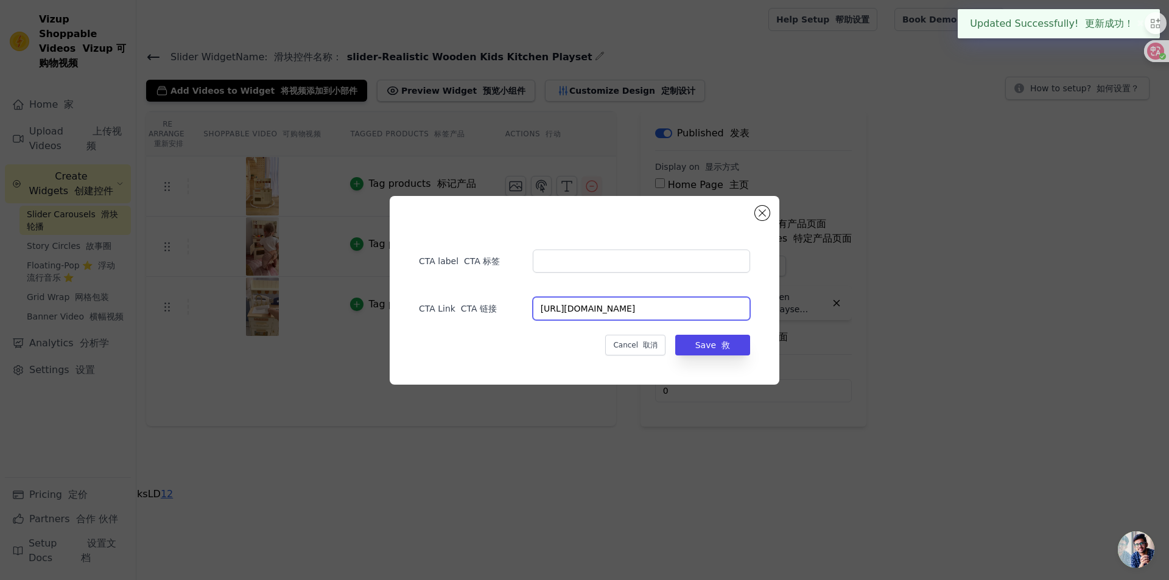
click at [626, 318] on input "https://www.lunamoa.com/products/realistic-wooden-kitchen-playset?_pos=1&_sid=5…" at bounding box center [641, 308] width 217 height 23
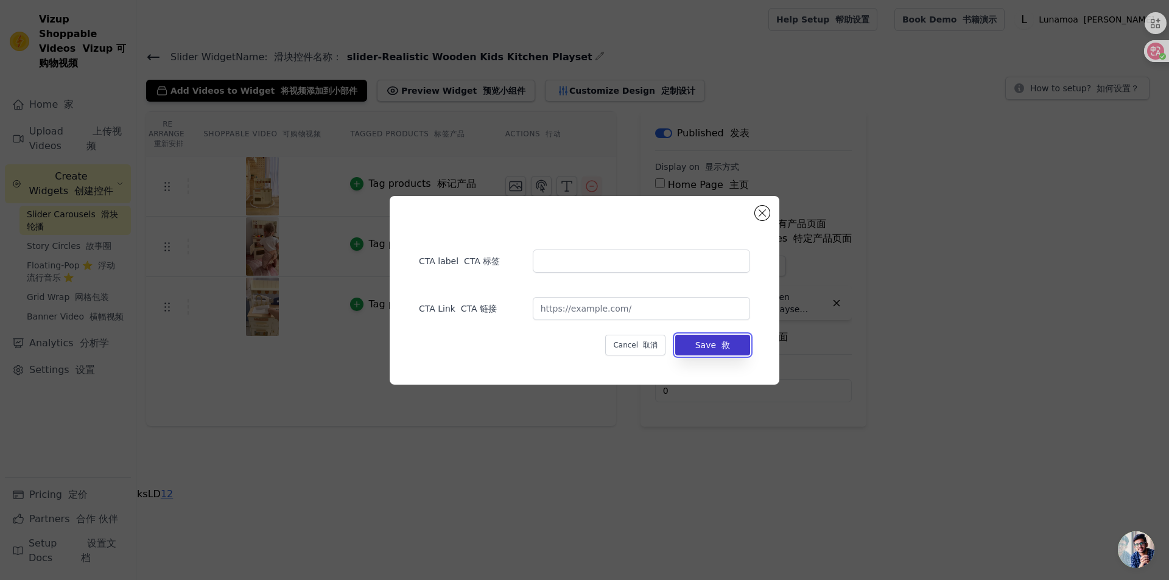
click at [705, 345] on button "Save 救" at bounding box center [712, 345] width 75 height 21
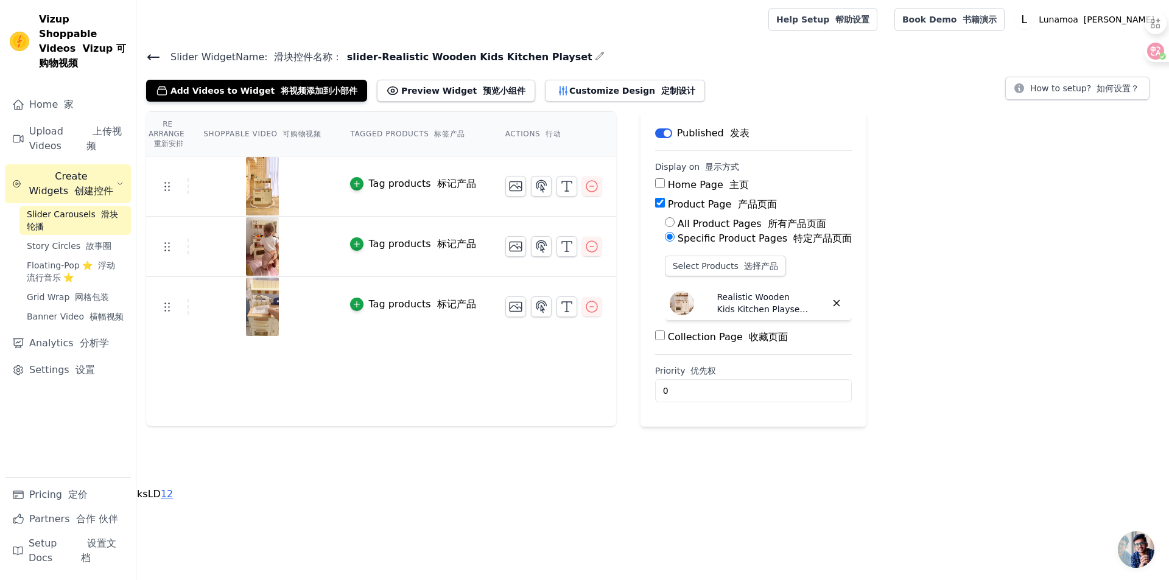
click at [904, 281] on div "Re Arrange 重新安排 Shoppable Video 可购物视频 Tagged Products 标签产品 Actions 行动 Tag produ…" at bounding box center [652, 268] width 1033 height 315
click at [831, 304] on icon "button" at bounding box center [836, 303] width 11 height 11
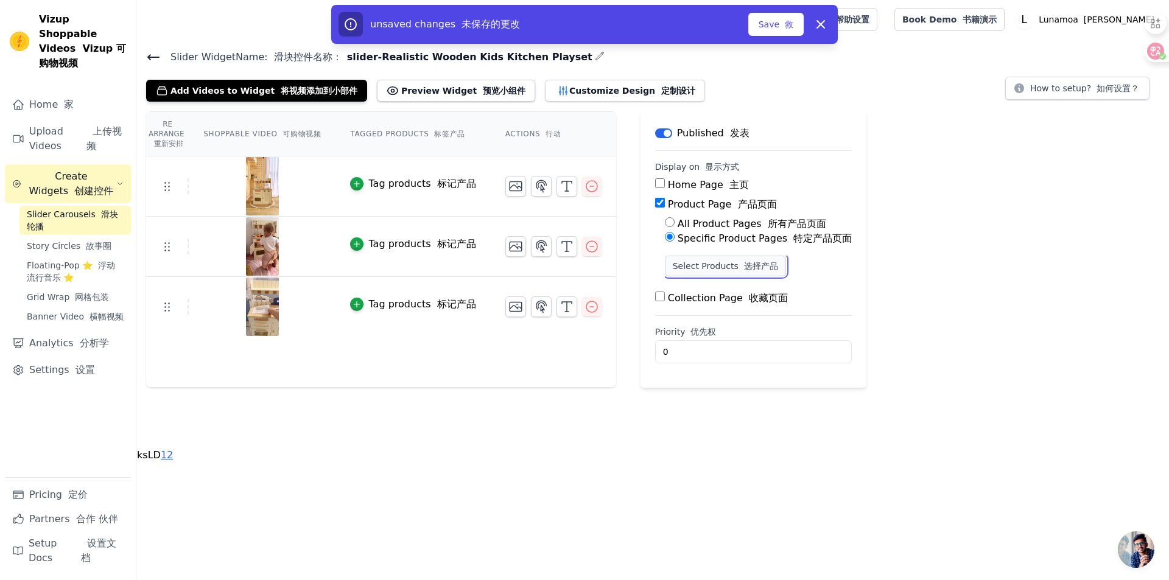
click at [709, 259] on button "Select Products 选择产品" at bounding box center [725, 266] width 121 height 21
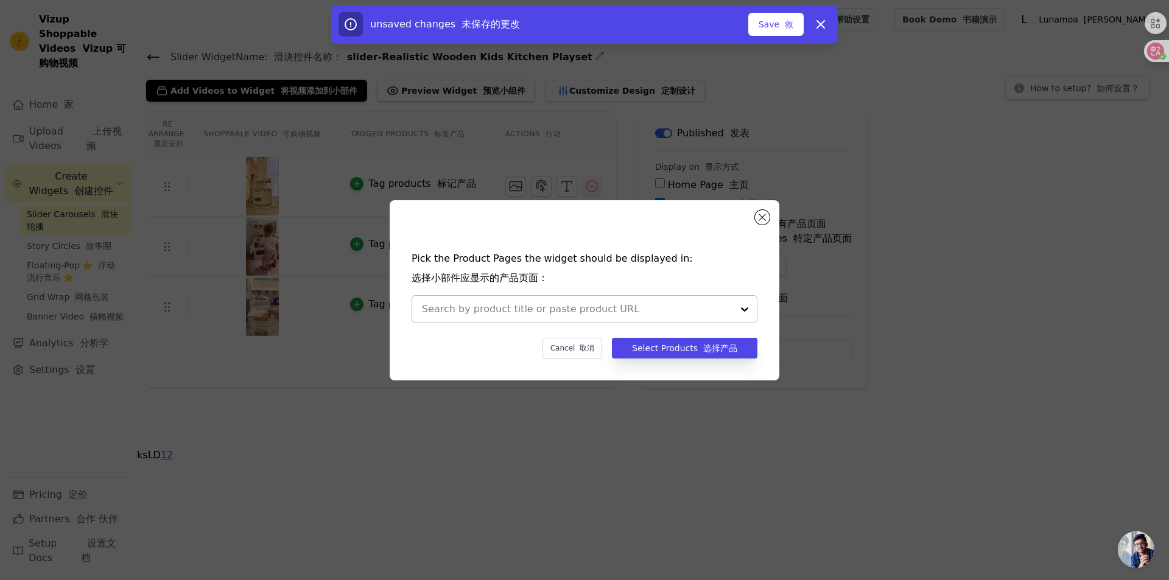
click at [618, 307] on input "text" at bounding box center [577, 309] width 311 height 15
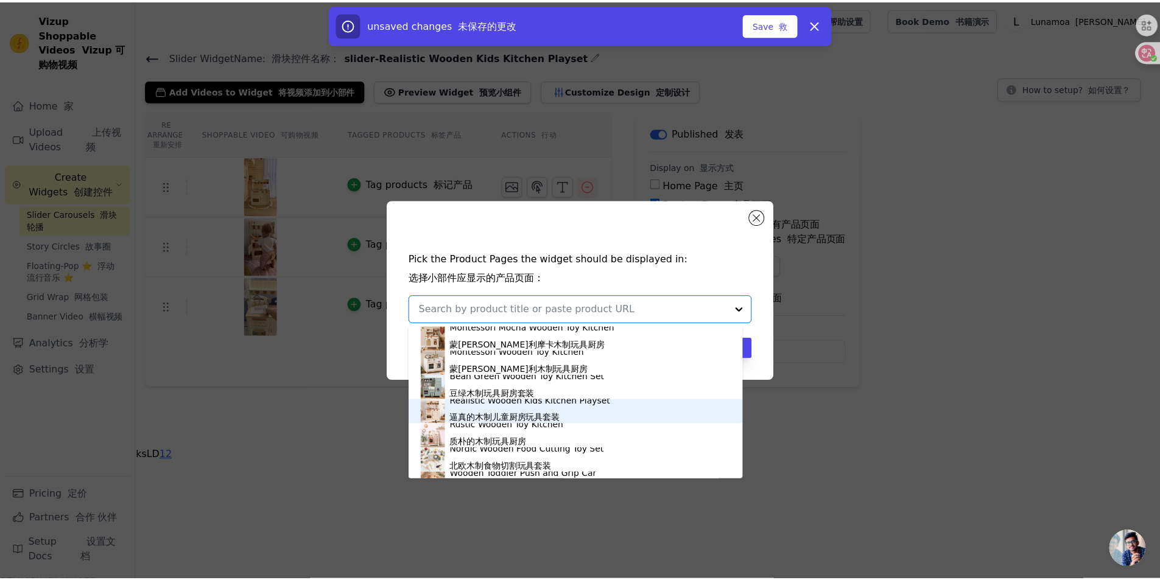
scroll to position [974, 0]
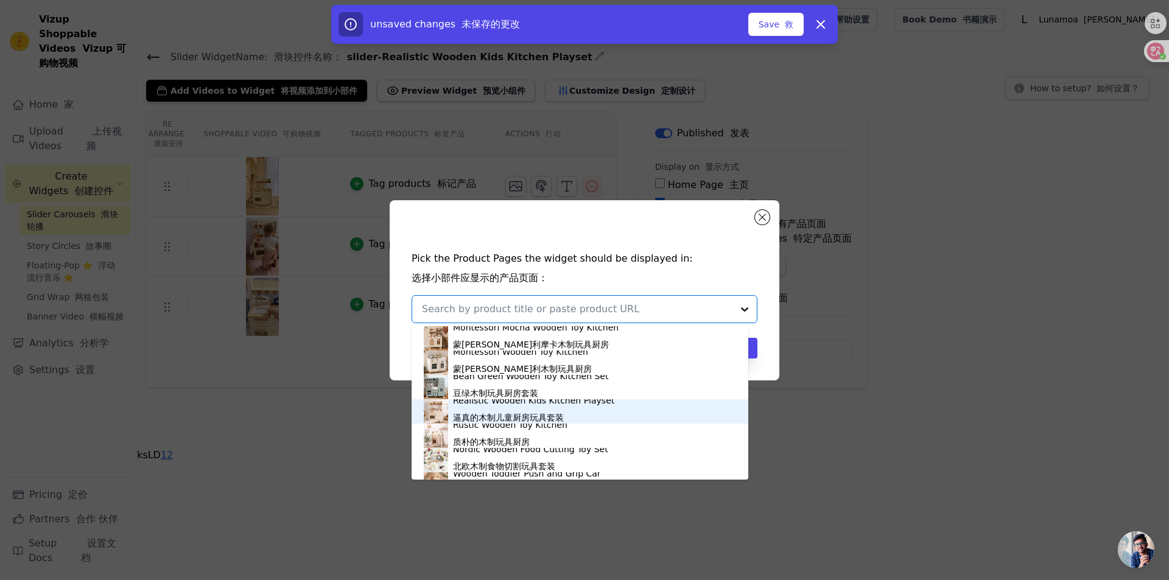
click at [514, 413] on font "逼真的木制儿童厨房玩具套装" at bounding box center [508, 418] width 111 height 10
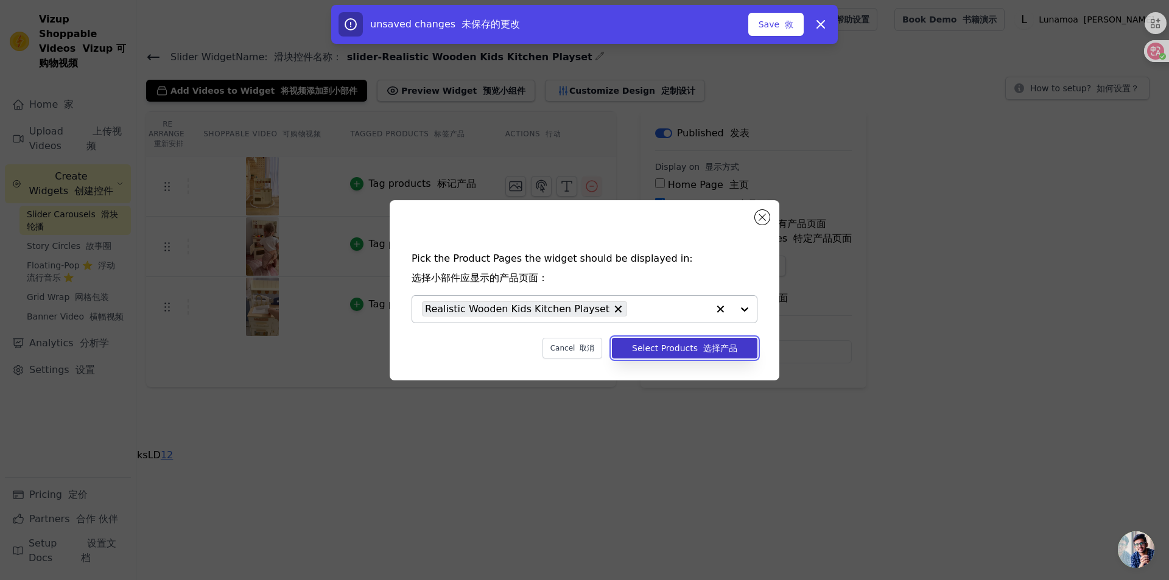
click at [703, 343] on font "button" at bounding box center [700, 348] width 5 height 10
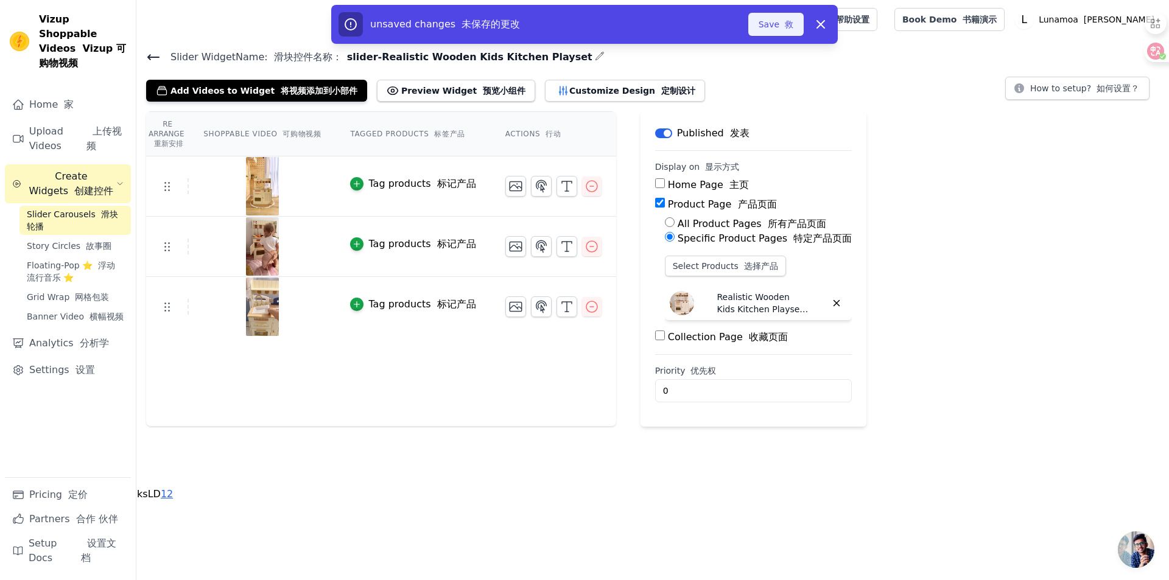
click at [783, 23] on font "button" at bounding box center [781, 24] width 5 height 10
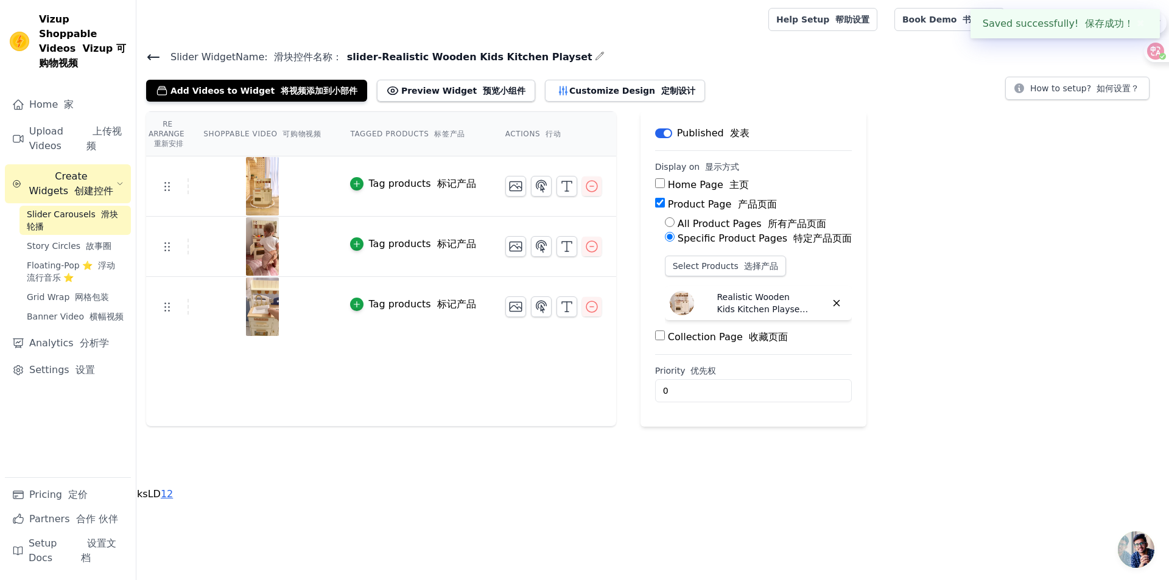
click at [954, 152] on div "Re Arrange 重新安排 Shoppable Video 可购物视频 Tagged Products 标签产品 Actions 行动 Tag produ…" at bounding box center [652, 268] width 1033 height 315
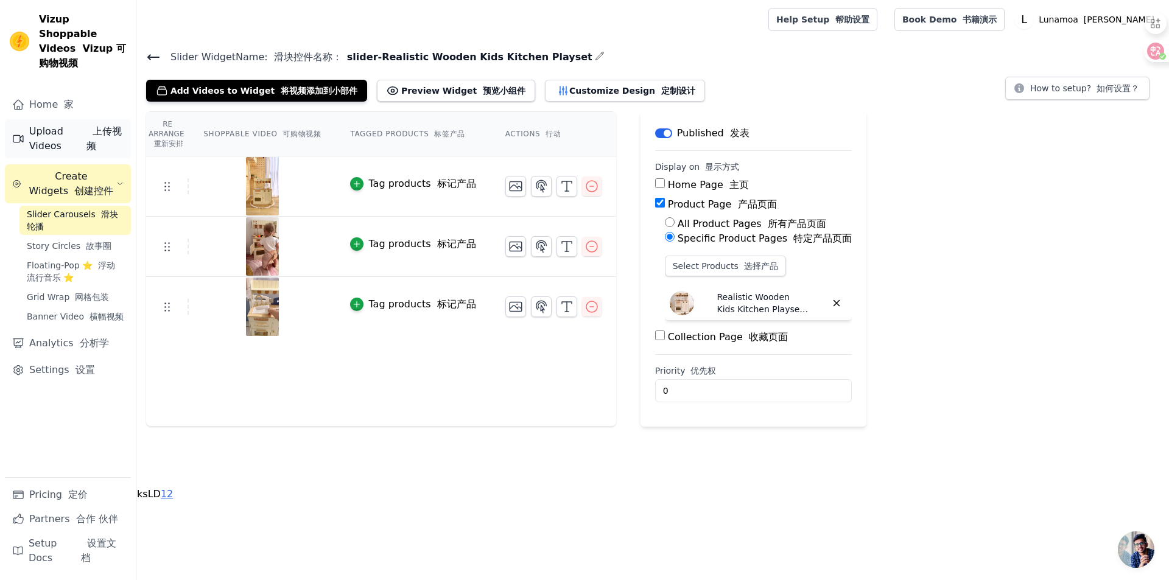
click at [74, 125] on link "Upload Videos 上传视频" at bounding box center [68, 138] width 126 height 39
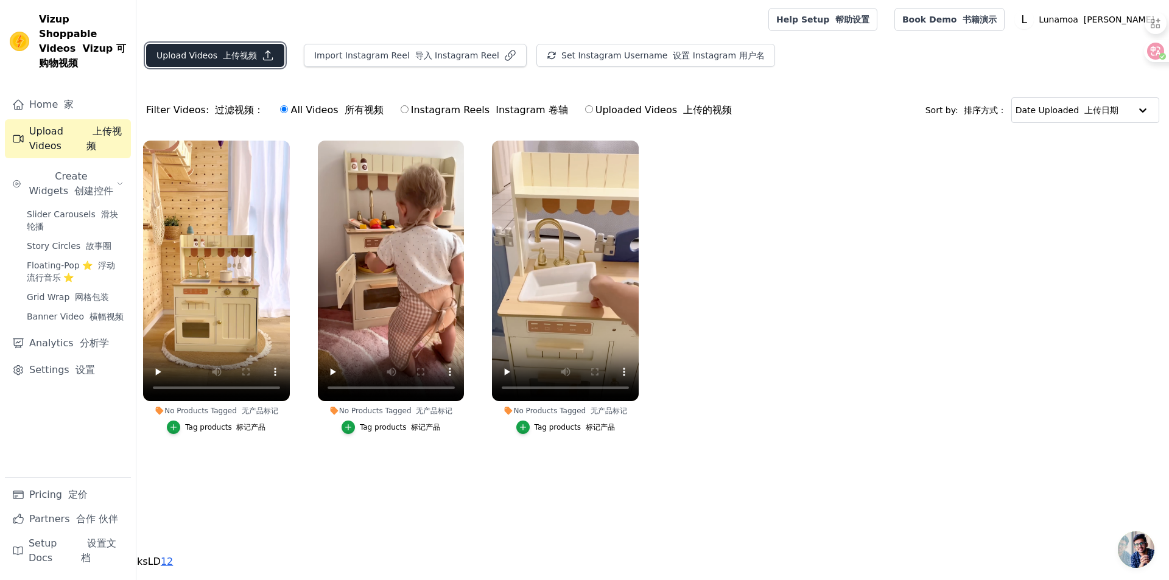
click at [229, 52] on font "上传视频" at bounding box center [240, 56] width 34 height 10
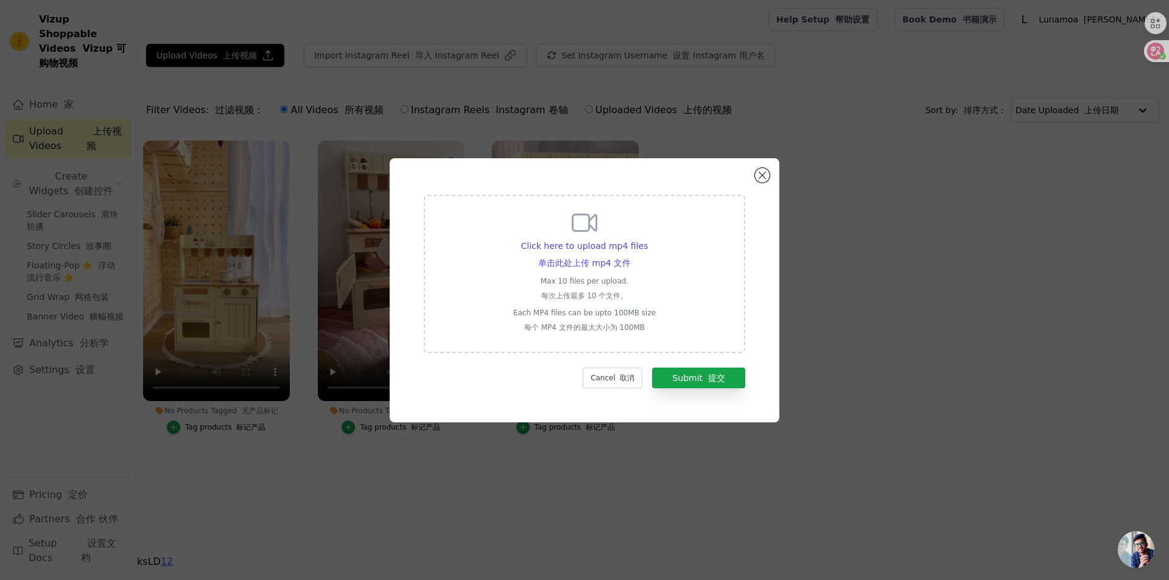
click at [575, 226] on icon at bounding box center [584, 222] width 29 height 29
click at [630, 251] on input "Click here to upload mp4 files 单击此处上传 mp4 文件 Max 10 files per upload. 每次上传最多 10…" at bounding box center [630, 251] width 1 height 1
type input "C:\fakepath\2-102.mp4"
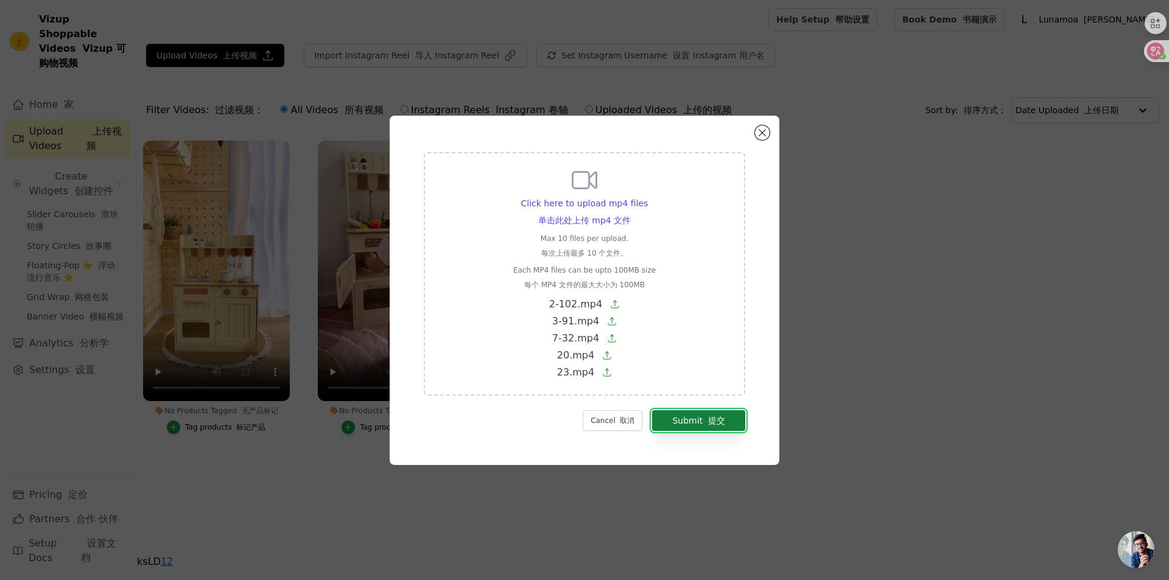
click at [691, 419] on button "Submit 提交" at bounding box center [698, 420] width 93 height 21
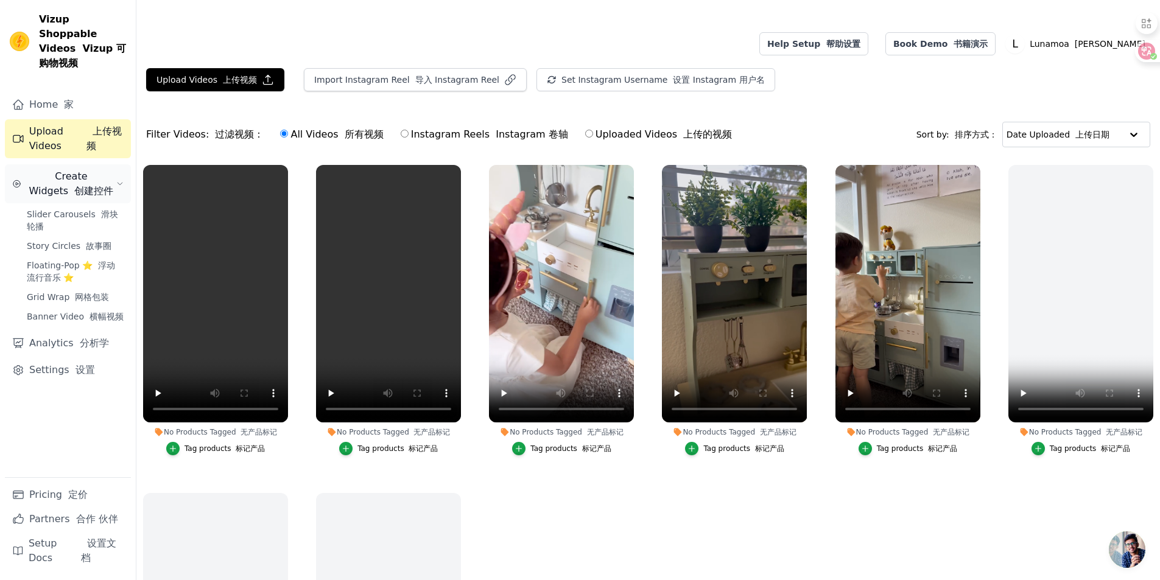
click at [68, 169] on span "Create Widgets 创建控件" at bounding box center [71, 183] width 90 height 29
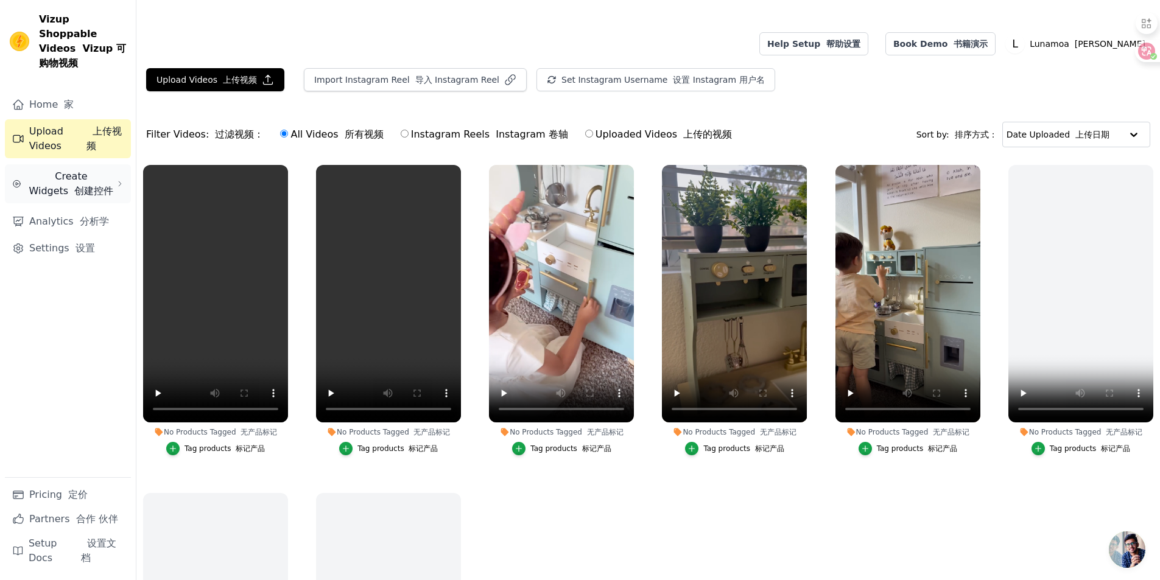
click at [77, 169] on span "Create Widgets 创建控件" at bounding box center [71, 183] width 90 height 29
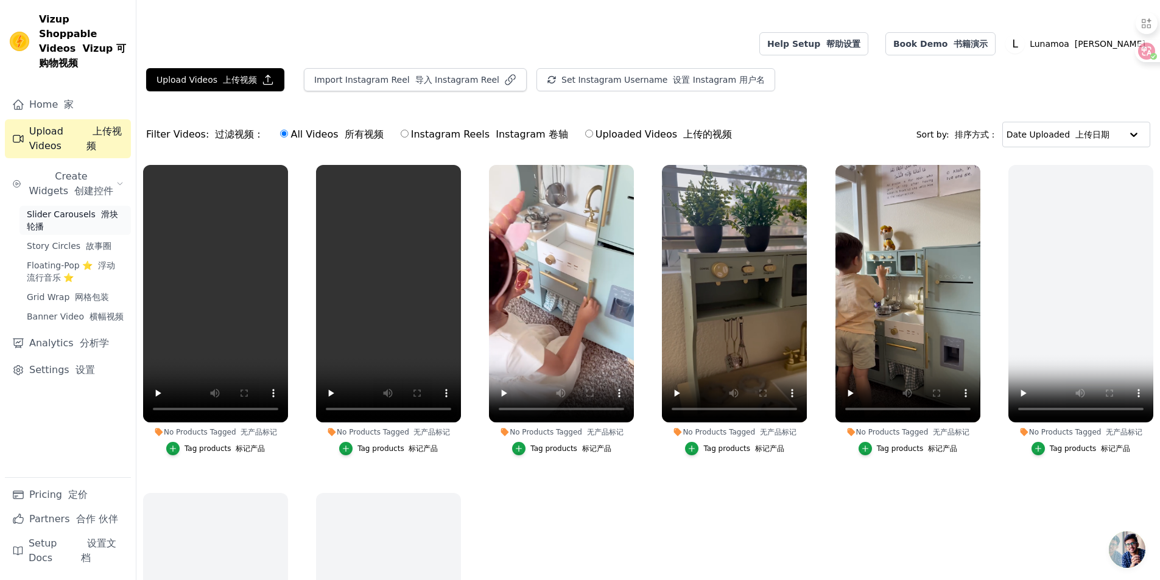
click at [77, 208] on span "Slider Carousels 滑块轮播" at bounding box center [75, 220] width 97 height 24
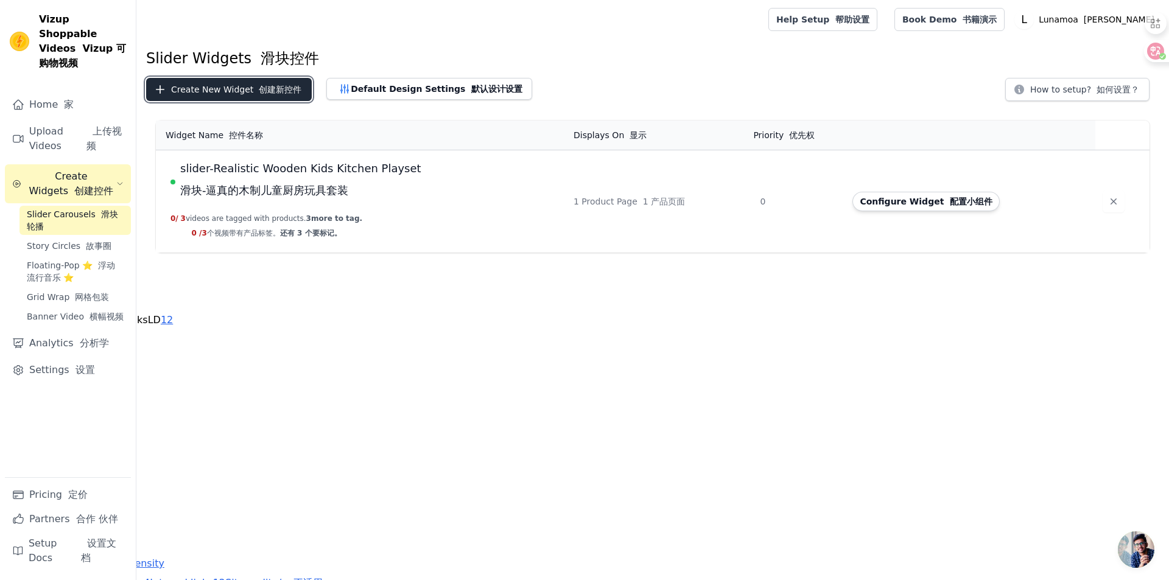
click at [247, 79] on button "Create New Widget 创建新控件" at bounding box center [229, 89] width 166 height 23
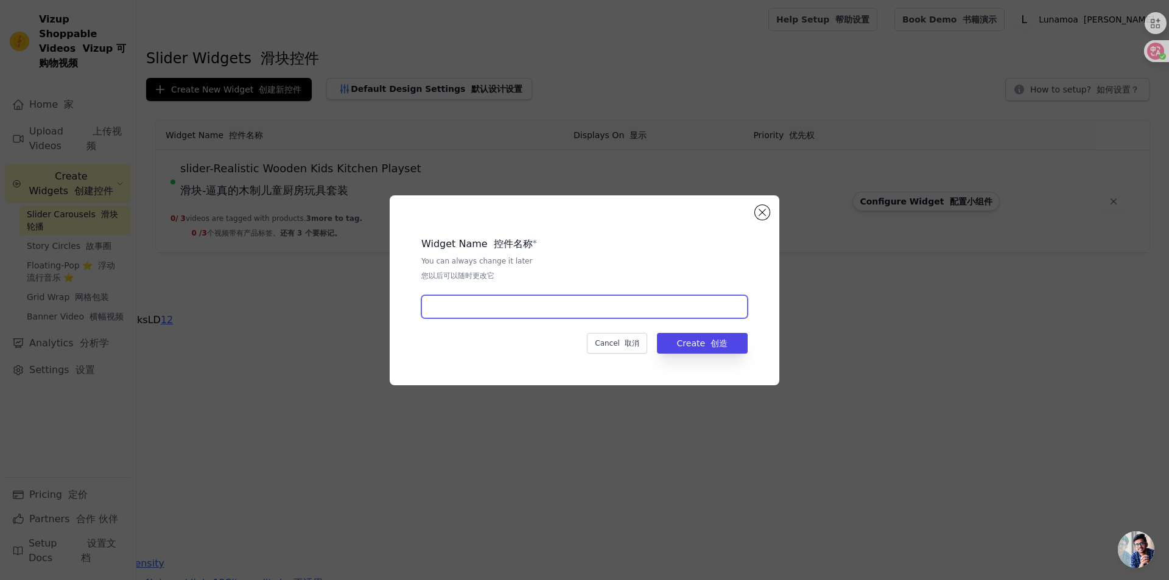
click at [539, 299] on input "text" at bounding box center [584, 306] width 326 height 23
click at [466, 303] on input "text" at bounding box center [584, 306] width 326 height 23
paste input "Bean Green Wooden Toy Kitchen Set"
click at [427, 303] on input "Bean Green Wooden Toy Kitchen Set" at bounding box center [584, 306] width 326 height 23
type input "slider-Bean Green Wooden Toy Kitchen Set"
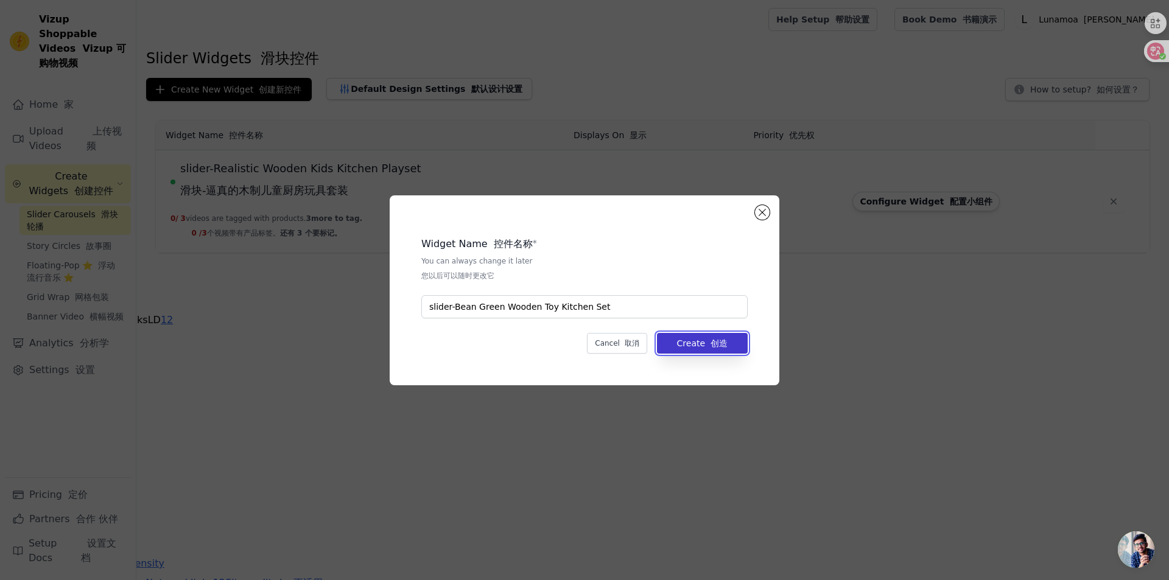
click at [716, 345] on font "创造" at bounding box center [719, 344] width 17 height 10
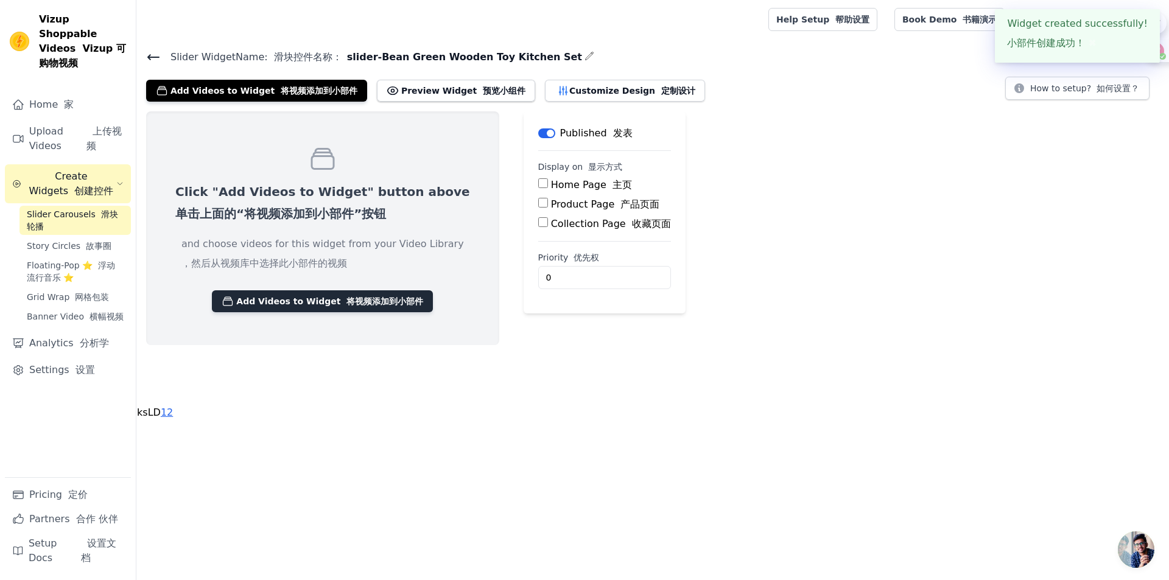
click at [312, 299] on button "Add Videos to Widget 将视频添加到小部件" at bounding box center [322, 301] width 221 height 22
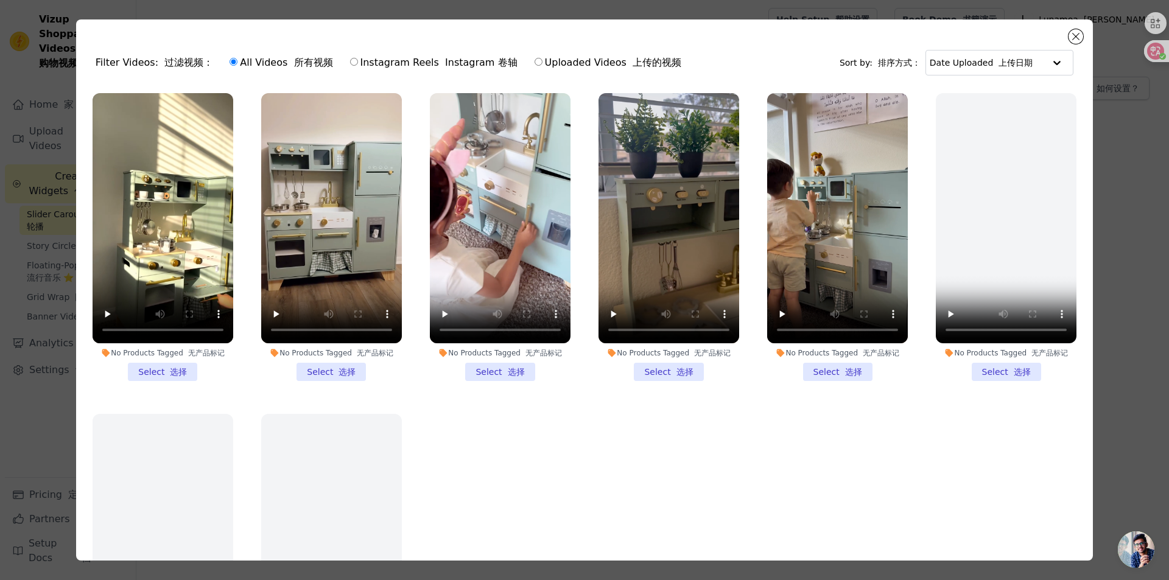
click at [191, 366] on li "No Products Tagged 无产品标记 Select 选择" at bounding box center [163, 237] width 141 height 288
click at [0, 0] on input "No Products Tagged 无产品标记 Select 选择" at bounding box center [0, 0] width 0 height 0
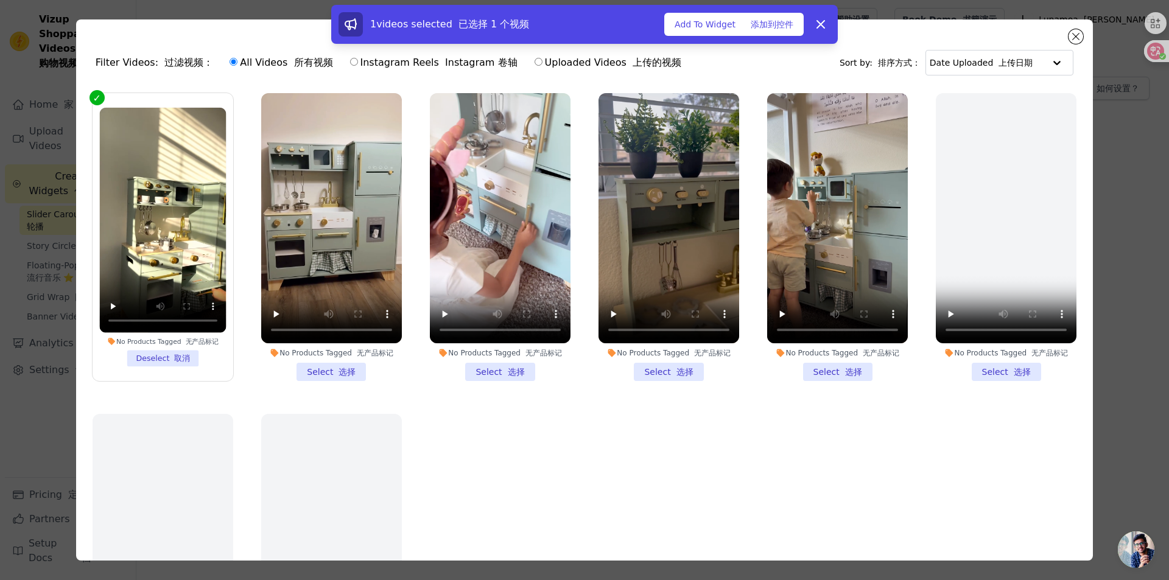
click at [315, 365] on li "No Products Tagged 无产品标记 Select 选择" at bounding box center [331, 237] width 141 height 288
click at [0, 0] on input "No Products Tagged 无产品标记 Select 选择" at bounding box center [0, 0] width 0 height 0
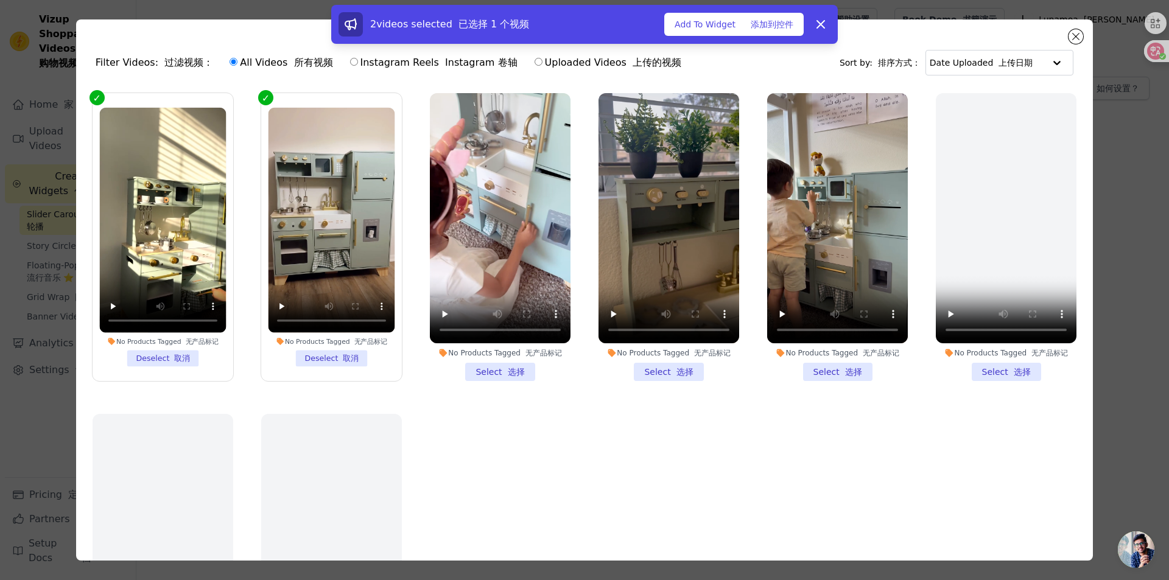
click at [481, 365] on li "No Products Tagged 无产品标记 Select 选择" at bounding box center [500, 237] width 141 height 288
click at [0, 0] on input "No Products Tagged 无产品标记 Select 选择" at bounding box center [0, 0] width 0 height 0
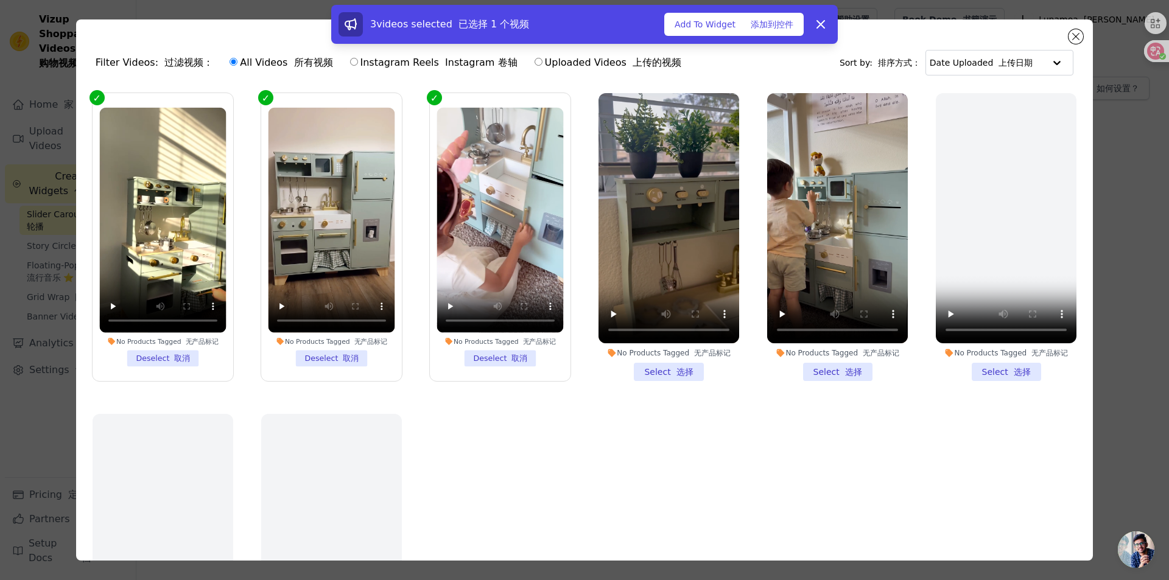
click at [648, 370] on li "No Products Tagged 无产品标记 Select 选择" at bounding box center [669, 237] width 141 height 288
click at [0, 0] on input "No Products Tagged 无产品标记 Select 选择" at bounding box center [0, 0] width 0 height 0
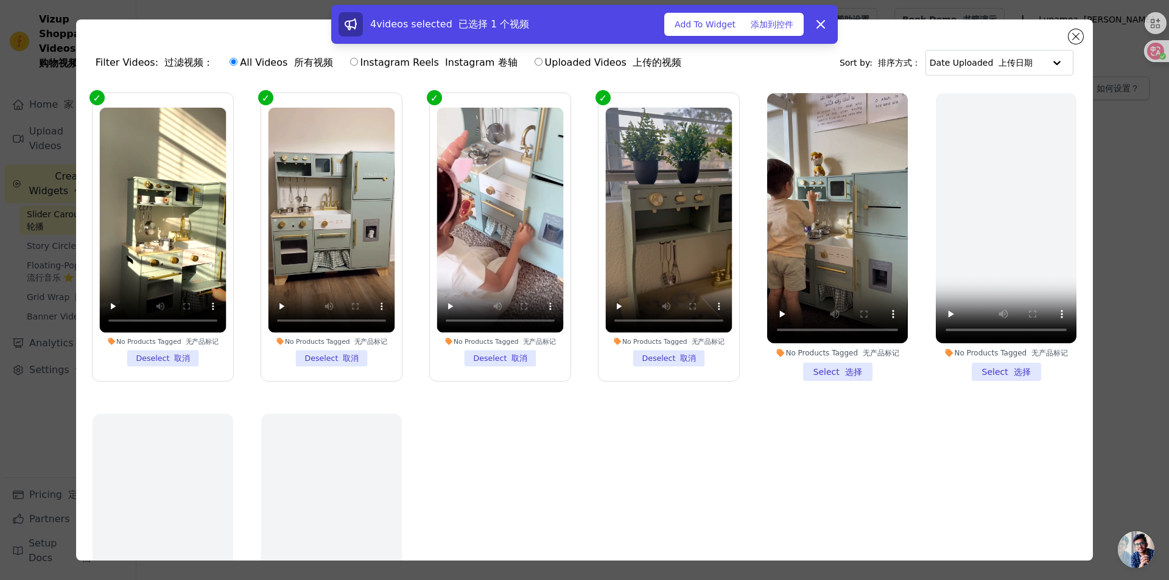
click at [807, 365] on li "No Products Tagged 无产品标记 Select 选择" at bounding box center [837, 237] width 141 height 288
click at [0, 0] on input "No Products Tagged 无产品标记 Select 选择" at bounding box center [0, 0] width 0 height 0
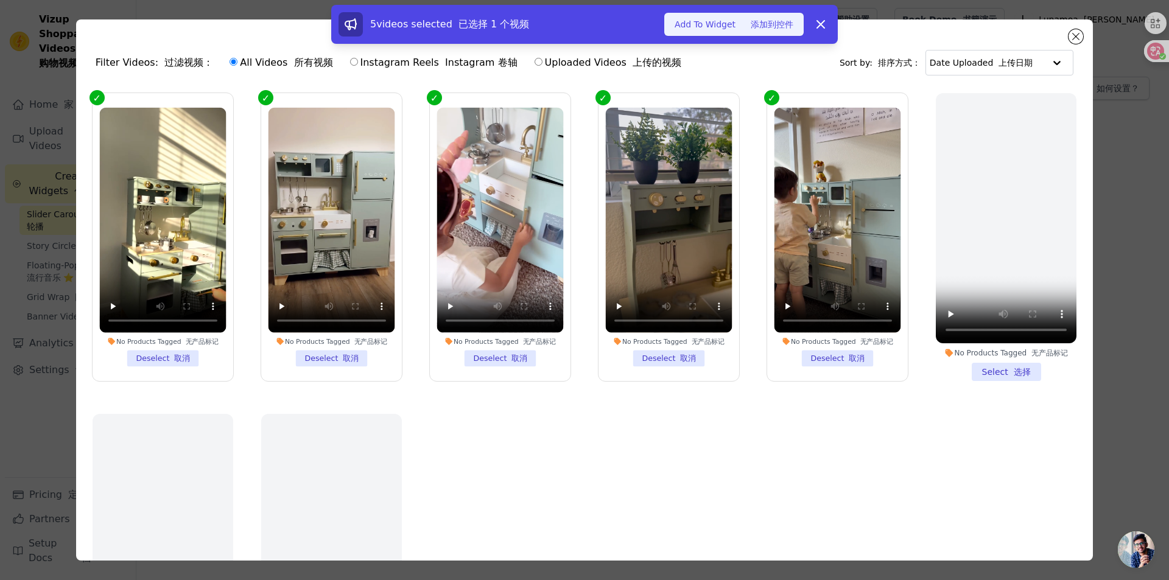
click at [759, 31] on button "Add To Widget 添加到控件" at bounding box center [733, 24] width 139 height 23
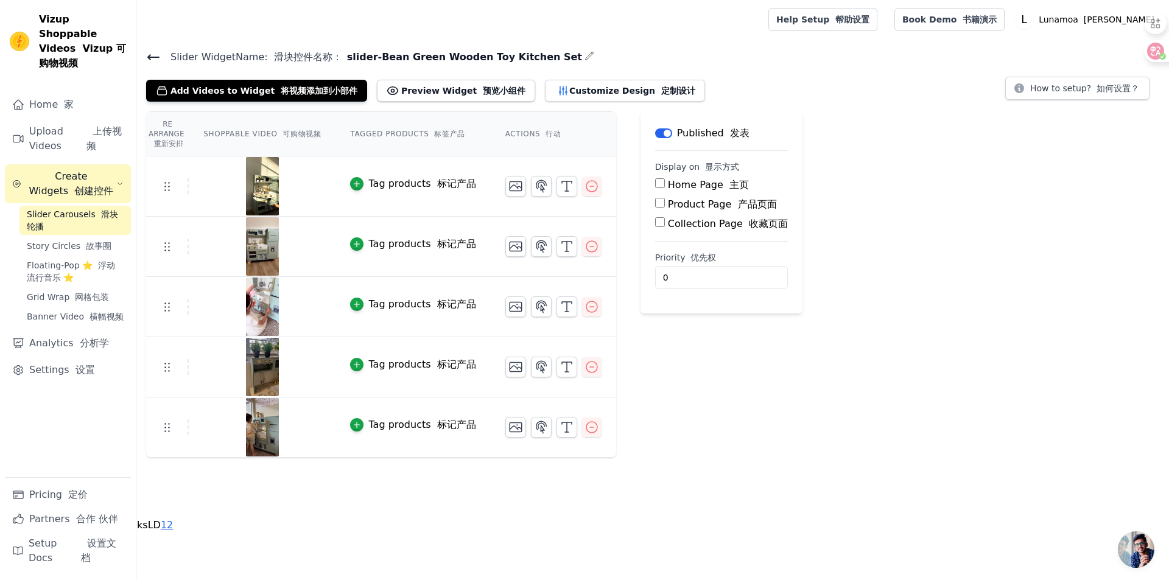
click at [655, 204] on input "Product Page 产品页面" at bounding box center [660, 203] width 10 height 10
checkbox input "true"
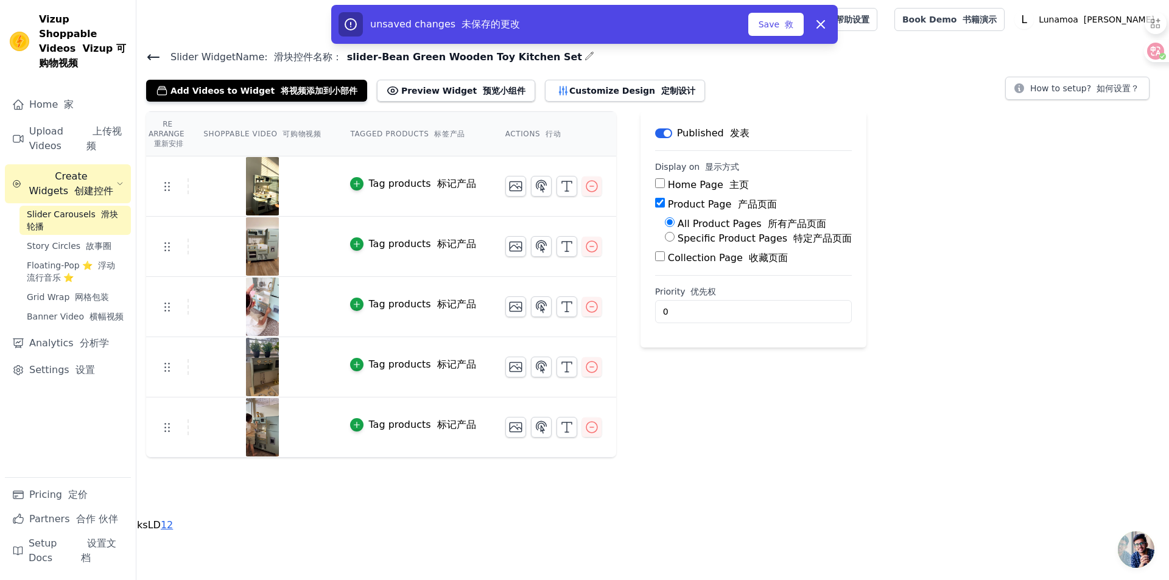
click at [665, 235] on input "Specific Product Pages 特定产品页面" at bounding box center [670, 237] width 10 height 10
radio input "true"
click at [724, 264] on button "Select Products 选择产品" at bounding box center [725, 266] width 121 height 21
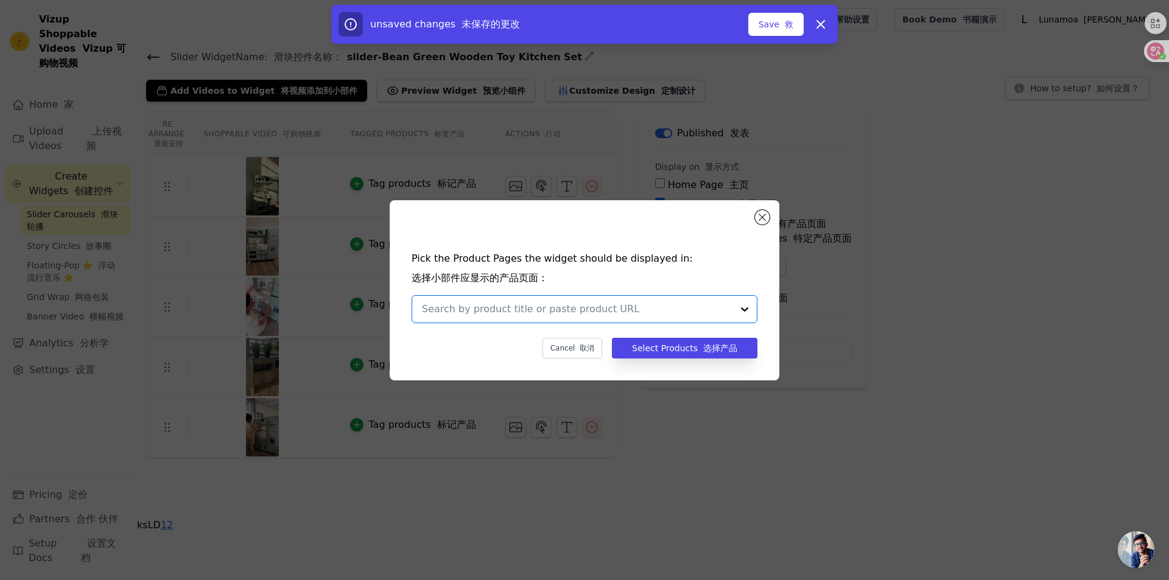
click at [607, 308] on input "text" at bounding box center [577, 309] width 311 height 15
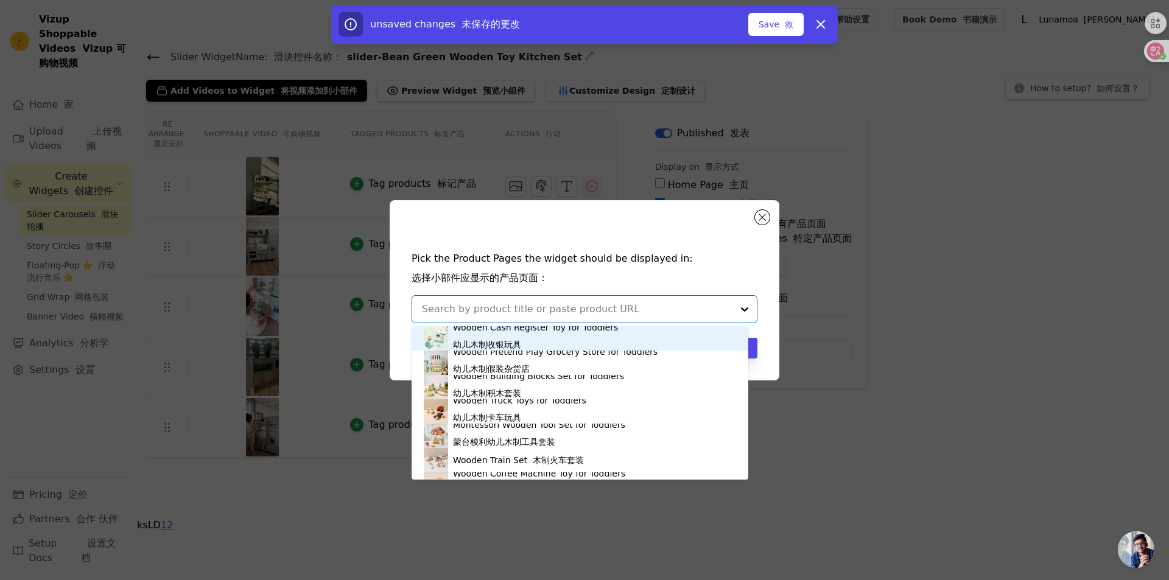
click at [499, 306] on input "text" at bounding box center [577, 309] width 311 height 15
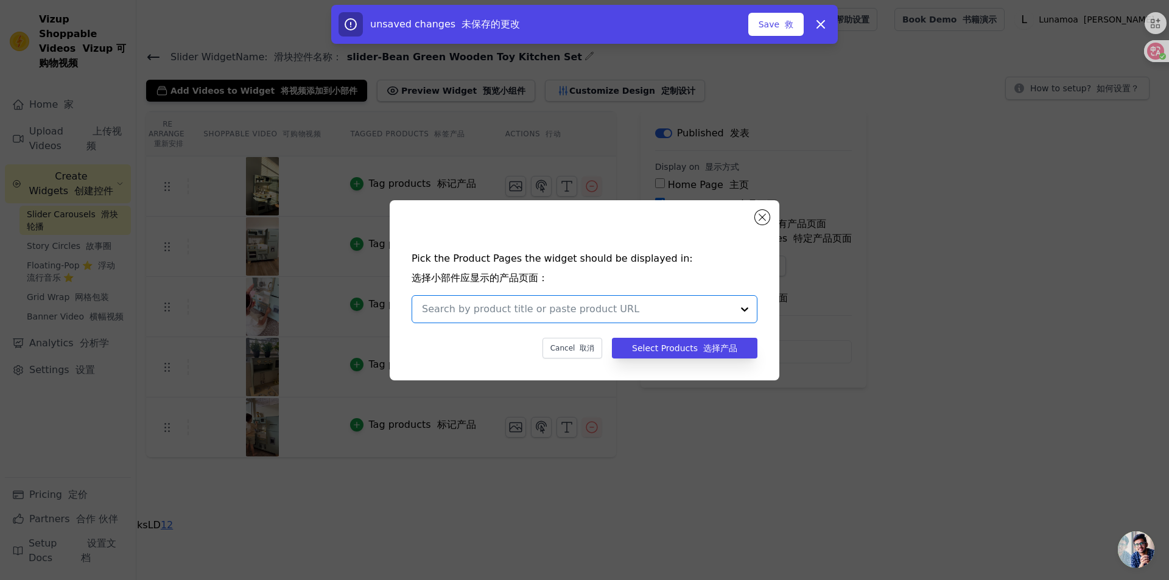
paste input "Bean Green Wooden Toy Kitchen Set"
type input "Bean Green Wooden Toy Kitchen Set"
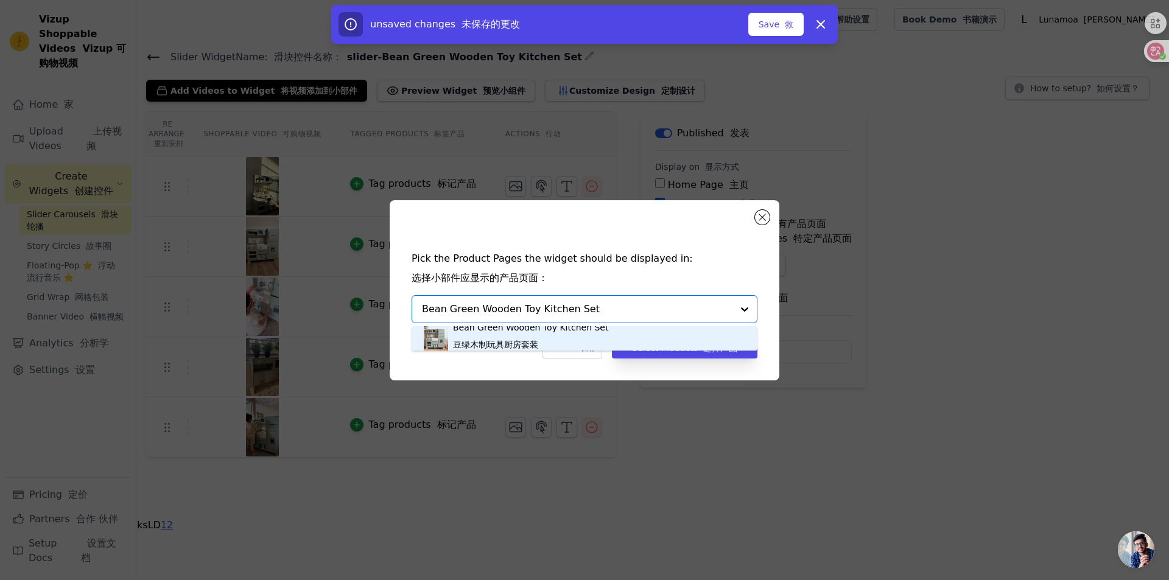
click at [544, 336] on div "Bean Green Wooden Toy Kitchen Set 豆绿木制玩具厨房套装" at bounding box center [530, 339] width 155 height 34
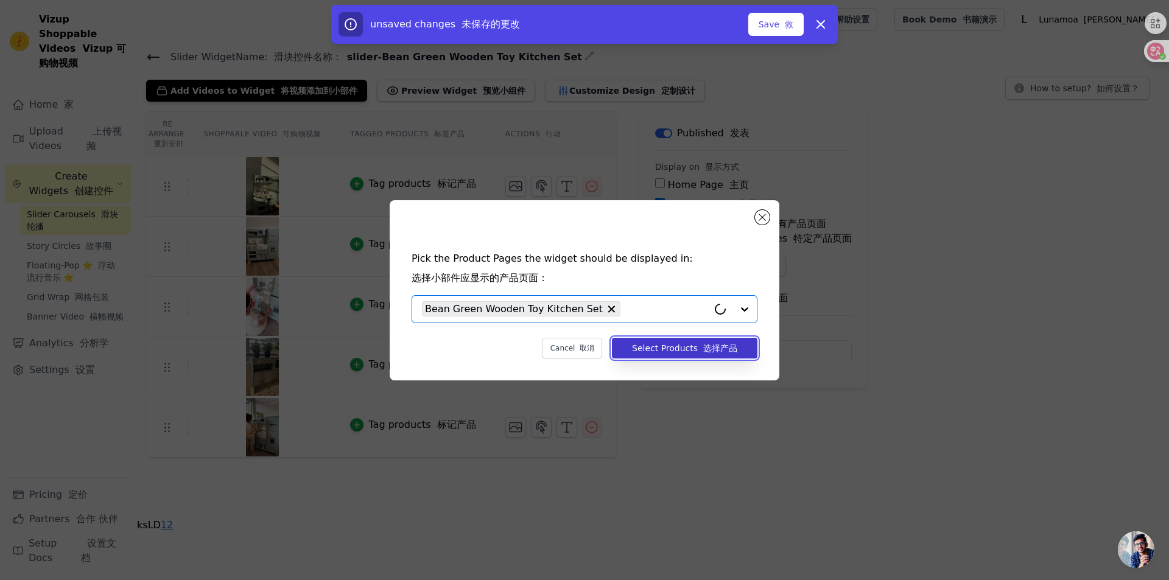
click at [677, 351] on button "Select Products 选择产品" at bounding box center [685, 348] width 146 height 21
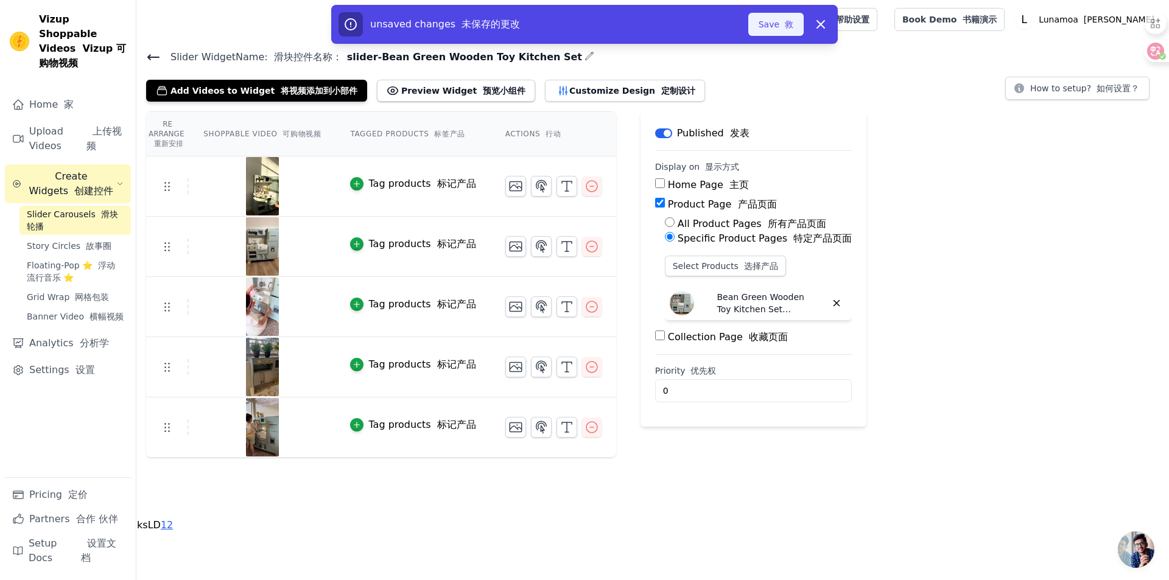
click at [783, 29] on font "button" at bounding box center [781, 24] width 5 height 10
click at [765, 23] on button "Save 救" at bounding box center [775, 24] width 55 height 23
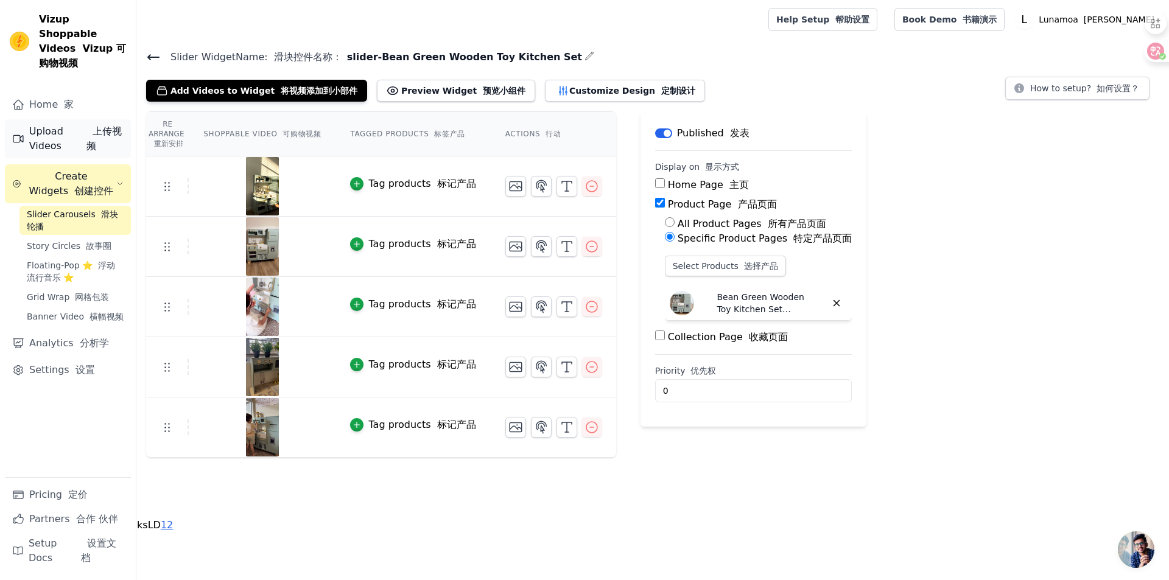
click at [71, 119] on link "Upload Videos 上传视频" at bounding box center [68, 138] width 126 height 39
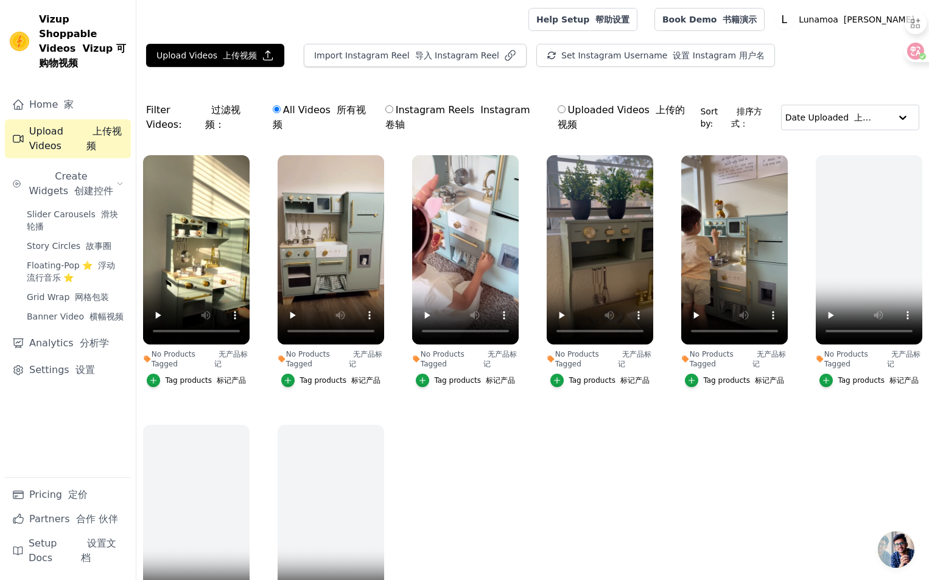
click at [857, 71] on div "Upload Videos 上传视频 Import Instagram Reel 导入 Instagram Reel Set Instagram Userna…" at bounding box center [532, 60] width 793 height 33
click at [890, 56] on div at bounding box center [891, 64] width 9 height 16
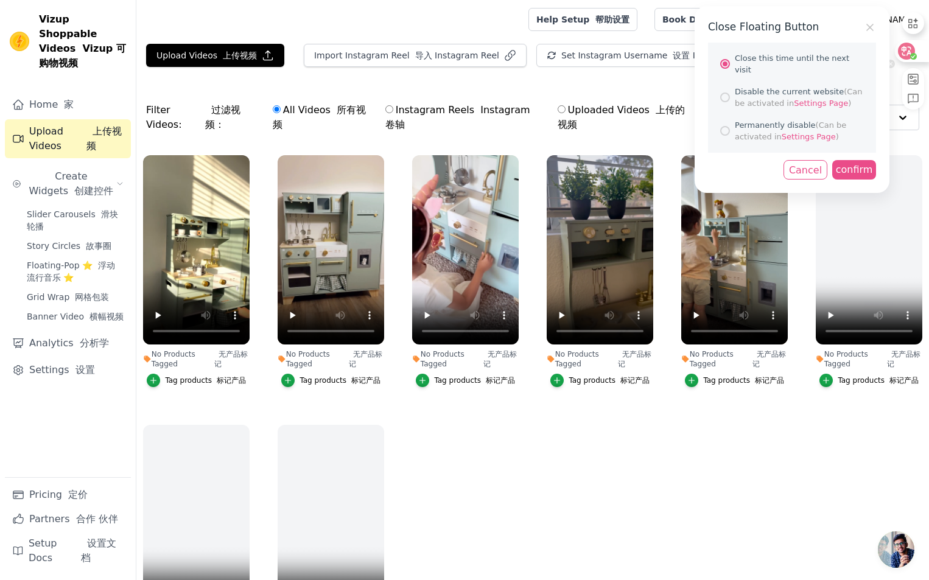
drag, startPoint x: 717, startPoint y: 461, endPoint x: 574, endPoint y: 445, distance: 144.7
click at [717, 462] on div "Close Floating Button Close this time until the next visit Disable the current …" at bounding box center [464, 290] width 929 height 580
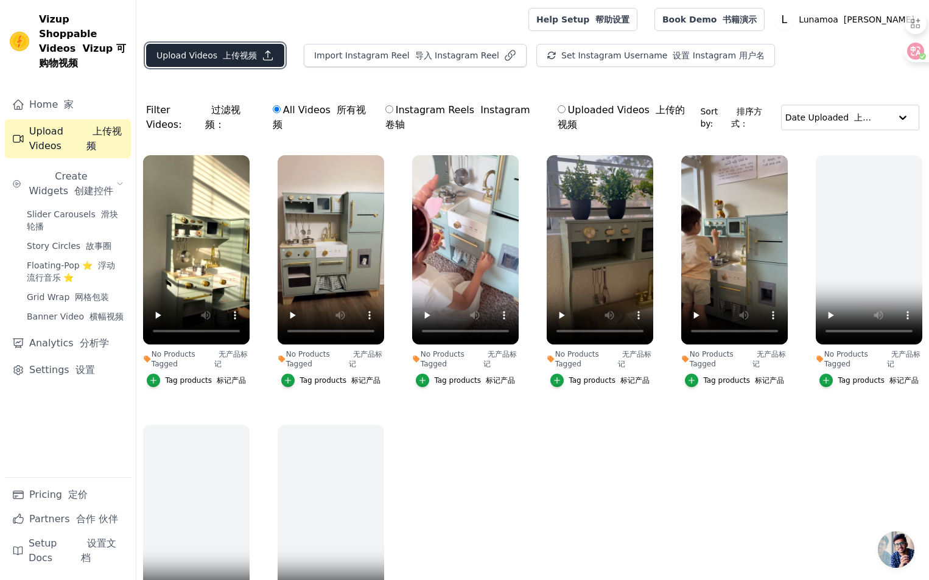
click at [227, 54] on font "上传视频" at bounding box center [240, 56] width 34 height 10
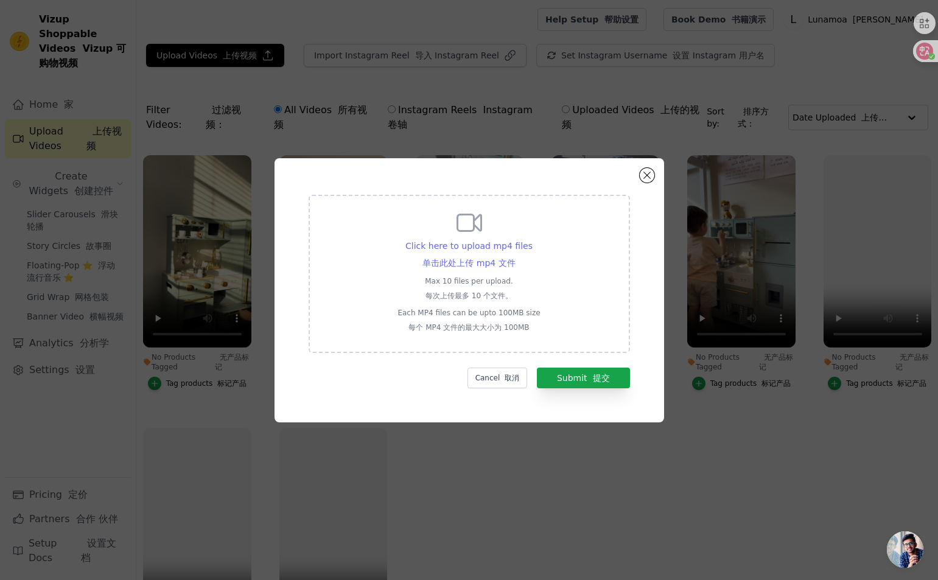
click at [462, 258] on font "单击此处上传 mp4 文件" at bounding box center [469, 263] width 93 height 10
click at [515, 252] on input "Click here to upload mp4 files 单击此处上传 mp4 文件 Max 10 files per upload. 每次上传最多 10…" at bounding box center [515, 251] width 1 height 1
type input "C:\fakepath\pink1.mp4"
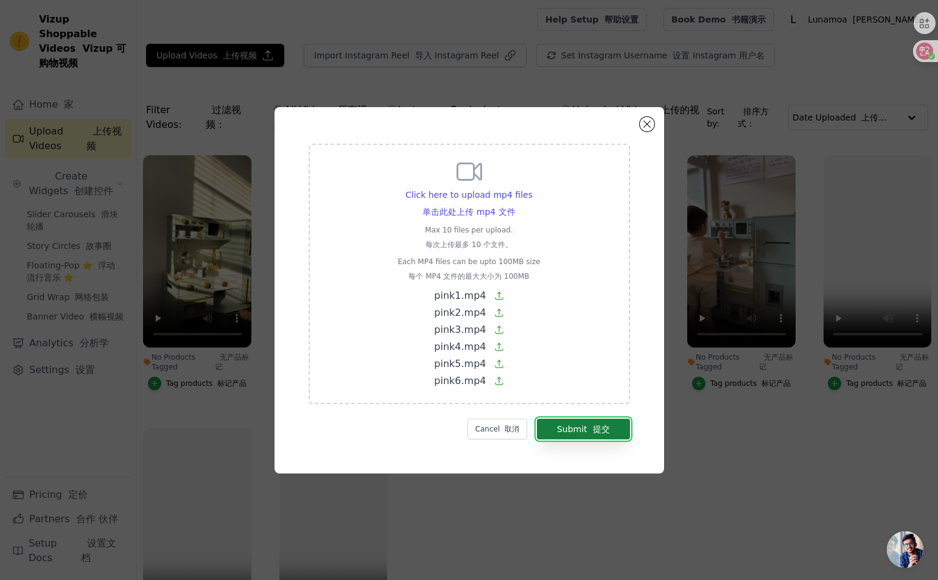
drag, startPoint x: 568, startPoint y: 424, endPoint x: 554, endPoint y: 426, distance: 13.6
click at [567, 424] on button "Submit 提交" at bounding box center [583, 429] width 93 height 21
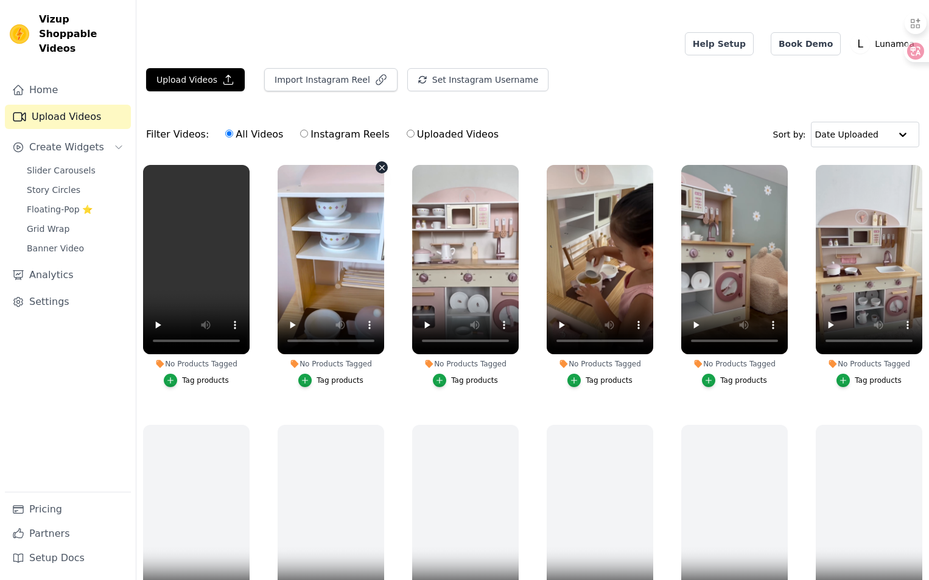
scroll to position [24, 0]
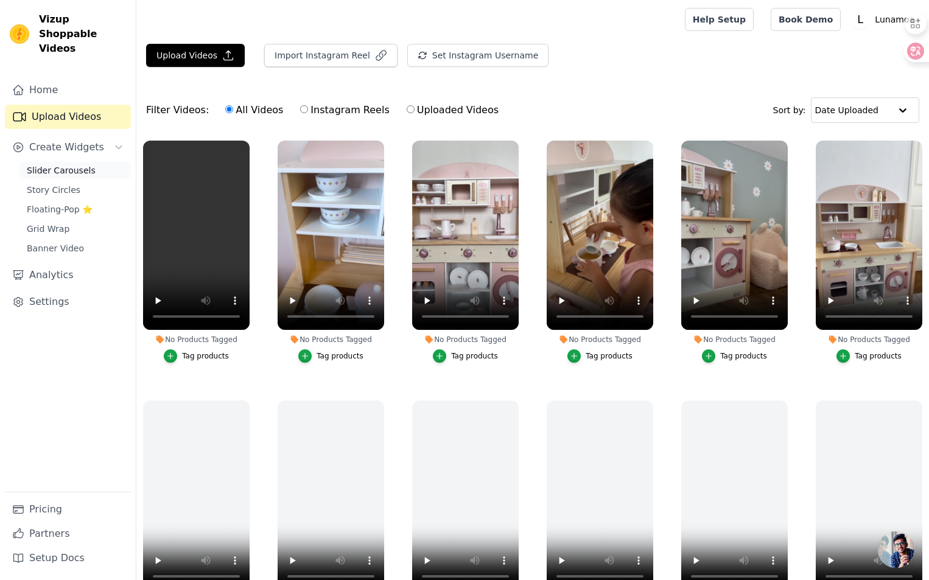
click at [65, 164] on span "Slider Carousels" at bounding box center [61, 170] width 69 height 12
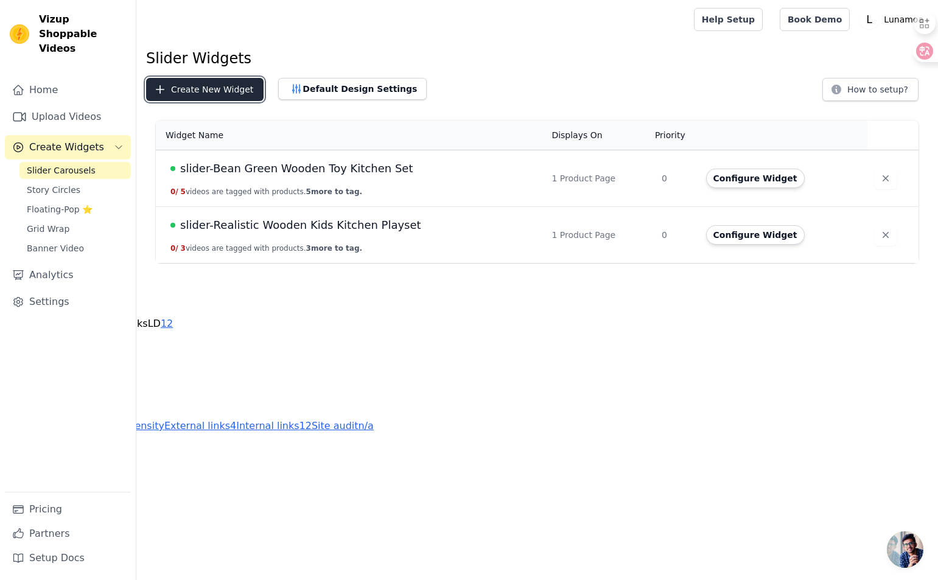
click at [213, 91] on button "Create New Widget" at bounding box center [205, 89] width 118 height 23
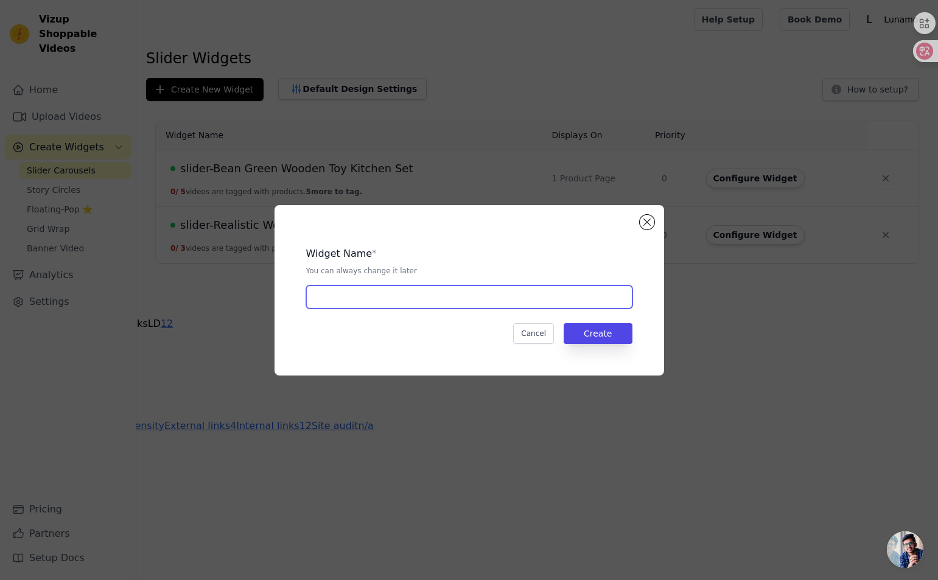
click at [364, 306] on input "text" at bounding box center [469, 297] width 326 height 23
paste input "Wooden Toy Kitchen Set with Accessories"
click at [331, 300] on input "slide-Wooden Toy Kitchen Set with Accessories" at bounding box center [469, 297] width 326 height 23
type input "slider-Wooden Toy Kitchen Set with Accessories"
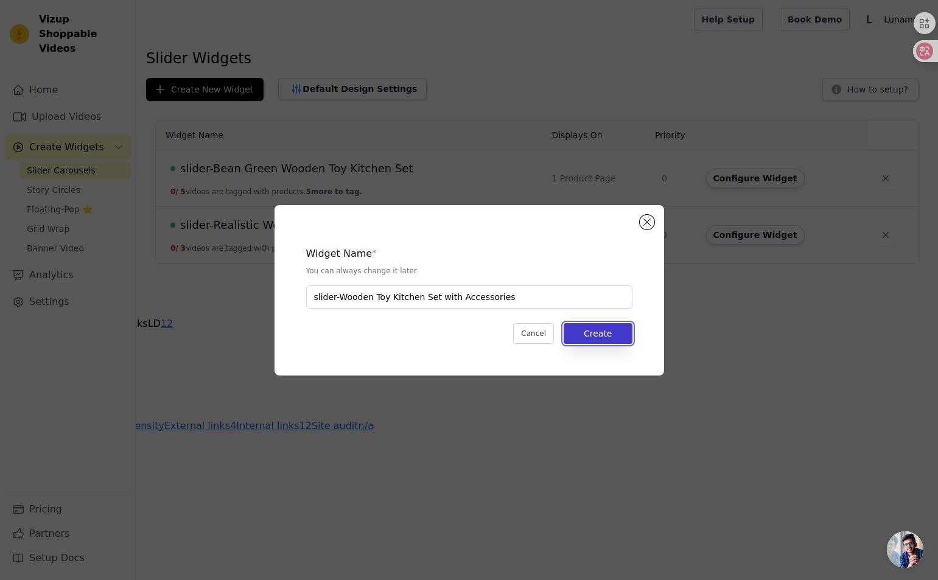
click at [611, 341] on button "Create" at bounding box center [598, 333] width 69 height 21
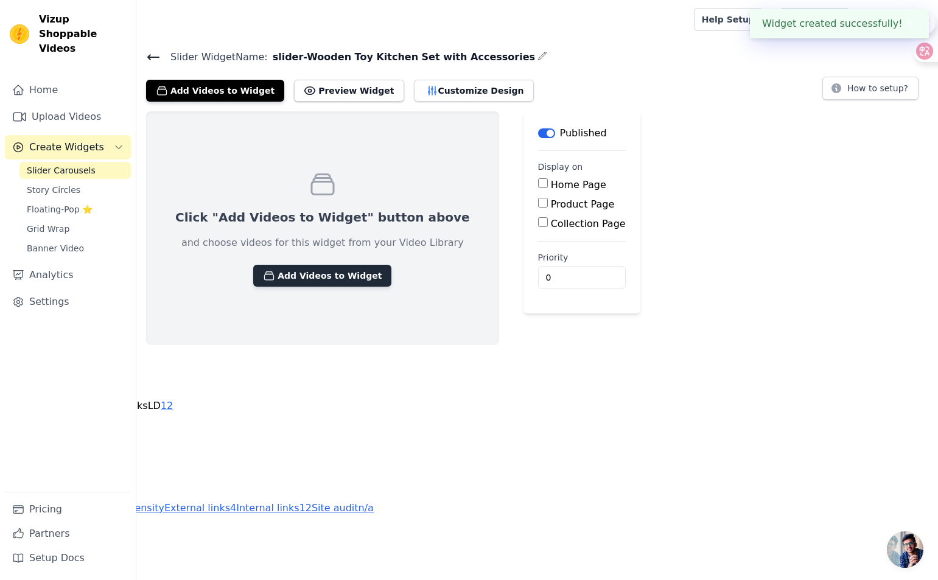
click at [331, 273] on button "Add Videos to Widget" at bounding box center [322, 276] width 138 height 22
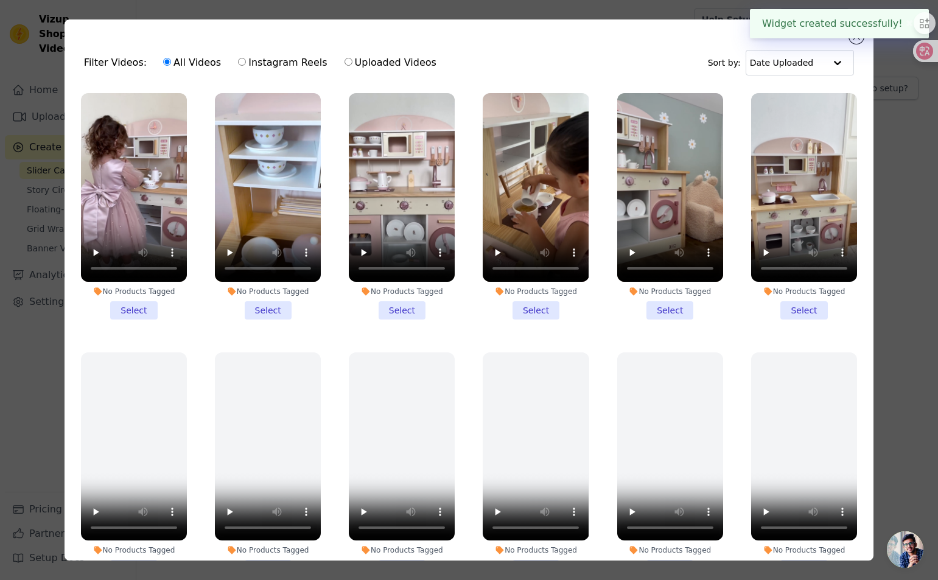
click at [129, 303] on li "No Products Tagged Select" at bounding box center [134, 206] width 106 height 227
click at [0, 0] on input "No Products Tagged Select" at bounding box center [0, 0] width 0 height 0
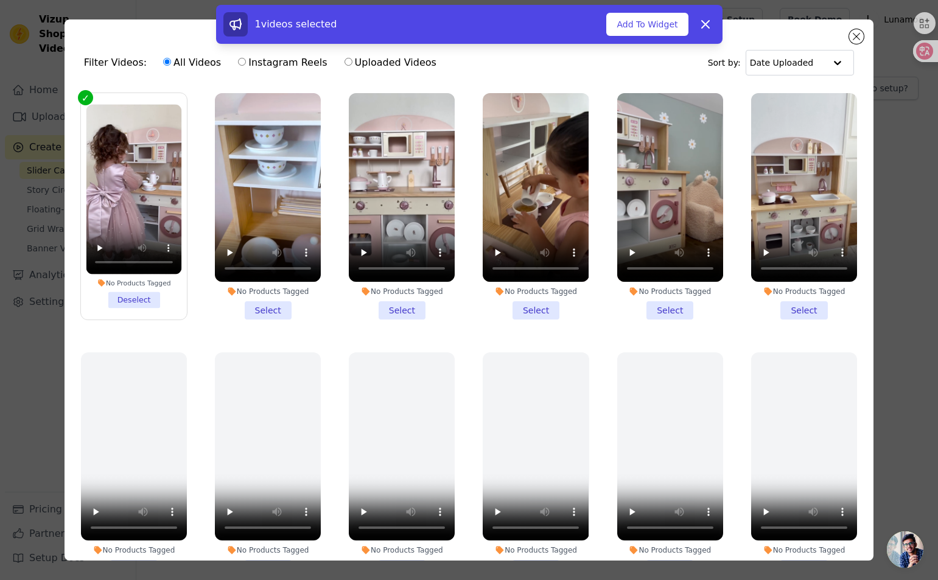
click at [267, 306] on li "No Products Tagged Select" at bounding box center [268, 206] width 106 height 227
click at [0, 0] on input "No Products Tagged Select" at bounding box center [0, 0] width 0 height 0
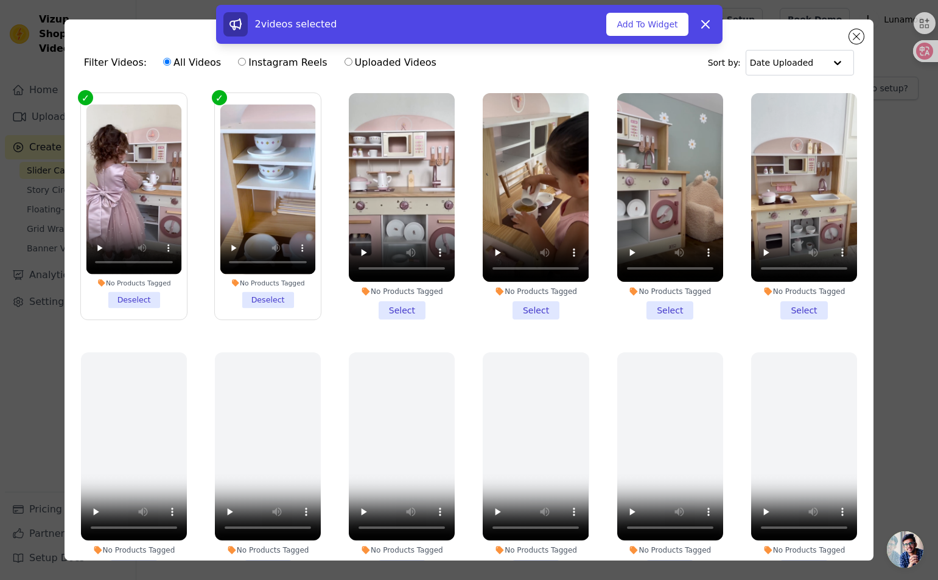
click at [390, 306] on li "No Products Tagged Select" at bounding box center [402, 206] width 106 height 227
click at [0, 0] on input "No Products Tagged Select" at bounding box center [0, 0] width 0 height 0
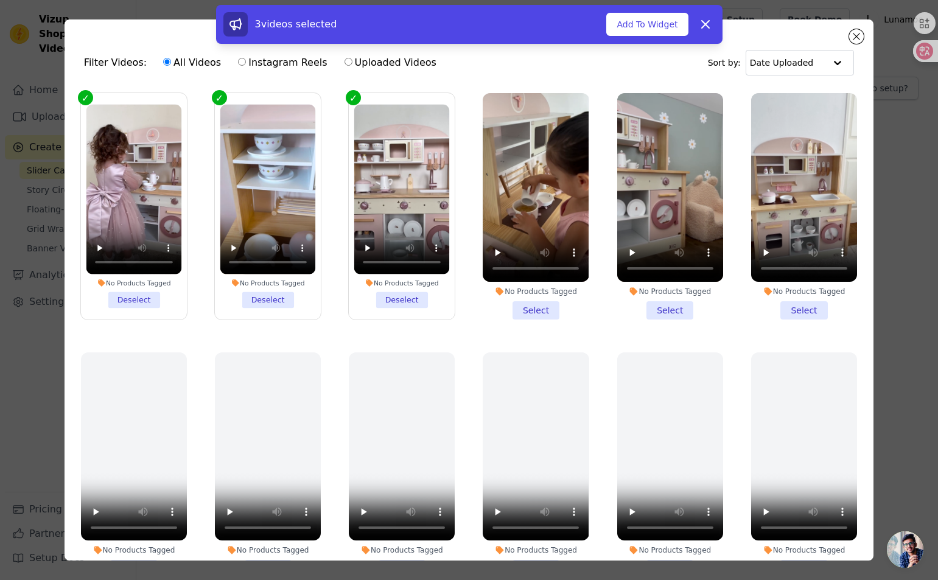
click at [513, 304] on li "No Products Tagged Select" at bounding box center [536, 206] width 106 height 227
click at [0, 0] on input "No Products Tagged Select" at bounding box center [0, 0] width 0 height 0
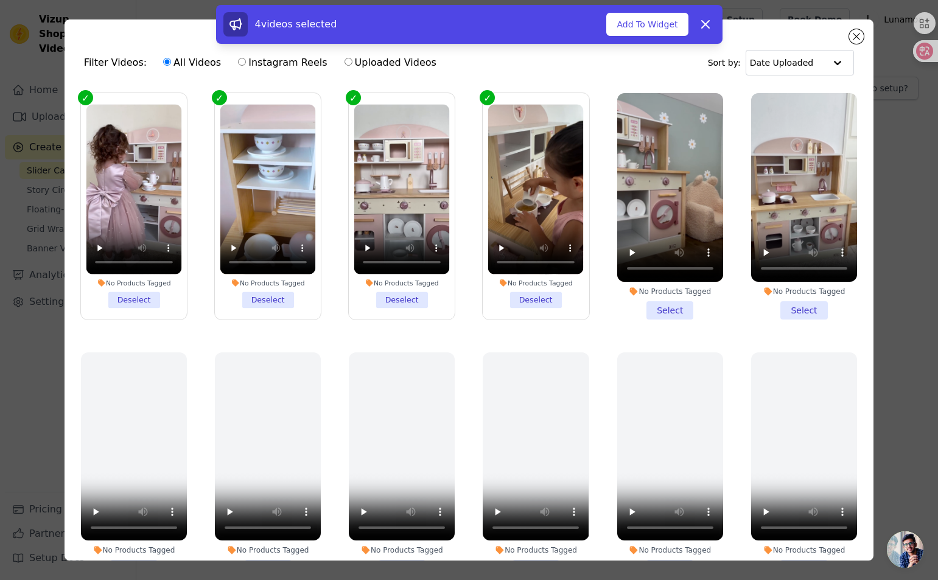
click at [669, 307] on li "No Products Tagged Select" at bounding box center [670, 206] width 106 height 227
click at [0, 0] on input "No Products Tagged Select" at bounding box center [0, 0] width 0 height 0
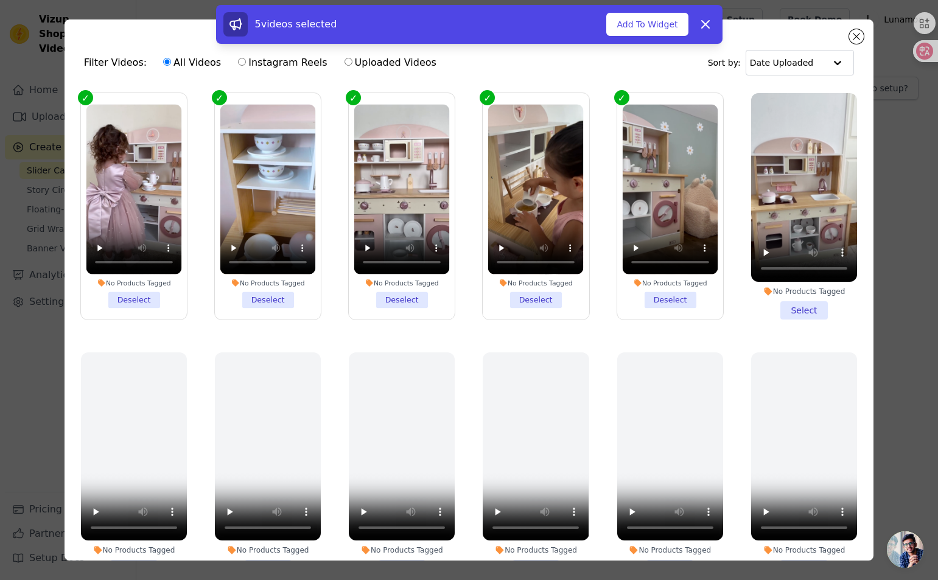
click at [791, 304] on li "No Products Tagged Select" at bounding box center [804, 206] width 106 height 227
click at [0, 0] on input "No Products Tagged Select" at bounding box center [0, 0] width 0 height 0
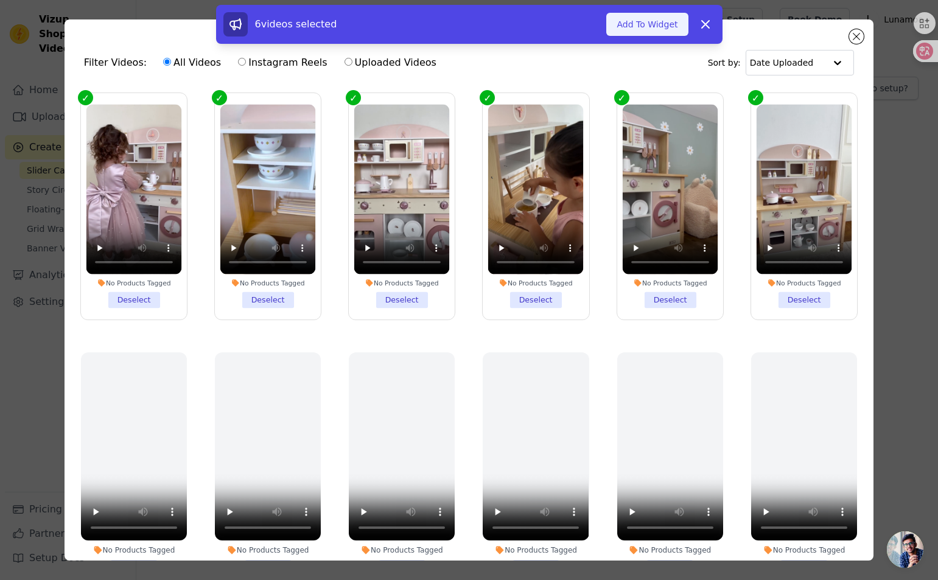
click at [655, 32] on button "Add To Widget" at bounding box center [648, 24] width 82 height 23
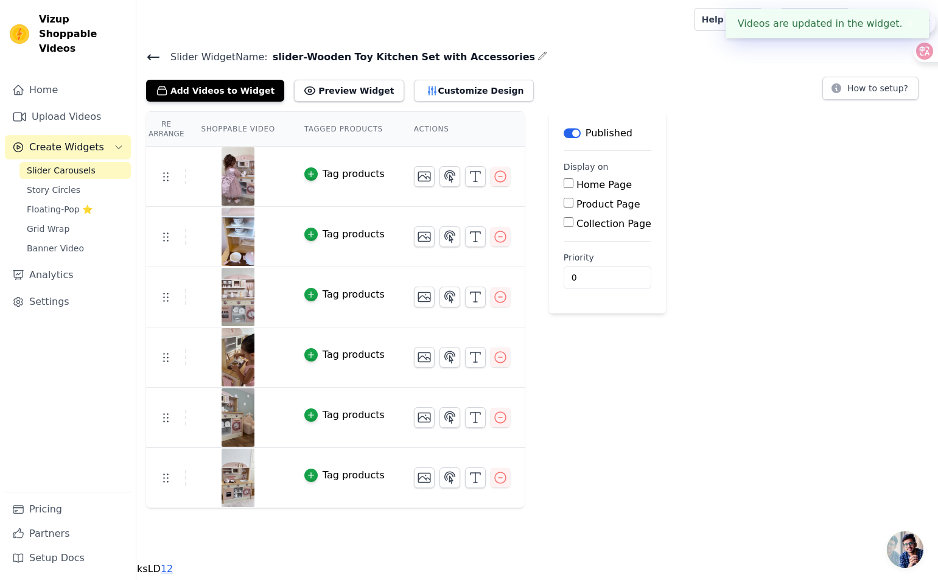
click at [568, 202] on input "Product Page" at bounding box center [569, 203] width 10 height 10
checkbox input "true"
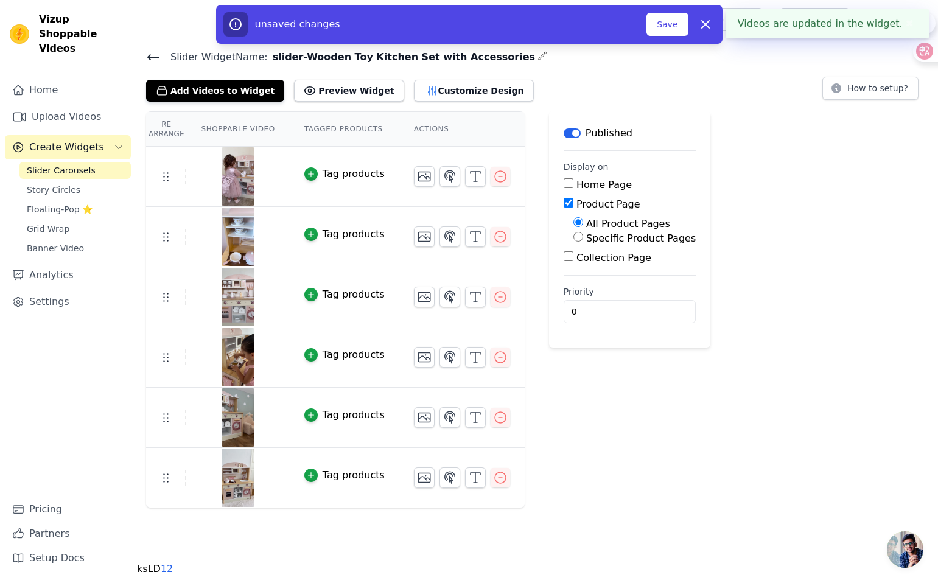
click at [575, 238] on input "Specific Product Pages" at bounding box center [579, 237] width 10 height 10
radio input "true"
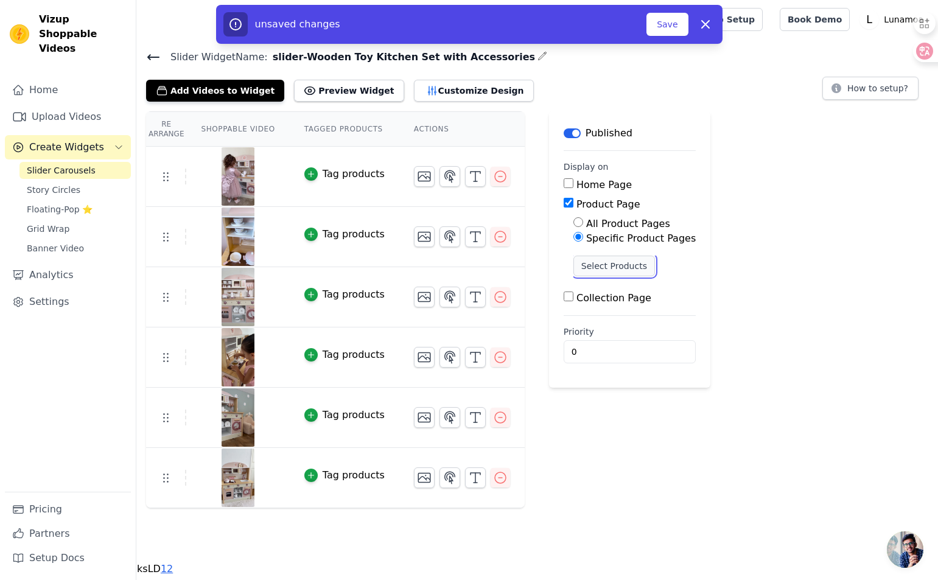
click at [608, 269] on button "Select Products" at bounding box center [615, 266] width 82 height 21
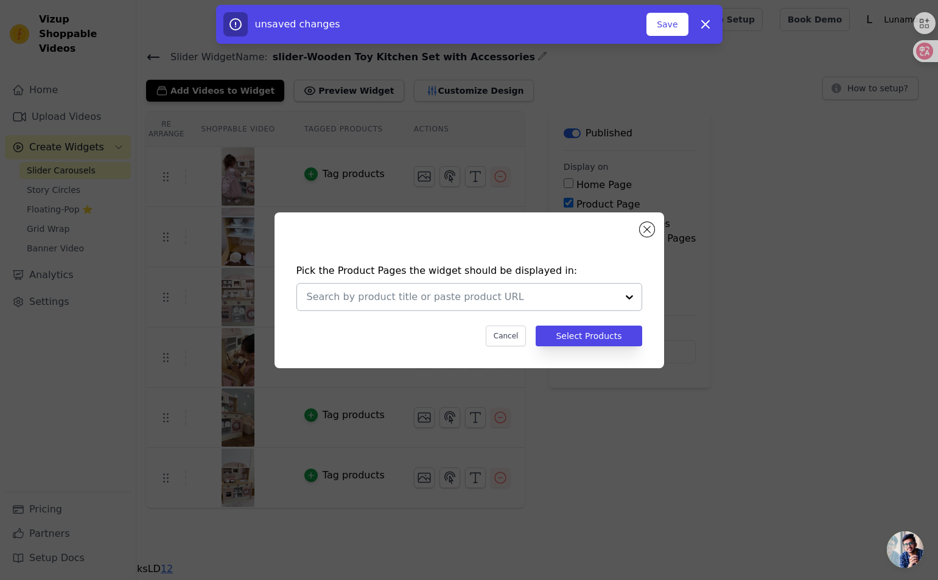
click at [497, 308] on div at bounding box center [462, 297] width 311 height 27
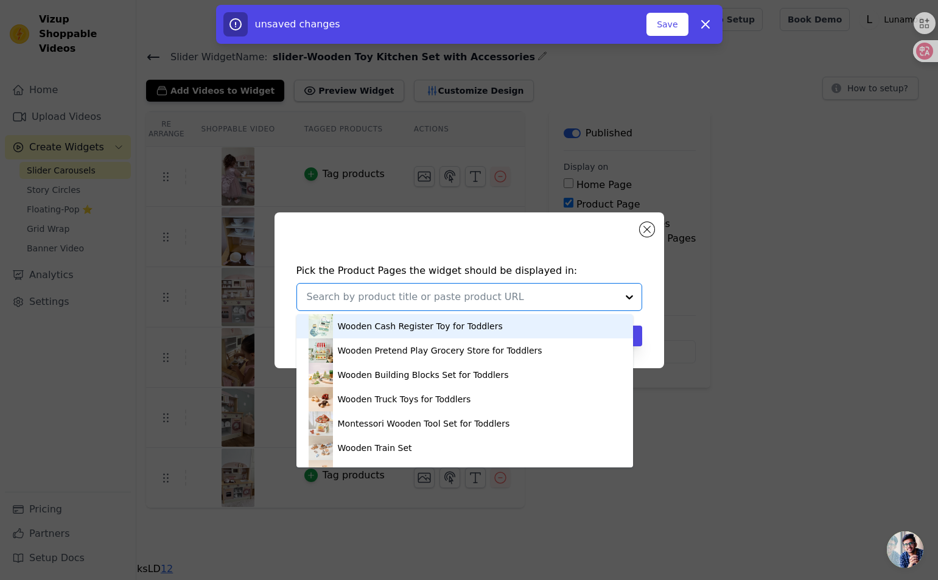
click at [471, 297] on input "text" at bounding box center [462, 297] width 311 height 15
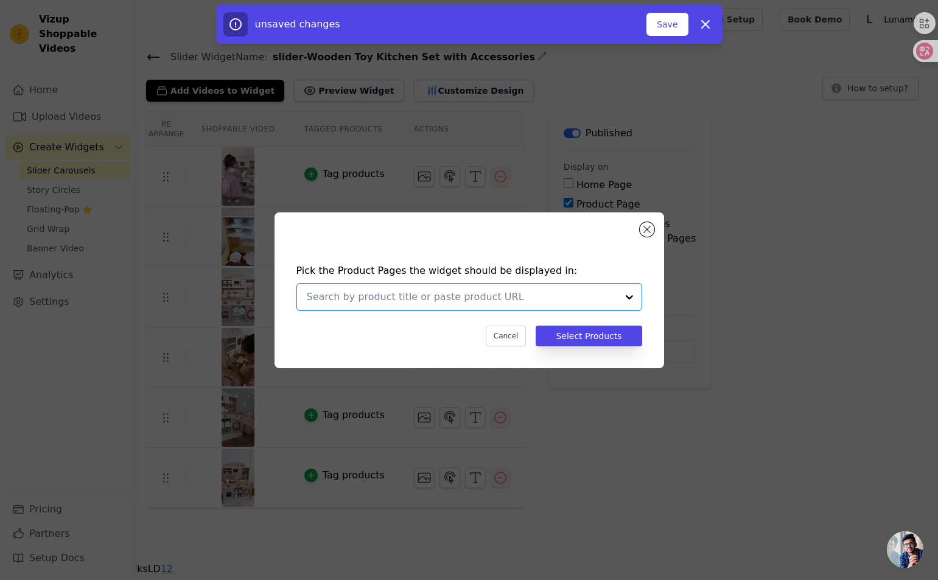
click at [446, 296] on input "text" at bounding box center [462, 297] width 311 height 15
click at [406, 287] on div at bounding box center [462, 297] width 311 height 27
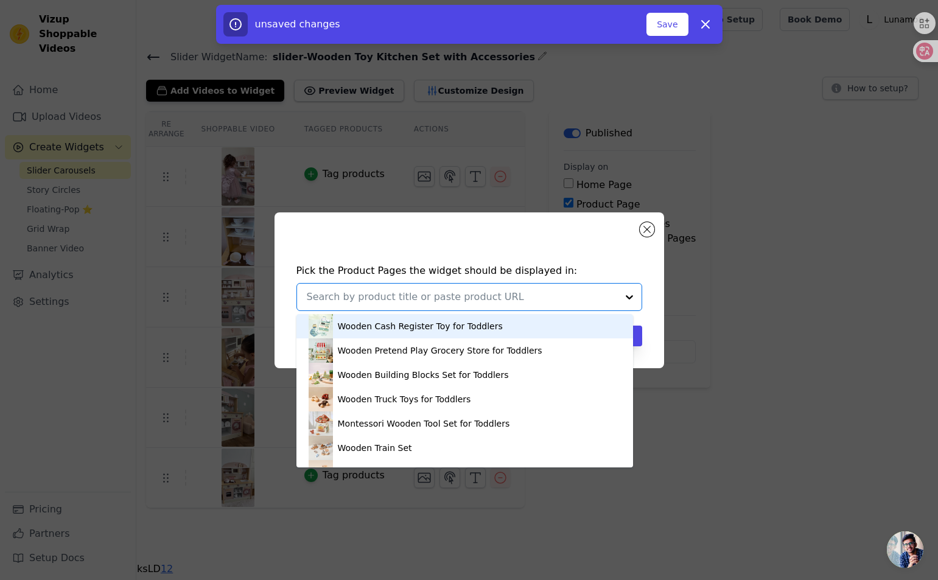
click at [401, 297] on input "text" at bounding box center [462, 297] width 311 height 15
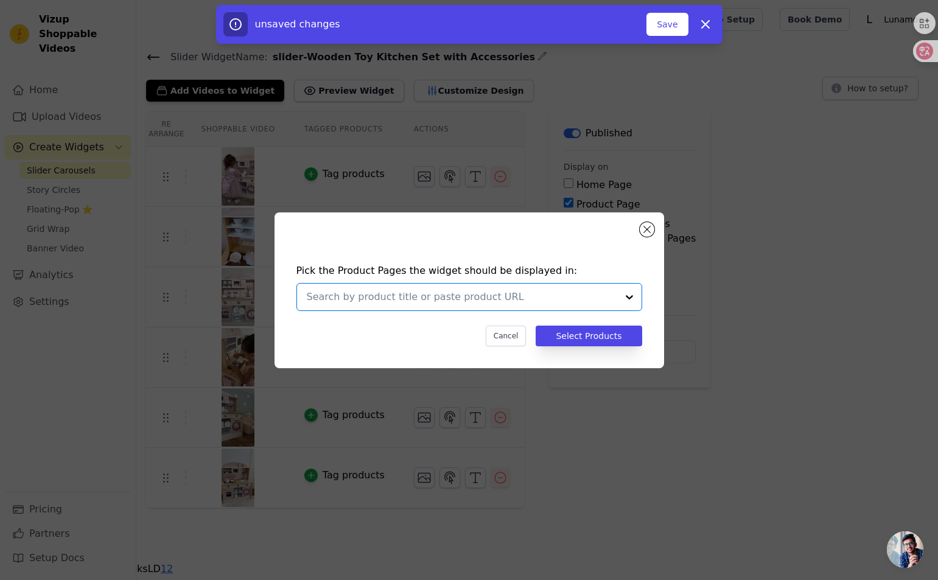
click at [401, 297] on input "text" at bounding box center [462, 297] width 311 height 15
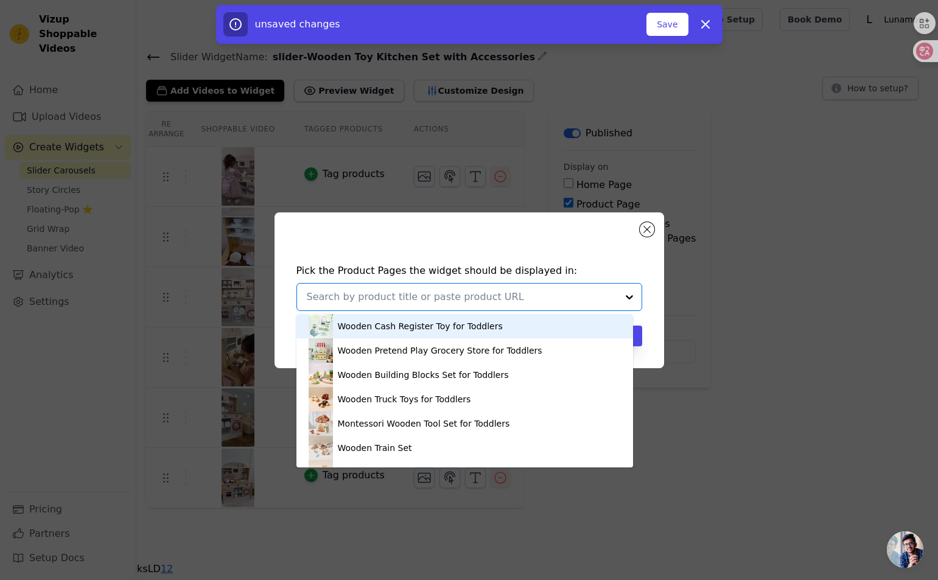
paste input "Wooden Toy Kitchen Set with Accessories"
type input "Wooden Toy Kitchen Set with Accessories"
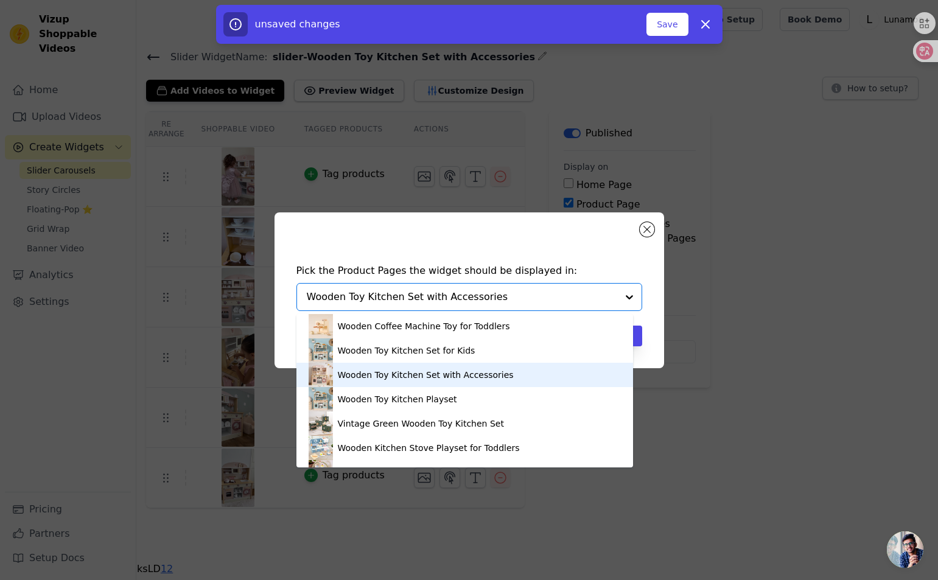
click at [413, 375] on div "Wooden Toy Kitchen Set with Accessories" at bounding box center [426, 375] width 176 height 12
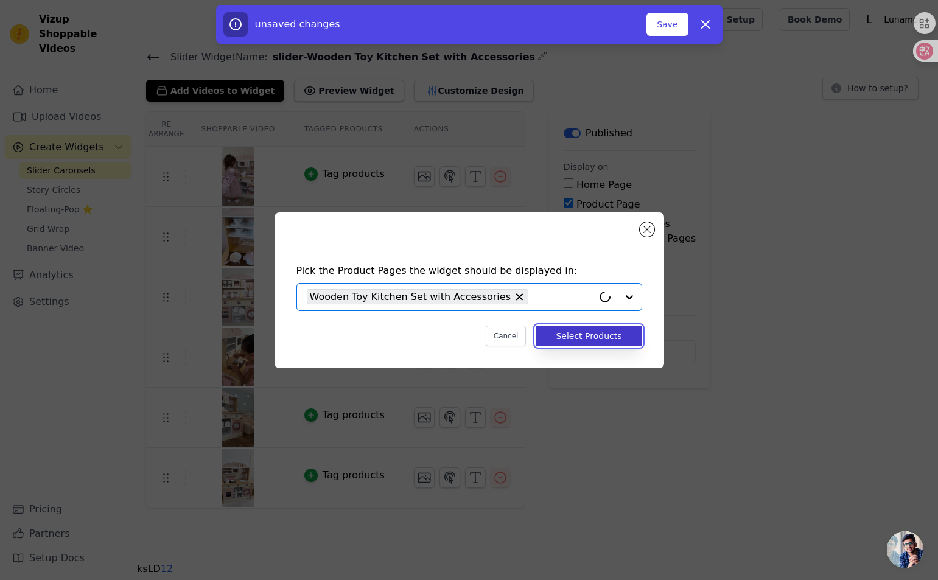
click at [595, 337] on button "Select Products" at bounding box center [589, 336] width 106 height 21
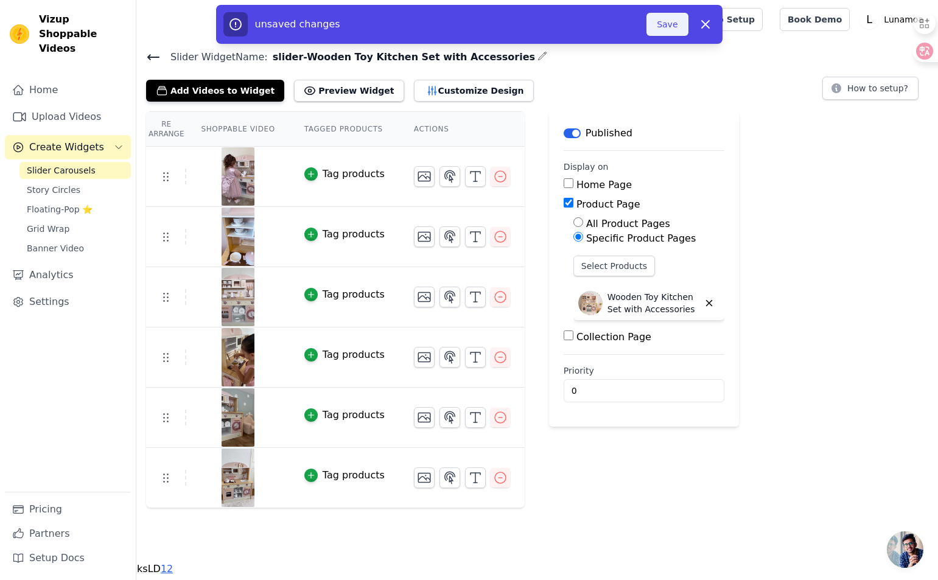
click at [655, 19] on button "Save" at bounding box center [667, 24] width 41 height 23
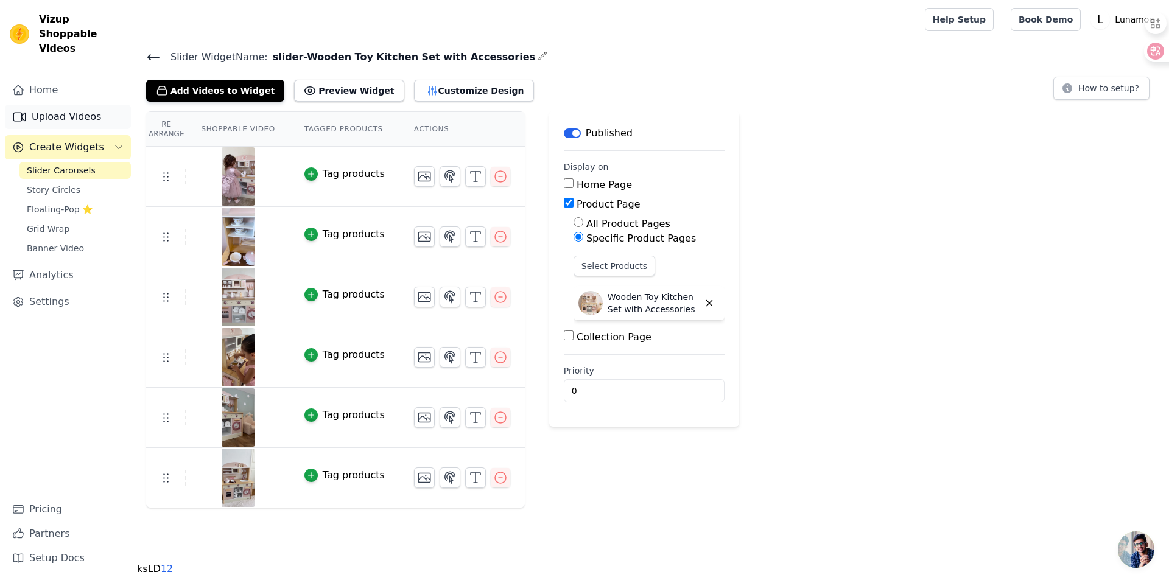
click at [55, 107] on link "Upload Videos" at bounding box center [68, 117] width 126 height 24
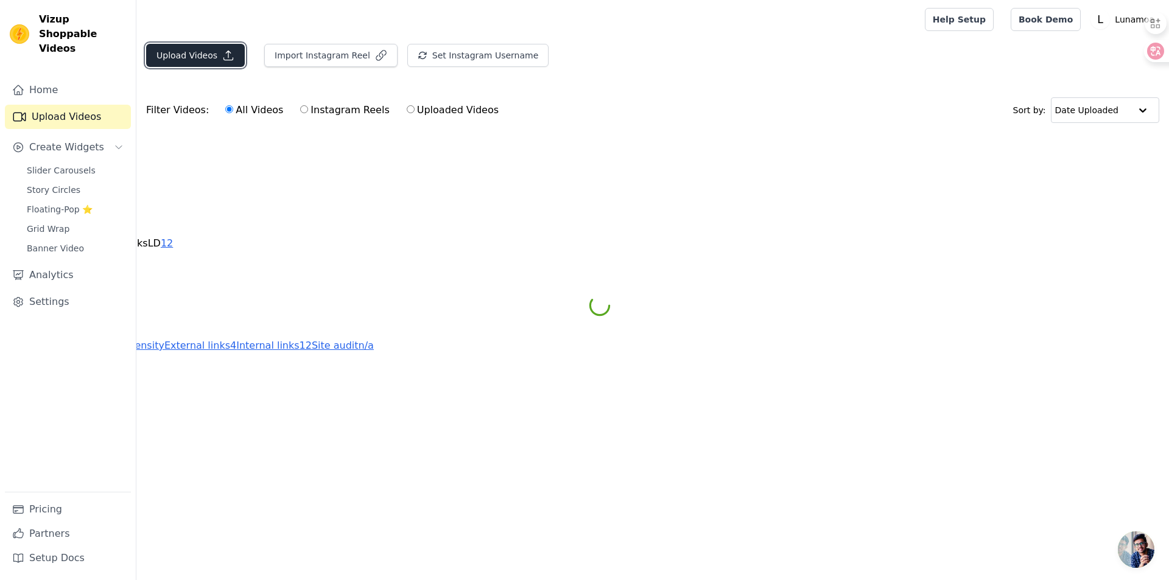
click at [206, 61] on button "Upload Videos" at bounding box center [195, 55] width 99 height 23
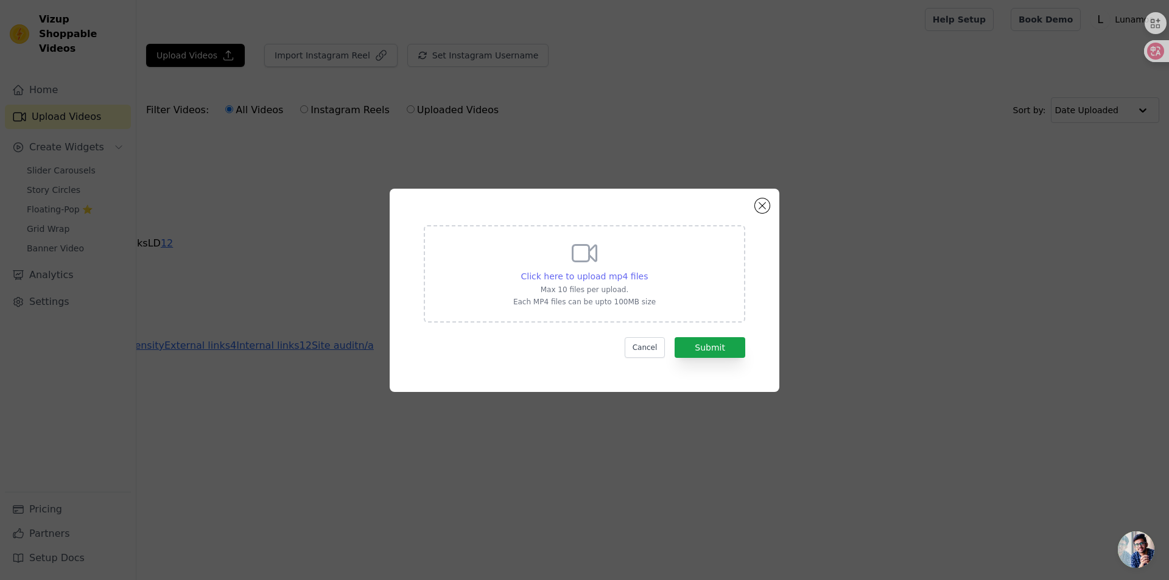
click at [579, 279] on span "Click here to upload mp4 files" at bounding box center [584, 277] width 127 height 10
click at [647, 270] on input "Click here to upload mp4 files Max 10 files per upload. Each MP4 files can be u…" at bounding box center [647, 270] width 1 height 1
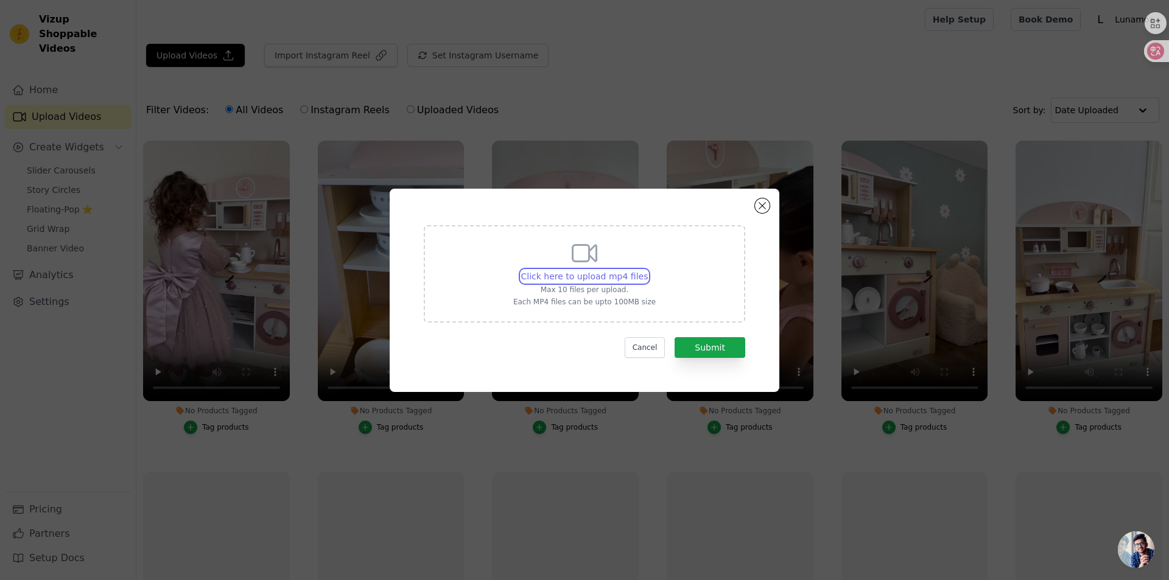
type input "C:\fakepath\A1.mp4"
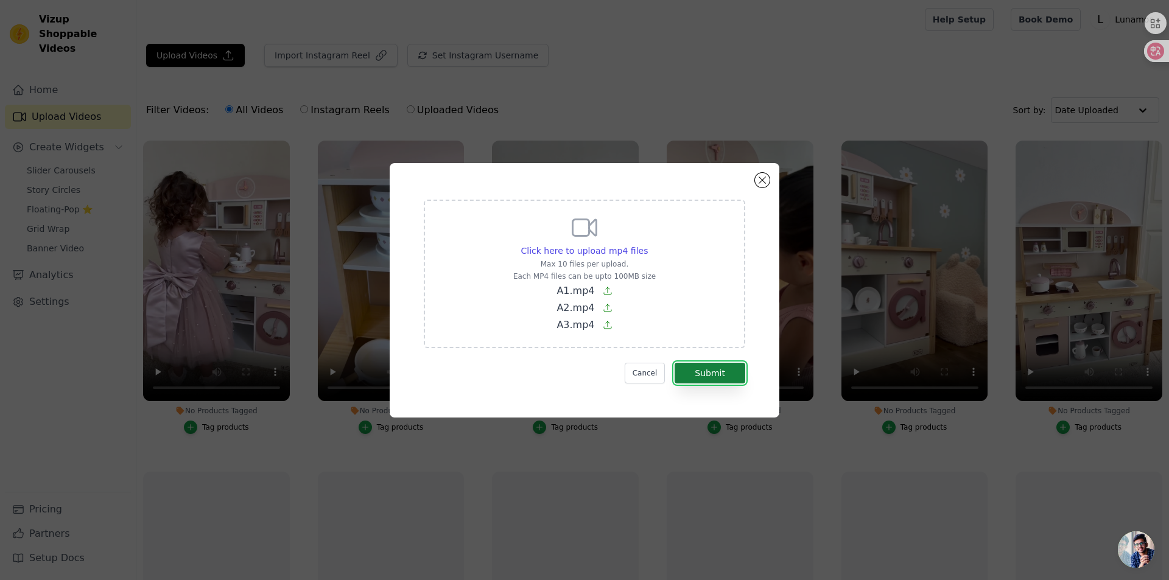
click at [707, 371] on button "Submit" at bounding box center [710, 373] width 71 height 21
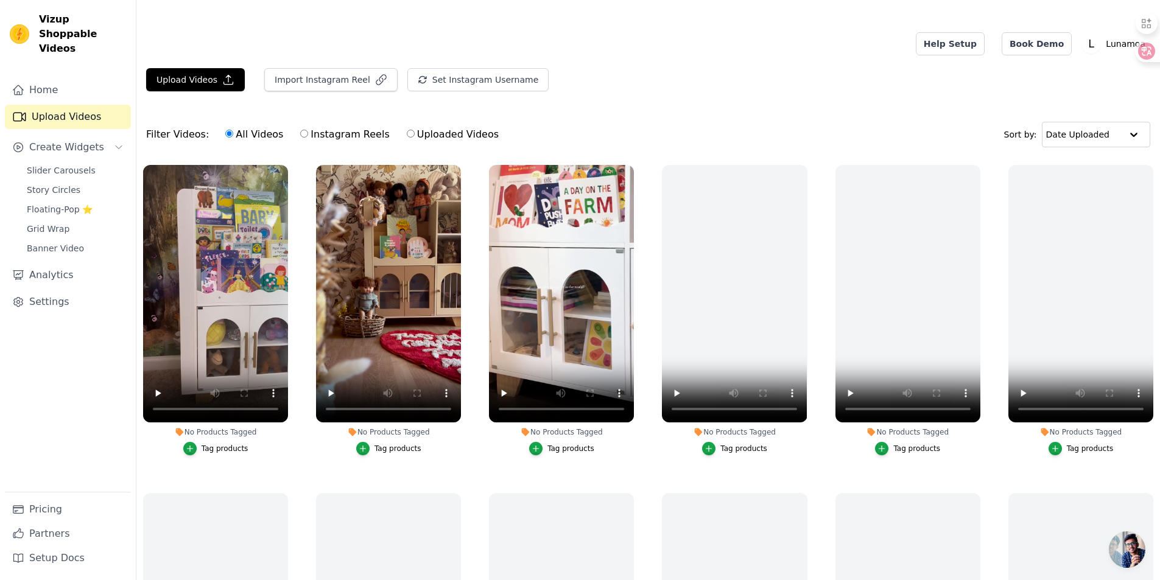
scroll to position [24, 0]
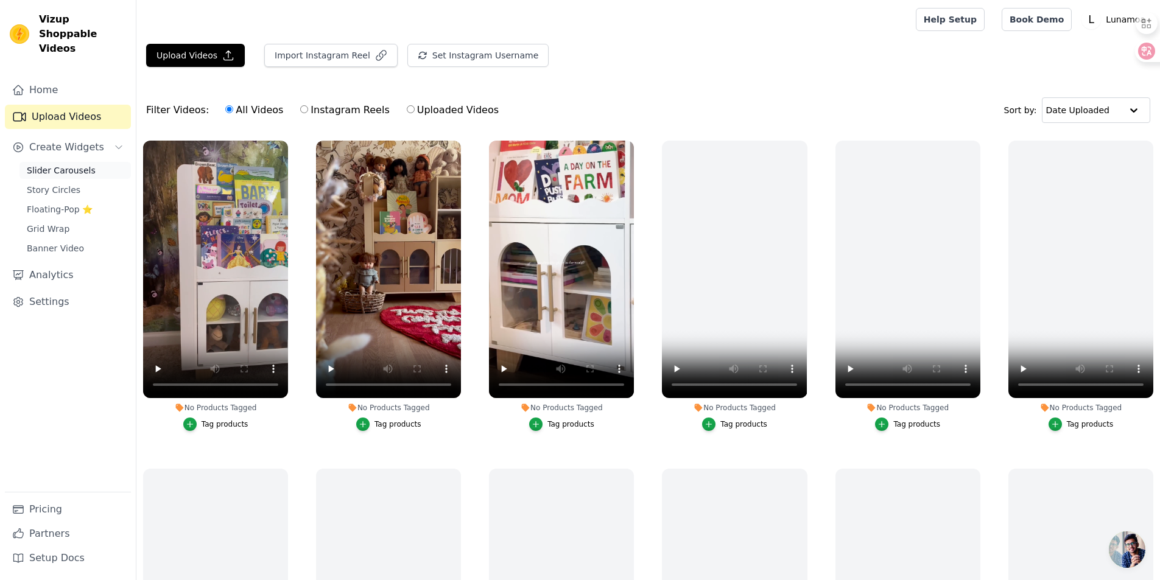
click at [66, 164] on span "Slider Carousels" at bounding box center [61, 170] width 69 height 12
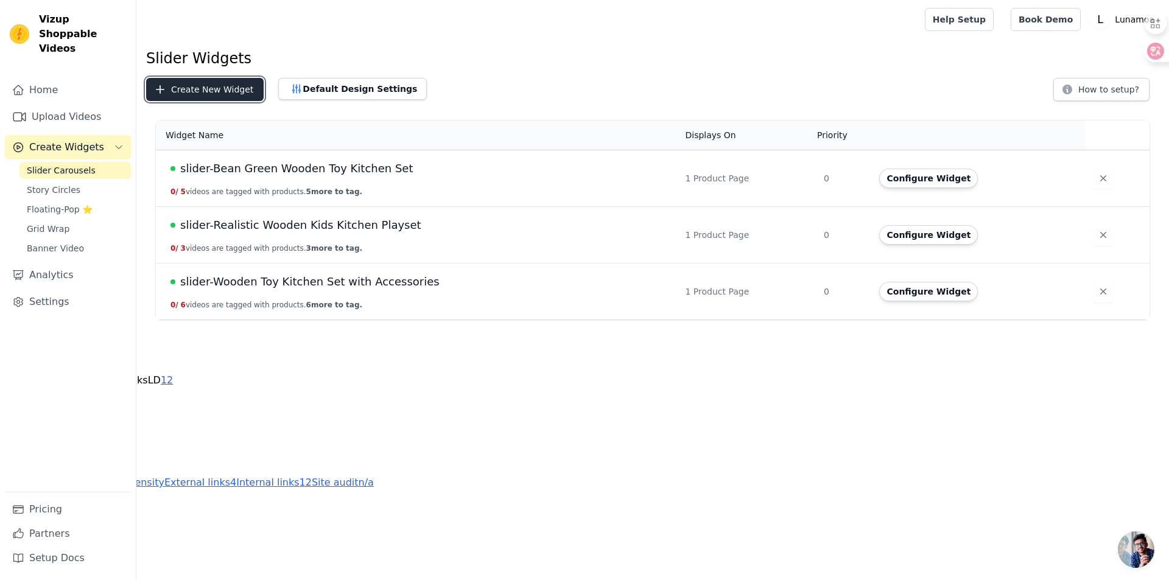
click at [216, 90] on button "Create New Widget" at bounding box center [205, 89] width 118 height 23
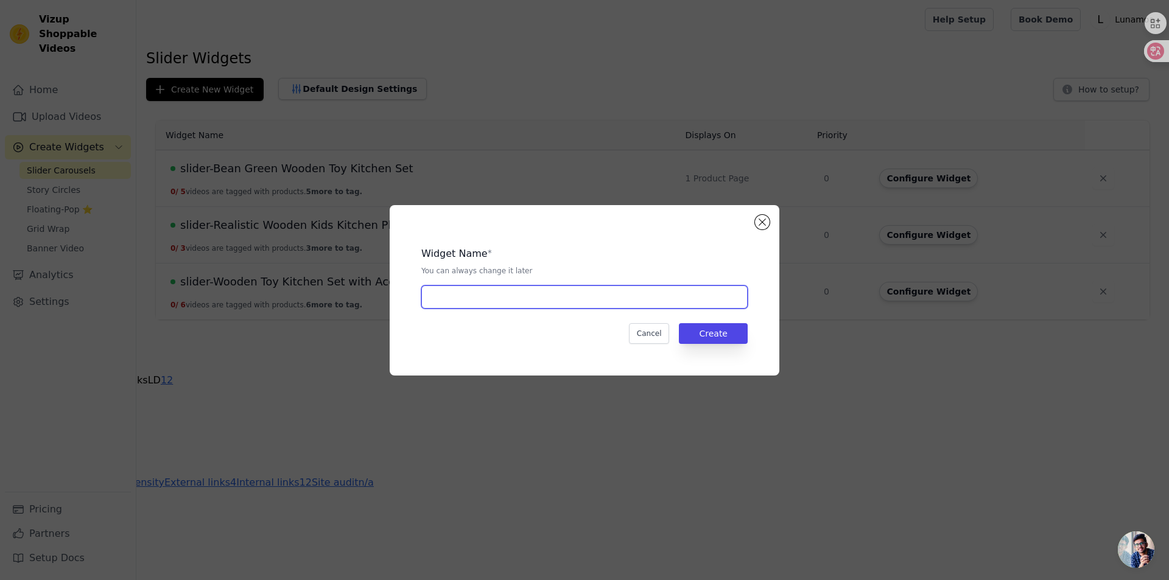
click at [460, 300] on input "text" at bounding box center [584, 297] width 326 height 23
click at [506, 295] on input "slider-Realistic Wooden Kids Kitchen Playset" at bounding box center [584, 297] width 326 height 23
drag, startPoint x: 457, startPoint y: 297, endPoint x: 745, endPoint y: 297, distance: 288.6
click at [745, 297] on input "slider-Realistic Wooden Kids Kitchen Playset" at bounding box center [584, 297] width 326 height 23
paste input "Wooden Toy Organizer"
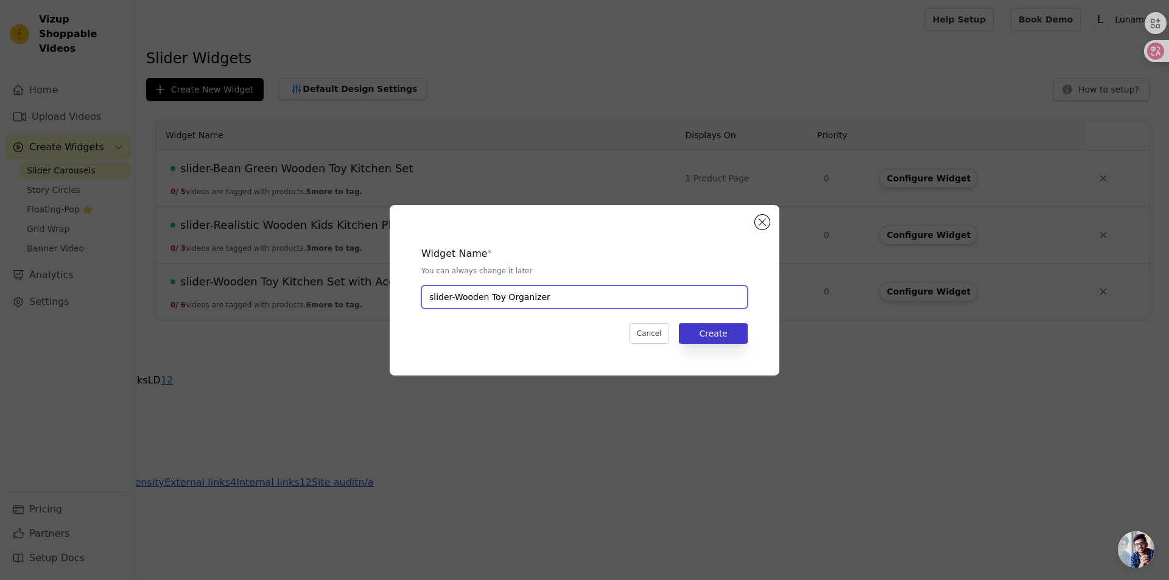
type input "slider-Wooden Toy Organizer"
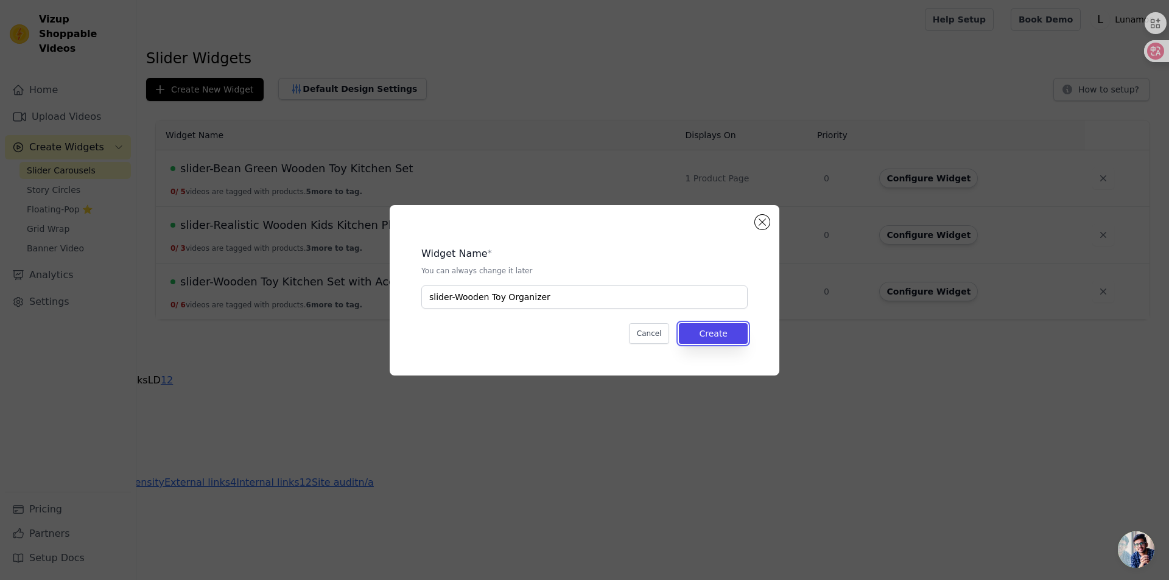
drag, startPoint x: 736, startPoint y: 337, endPoint x: 708, endPoint y: 351, distance: 30.5
click at [736, 337] on button "Create" at bounding box center [713, 333] width 69 height 21
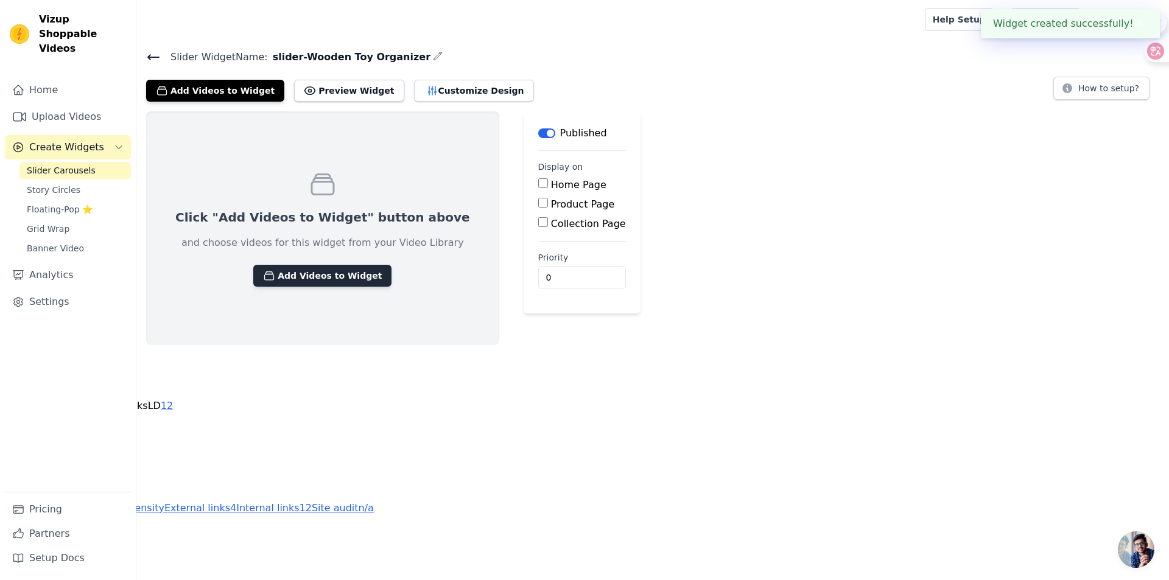
click at [293, 270] on button "Add Videos to Widget" at bounding box center [322, 276] width 138 height 22
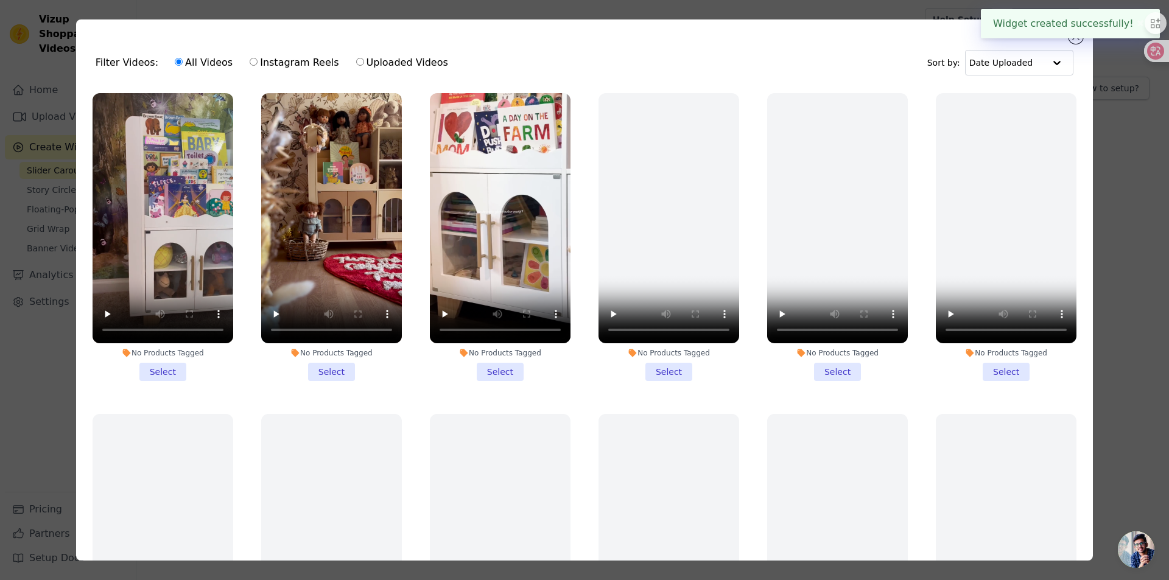
click at [152, 367] on li "No Products Tagged Select" at bounding box center [163, 237] width 141 height 288
click at [0, 0] on input "No Products Tagged Select" at bounding box center [0, 0] width 0 height 0
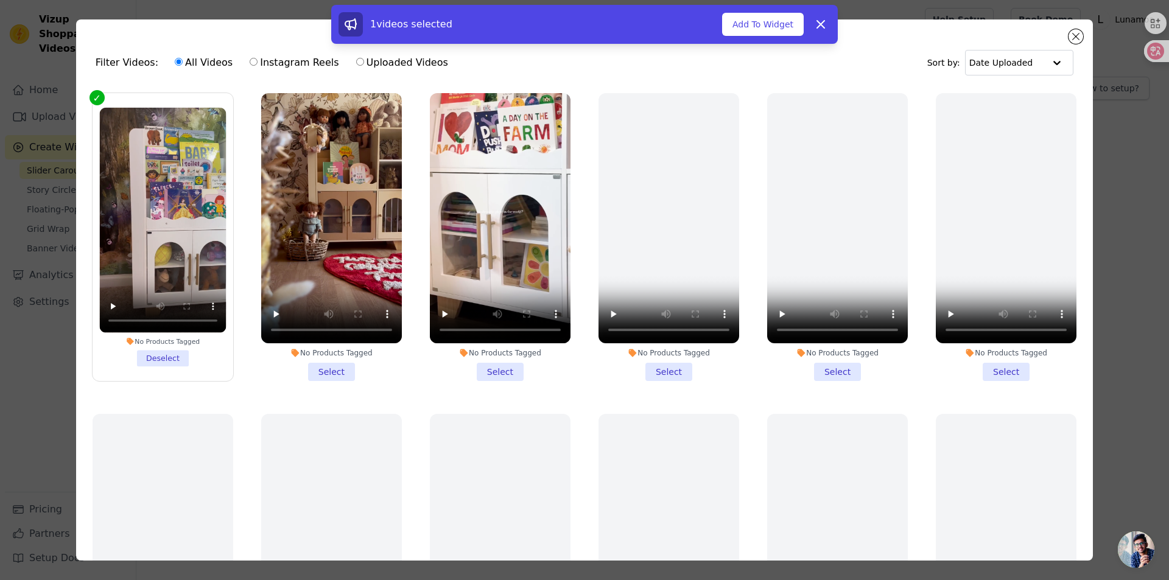
drag, startPoint x: 340, startPoint y: 371, endPoint x: 408, endPoint y: 372, distance: 67.6
click at [340, 371] on li "No Products Tagged Select" at bounding box center [331, 237] width 141 height 288
click at [0, 0] on input "No Products Tagged Select" at bounding box center [0, 0] width 0 height 0
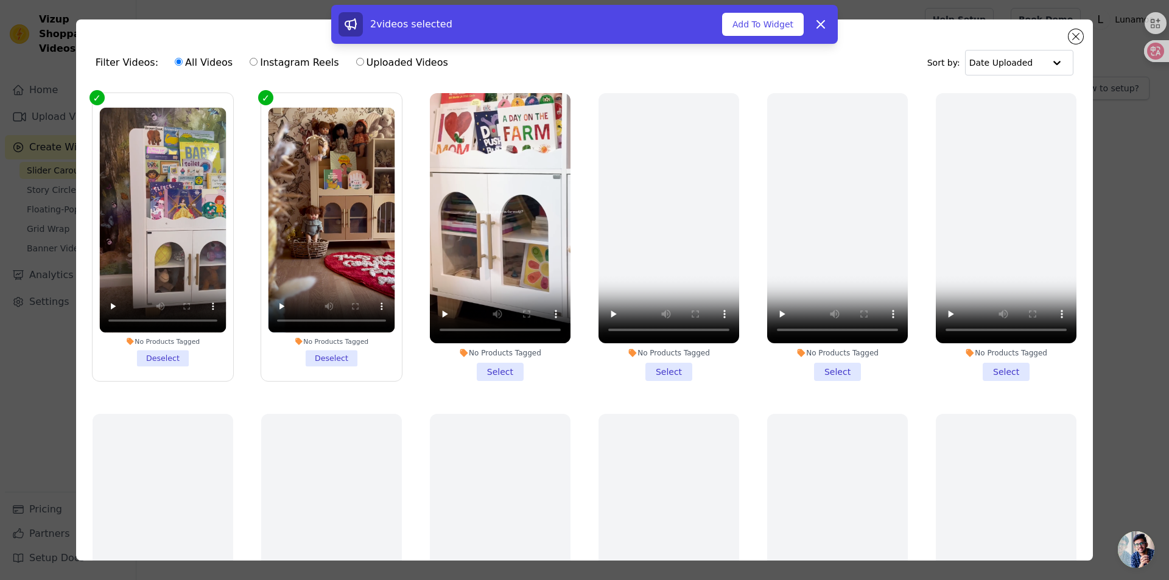
click at [484, 371] on li "No Products Tagged Select" at bounding box center [500, 237] width 141 height 288
click at [0, 0] on input "No Products Tagged Select" at bounding box center [0, 0] width 0 height 0
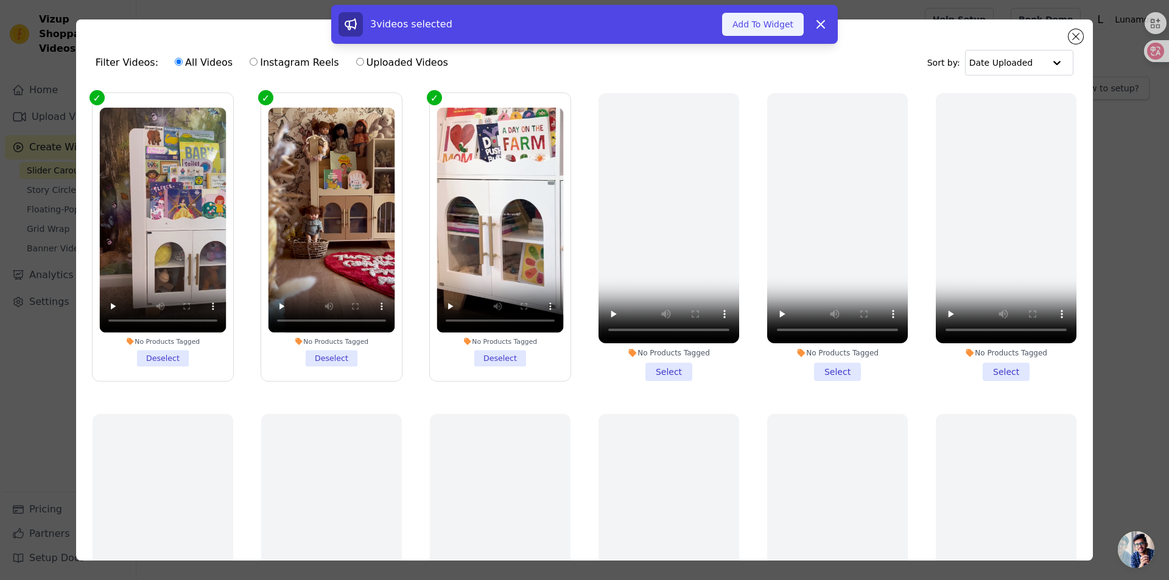
click at [768, 32] on button "Add To Widget" at bounding box center [763, 24] width 82 height 23
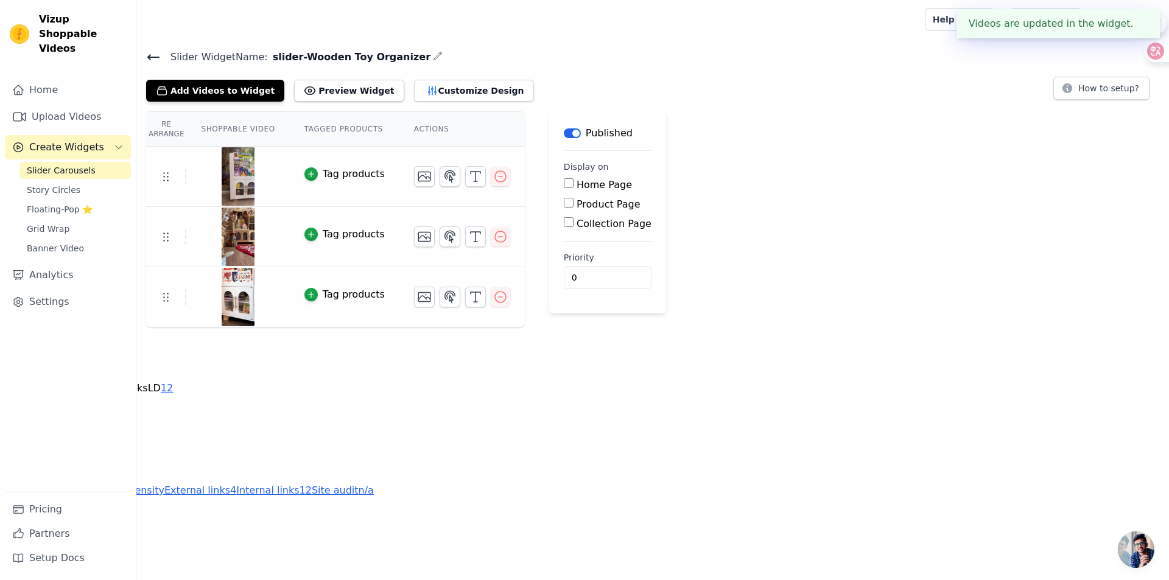
click at [569, 205] on div "Product Page" at bounding box center [608, 204] width 88 height 15
click at [566, 204] on input "Product Page" at bounding box center [569, 203] width 10 height 10
checkbox input "true"
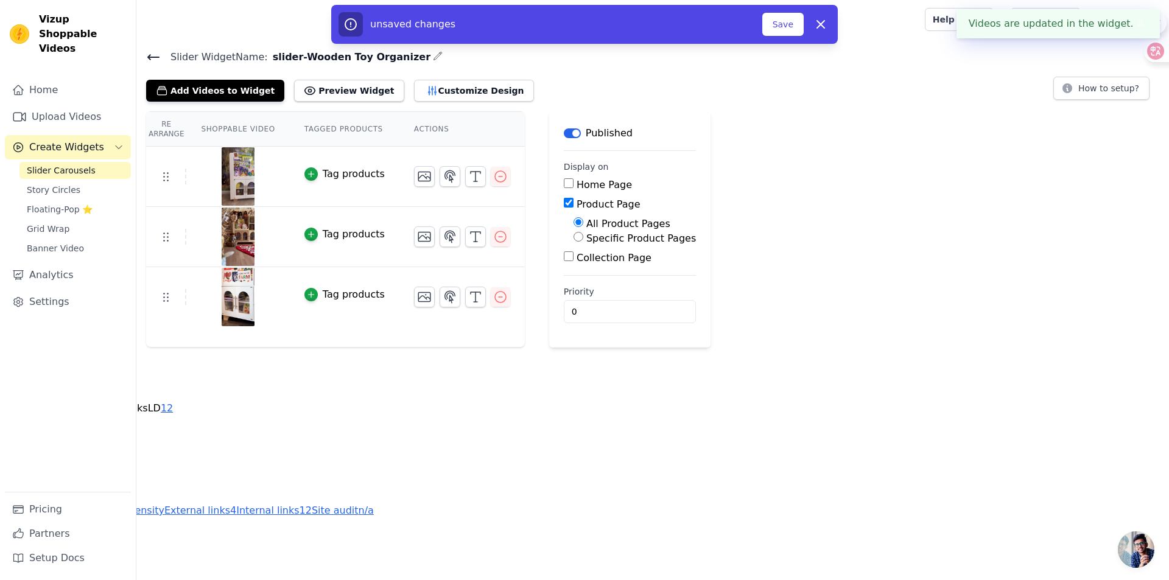
click at [574, 237] on input "Specific Product Pages" at bounding box center [579, 237] width 10 height 10
radio input "true"
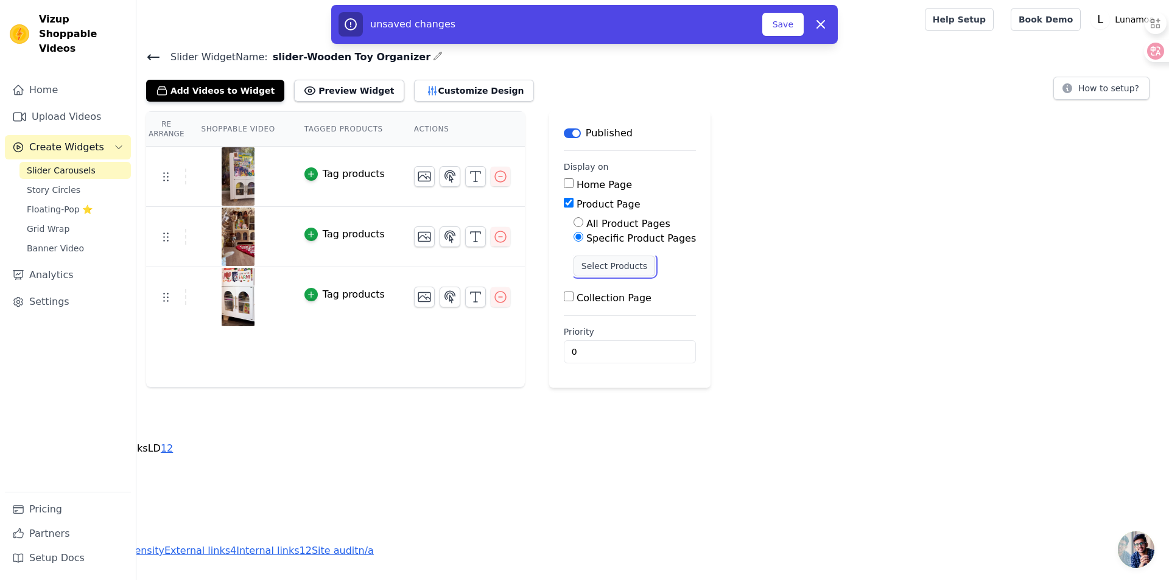
click at [599, 269] on button "Select Products" at bounding box center [615, 266] width 82 height 21
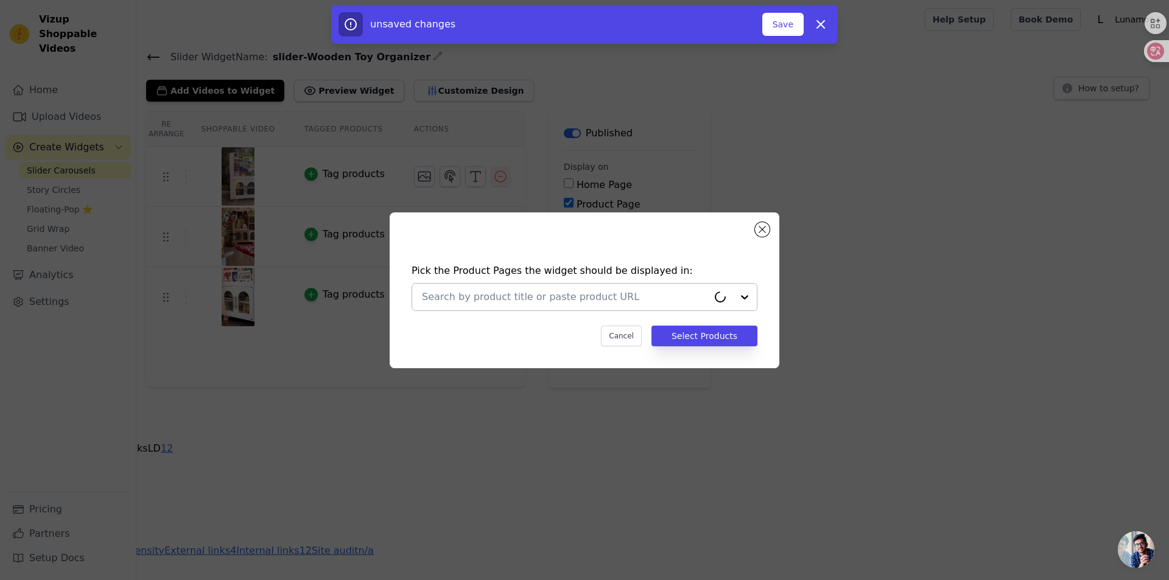
click at [593, 297] on input "text" at bounding box center [565, 297] width 286 height 15
paste input "Wooden Toy Organizer"
type input "Wooden Toy Organizer"
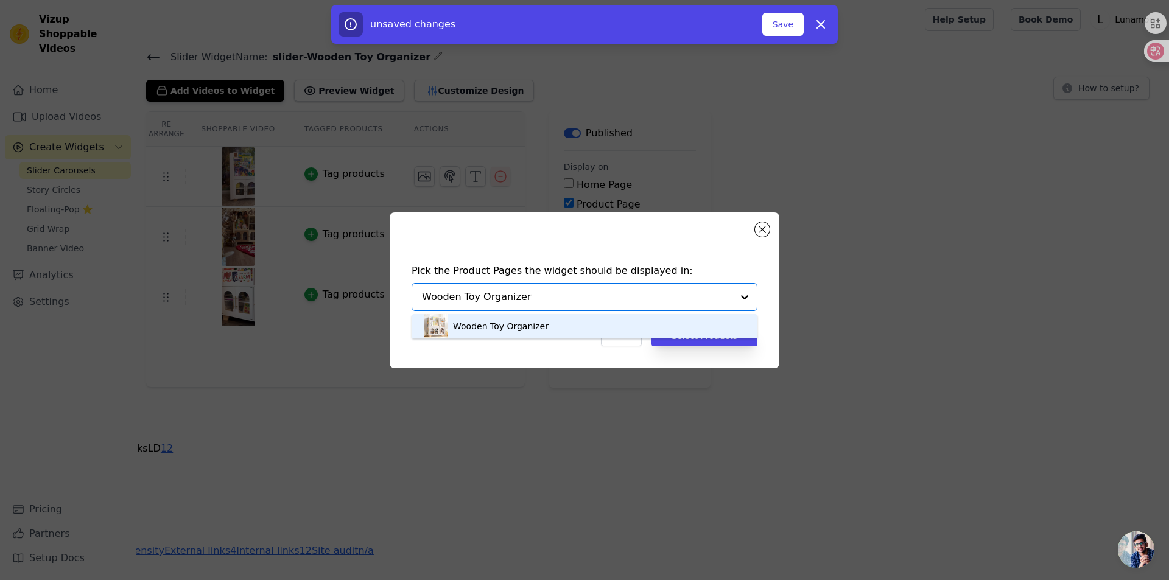
click at [545, 328] on div "Wooden Toy Organizer" at bounding box center [501, 326] width 96 height 12
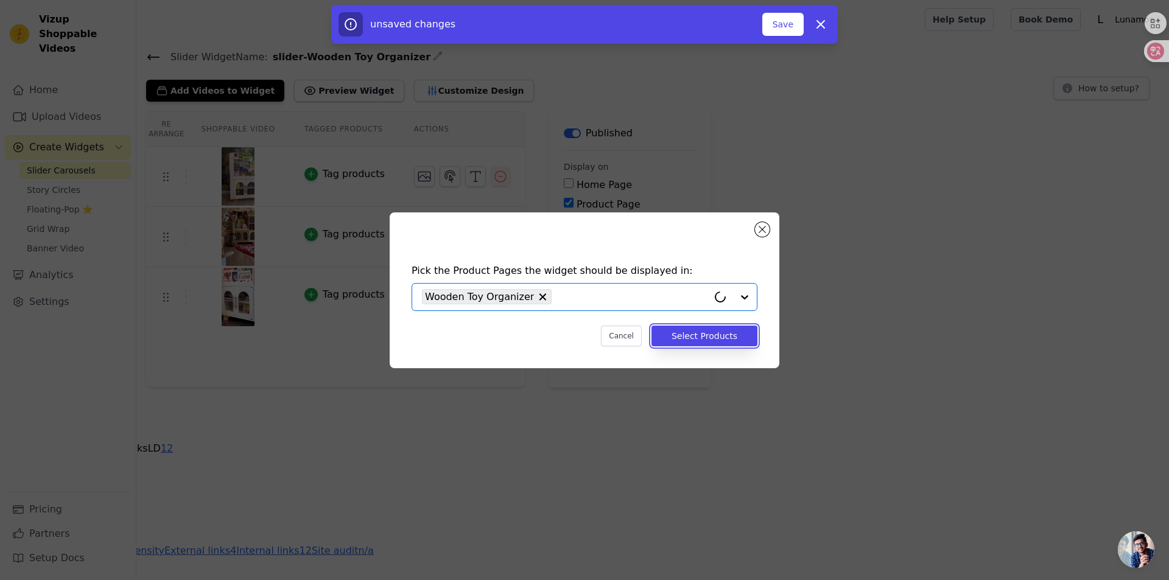
drag, startPoint x: 719, startPoint y: 337, endPoint x: 693, endPoint y: 379, distance: 49.2
click at [719, 337] on button "Select Products" at bounding box center [705, 336] width 106 height 21
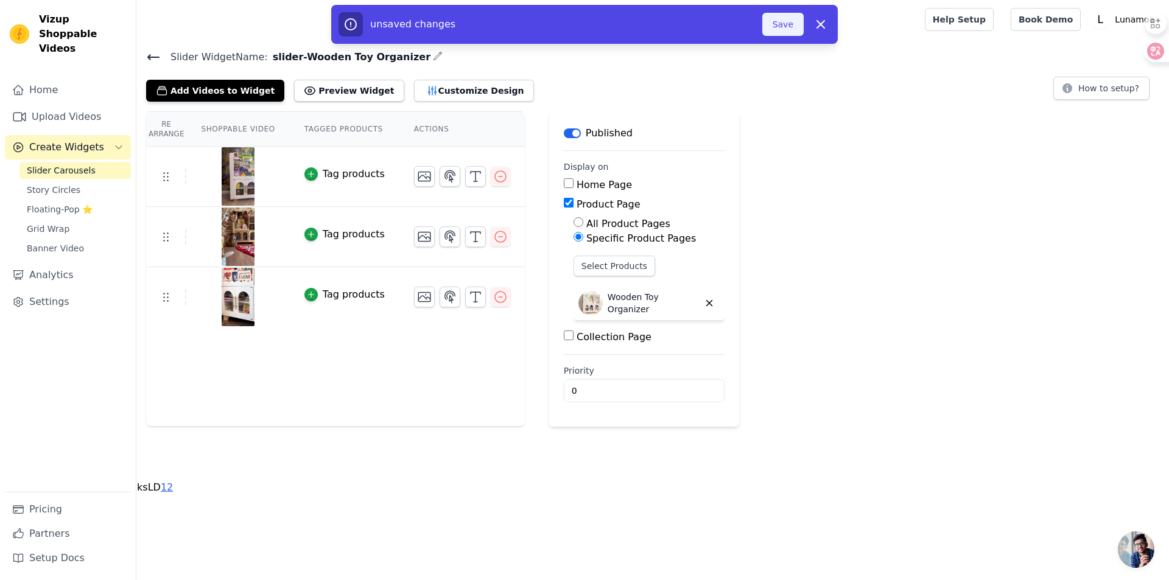
click at [781, 24] on button "Save" at bounding box center [782, 24] width 41 height 23
